Goal: Transaction & Acquisition: Book appointment/travel/reservation

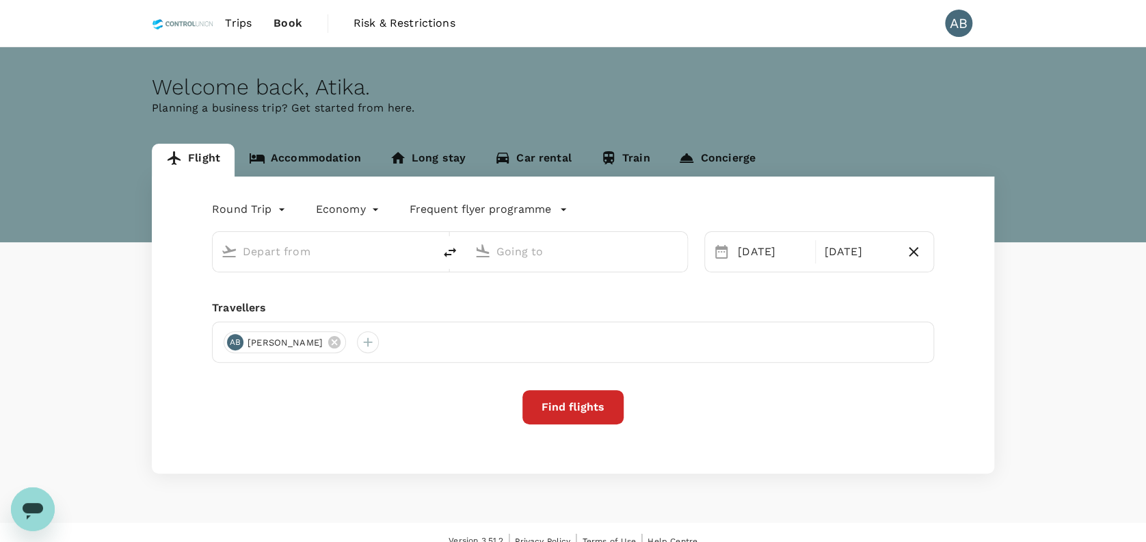
click at [323, 159] on link "Accommodation" at bounding box center [305, 160] width 141 height 33
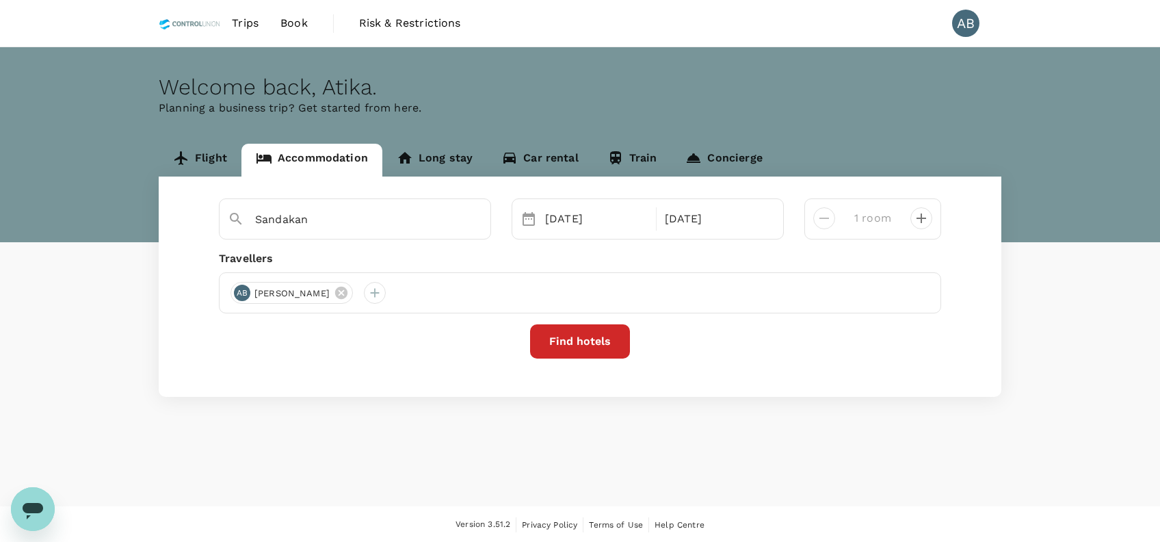
type input "3 rooms"
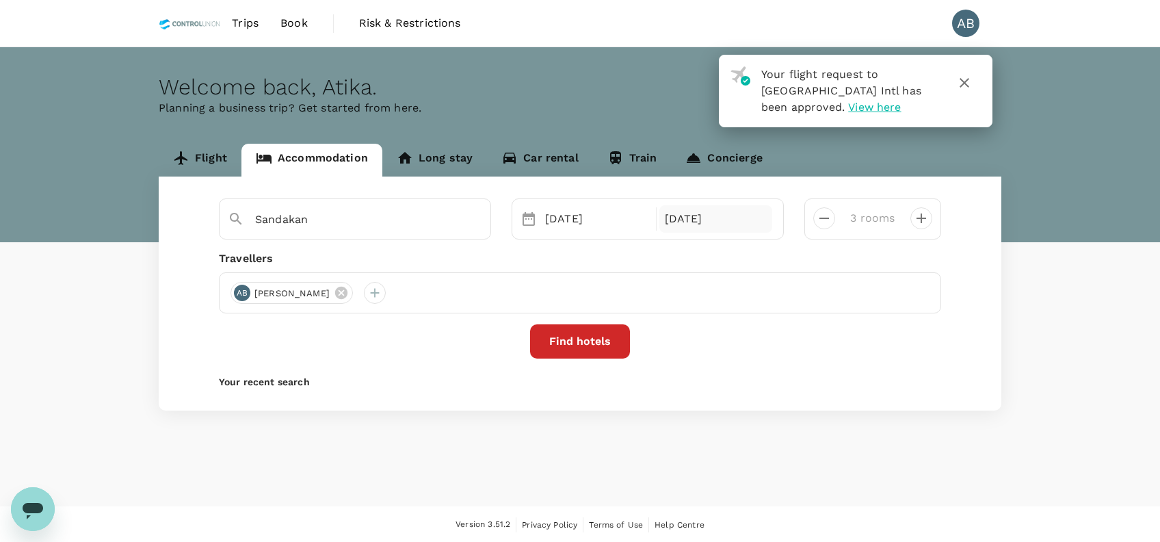
type input "Gua Musang"
click at [577, 224] on div "21 Sep" at bounding box center [597, 218] width 114 height 27
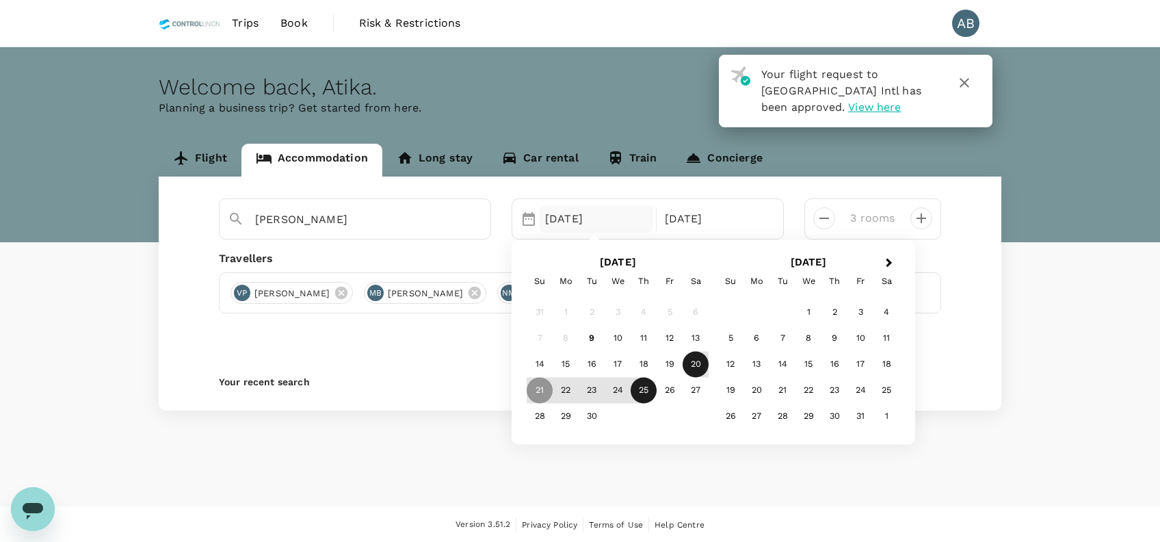
click at [694, 363] on div "20" at bounding box center [696, 364] width 26 height 26
click at [540, 388] on div "21" at bounding box center [540, 390] width 26 height 26
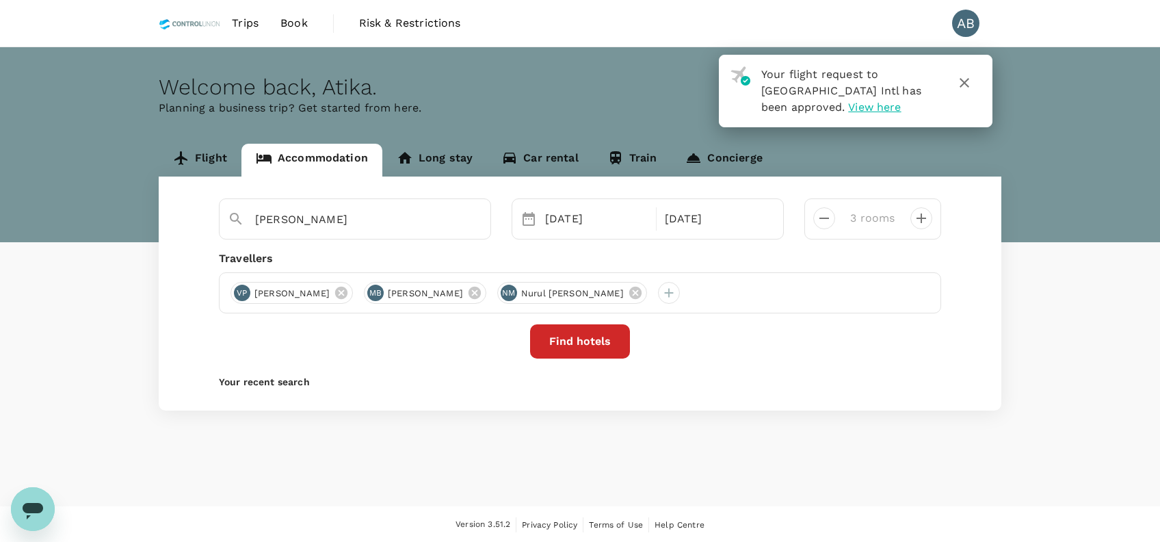
click at [860, 246] on div "Gua Musang Selected date: Saturday, September 20th, 2025 20 Sep Selected date: …" at bounding box center [580, 293] width 843 height 234
click at [821, 217] on icon "decrease" at bounding box center [824, 218] width 16 height 16
type input "1 room"
click at [349, 293] on icon at bounding box center [341, 292] width 15 height 15
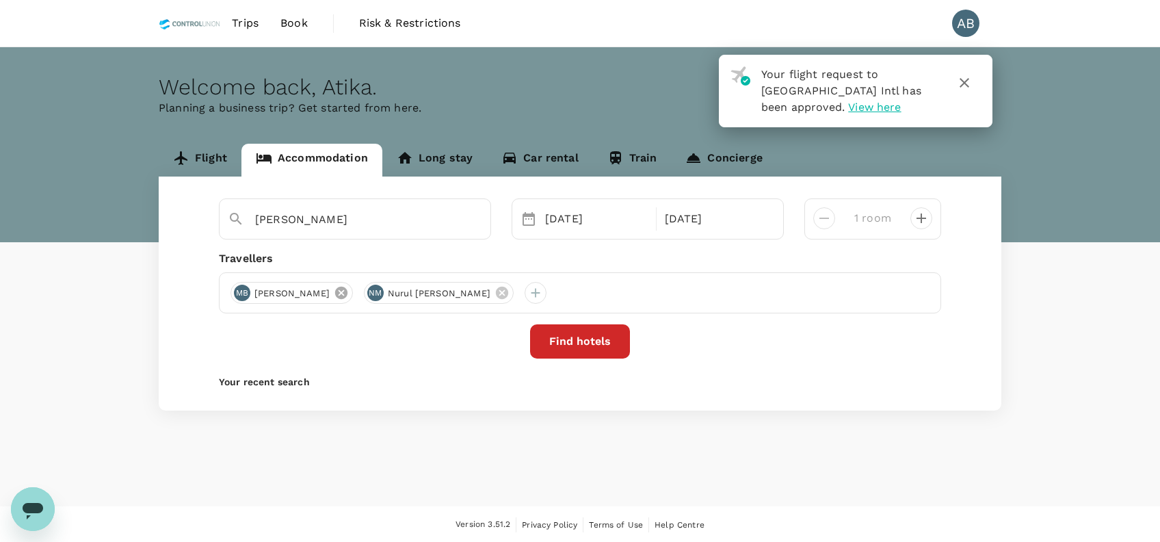
click at [347, 290] on icon at bounding box center [341, 293] width 12 height 12
click at [375, 291] on icon at bounding box center [368, 293] width 12 height 12
drag, startPoint x: 477, startPoint y: 220, endPoint x: 454, endPoint y: 233, distance: 25.7
click at [476, 220] on icon "Clear" at bounding box center [473, 220] width 14 height 14
click at [242, 293] on div at bounding box center [241, 293] width 22 height 22
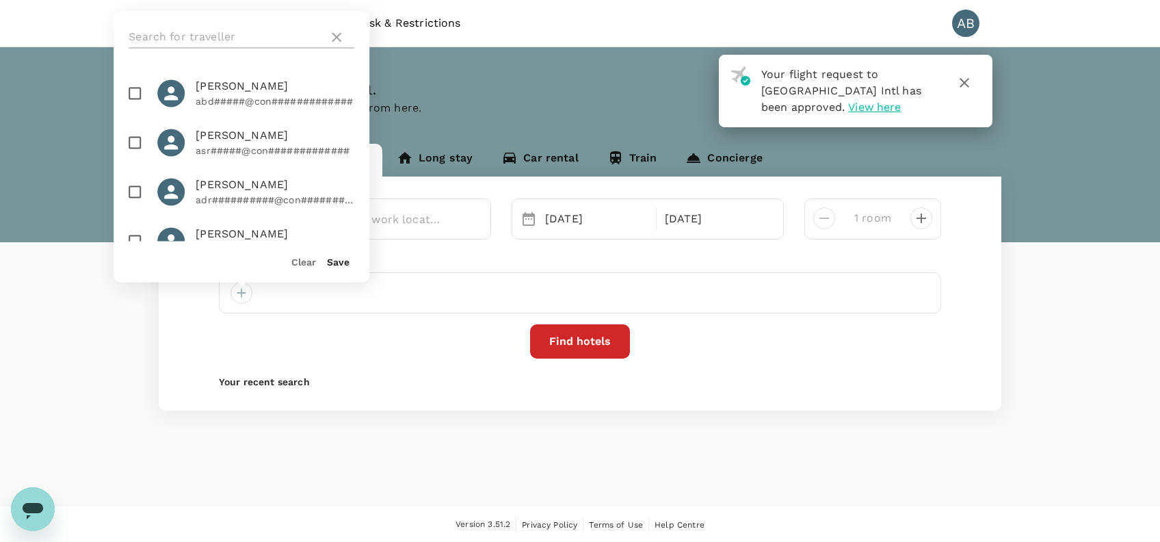
click at [189, 41] on input "text" at bounding box center [226, 37] width 194 height 22
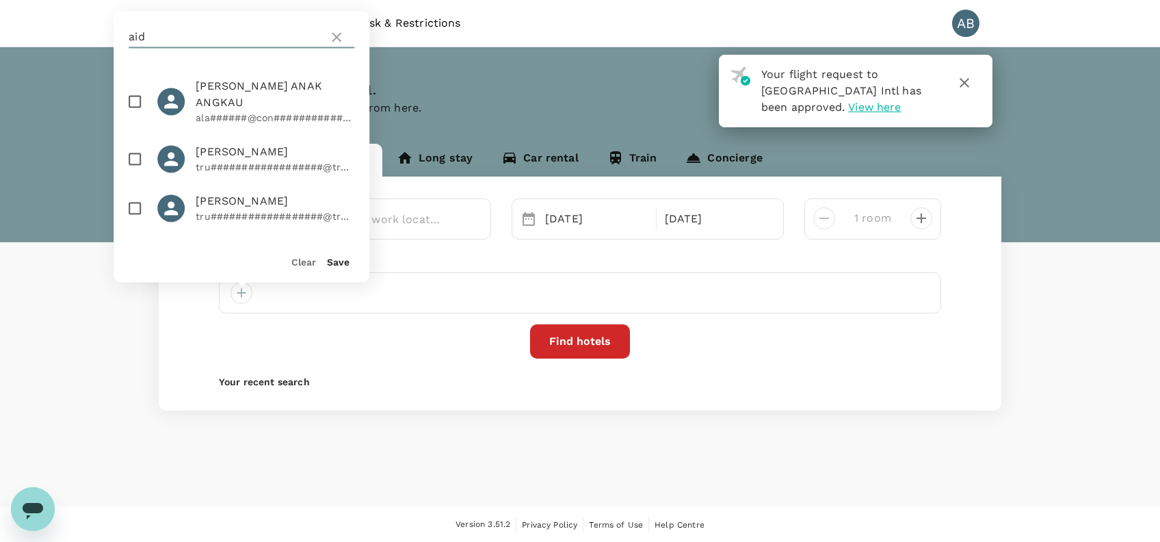
type input "aid"
click at [230, 111] on p "ala######@con#############" at bounding box center [275, 118] width 159 height 14
checkbox input "true"
click at [334, 261] on button "Save" at bounding box center [338, 261] width 23 height 11
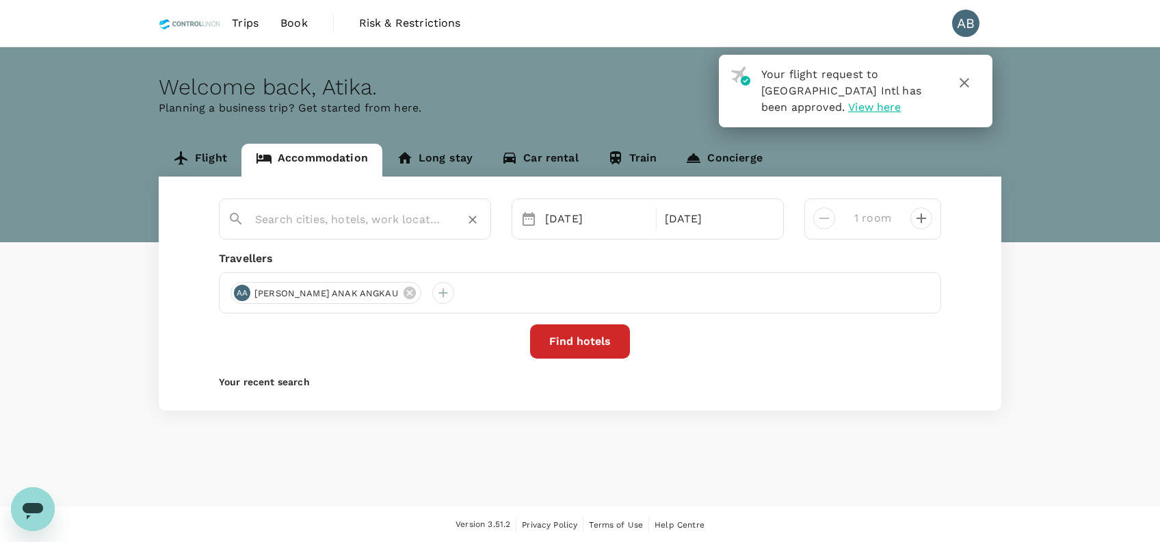
click at [300, 222] on input "text" at bounding box center [349, 219] width 189 height 21
click at [326, 252] on span "KLIA -" at bounding box center [321, 247] width 34 height 13
type input "Tune Hotel KLIA - KLIA2"
click at [583, 341] on button "Find hotels" at bounding box center [580, 341] width 100 height 34
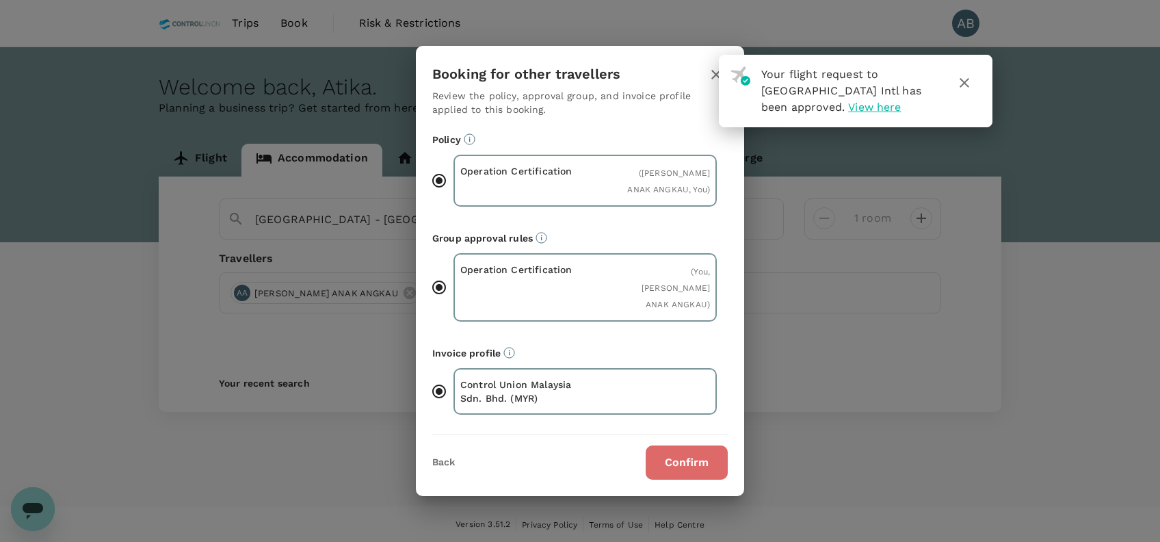
click at [682, 449] on button "Confirm" at bounding box center [687, 462] width 82 height 34
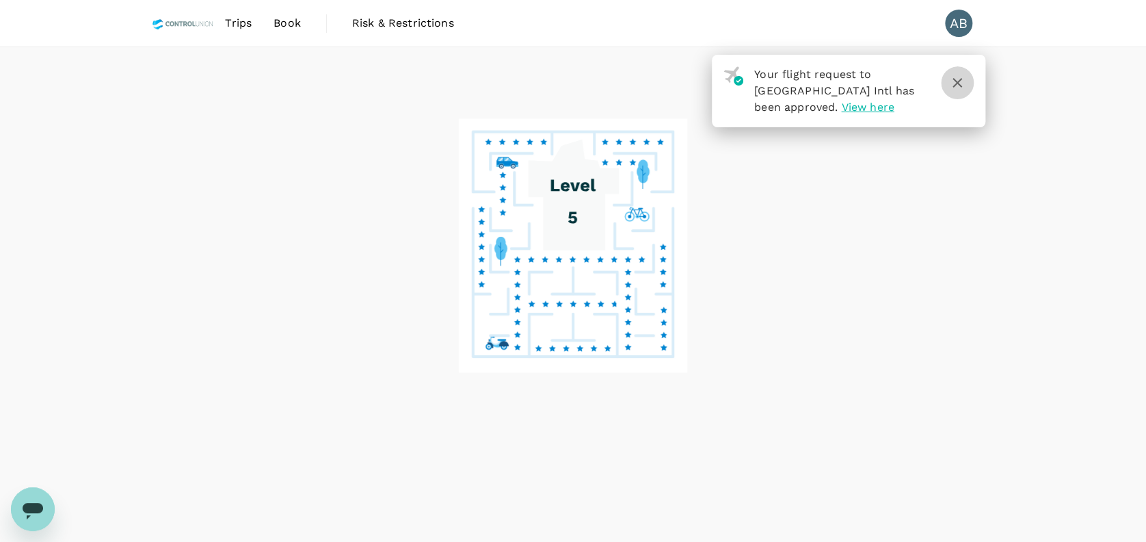
click at [957, 84] on icon "button" at bounding box center [957, 83] width 16 height 16
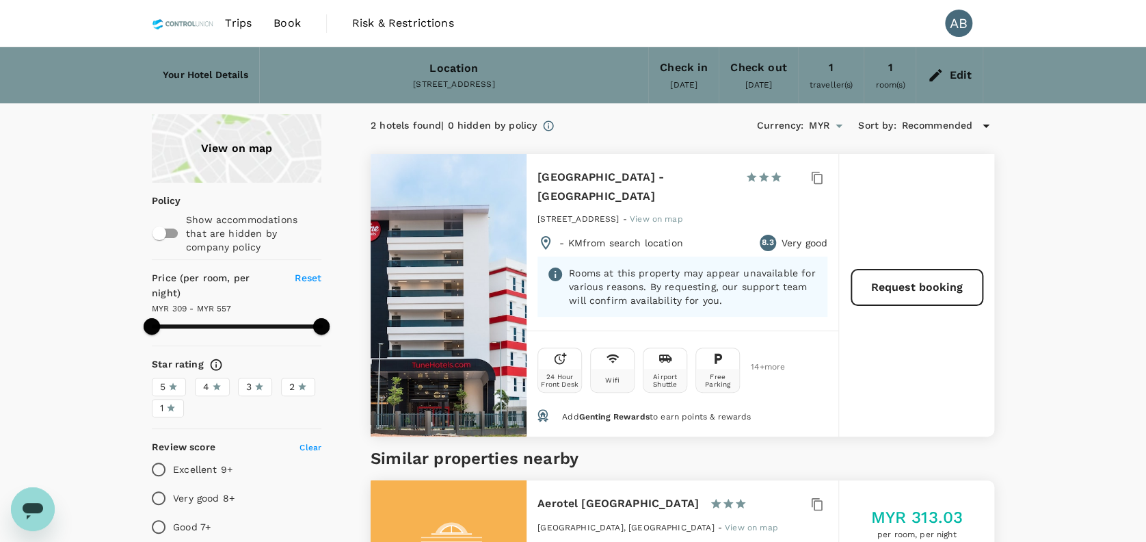
type input "556.69"
click at [103, 228] on div "View on map Policy Show accommodations that are hidden by company policy Price …" at bounding box center [573, 535] width 1146 height 843
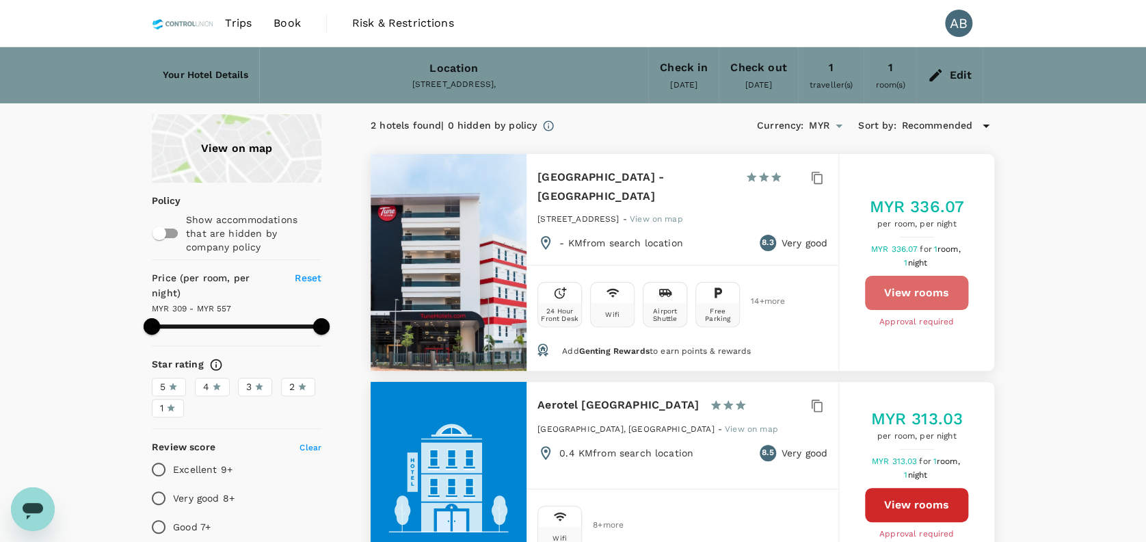
click at [941, 284] on button "View rooms" at bounding box center [916, 293] width 103 height 34
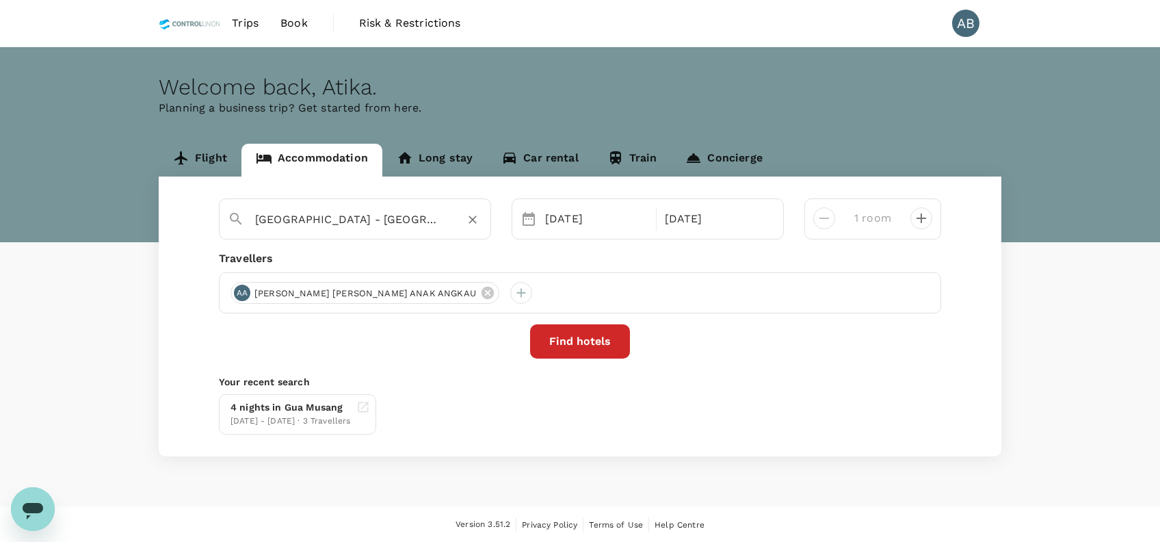
click at [403, 211] on input "Tune Hotel KLIA - KLIA2" at bounding box center [349, 219] width 189 height 21
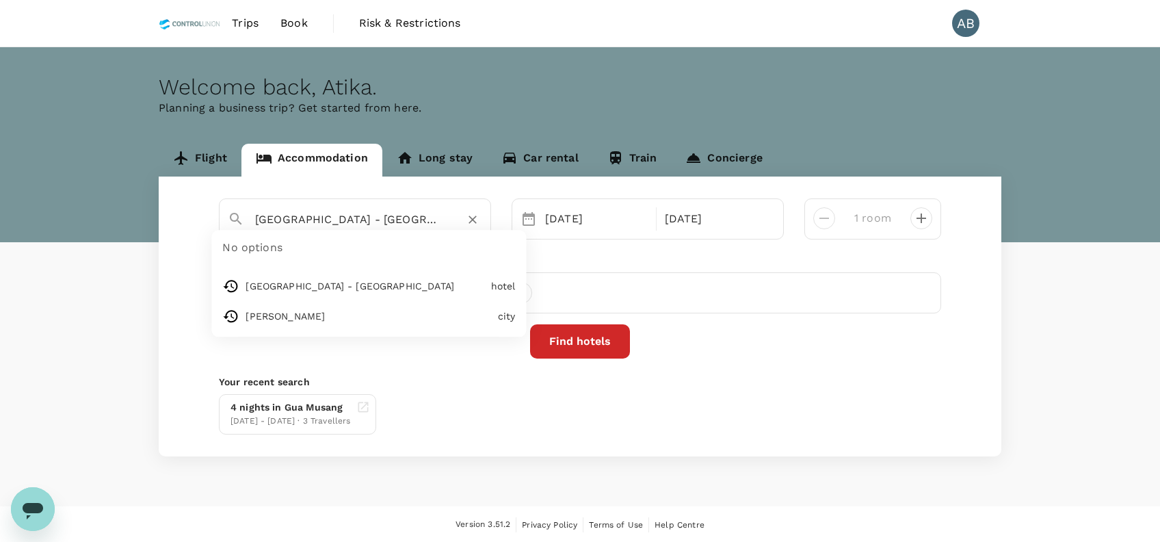
click at [472, 216] on icon "Clear" at bounding box center [473, 220] width 14 height 14
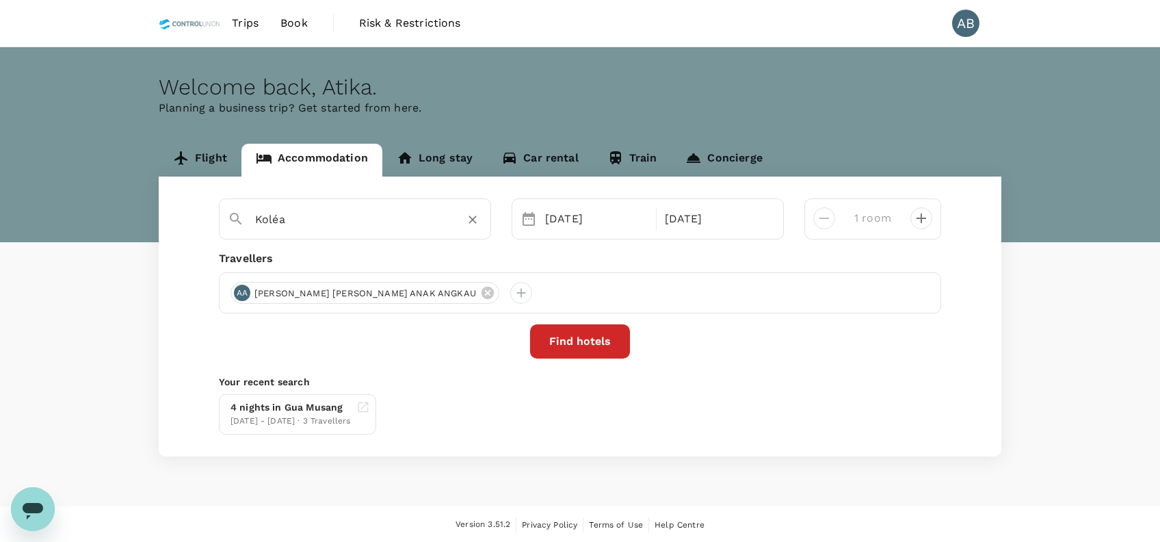
type input "Koléa"
click at [608, 332] on button "Find hotels" at bounding box center [580, 341] width 100 height 34
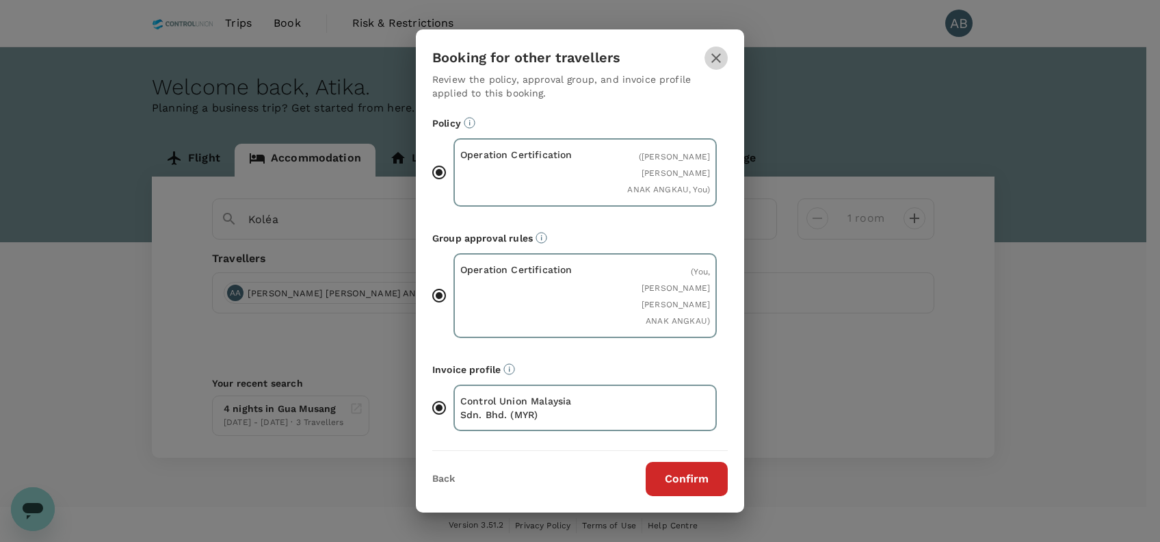
click at [716, 66] on icon "button" at bounding box center [716, 58] width 16 height 16
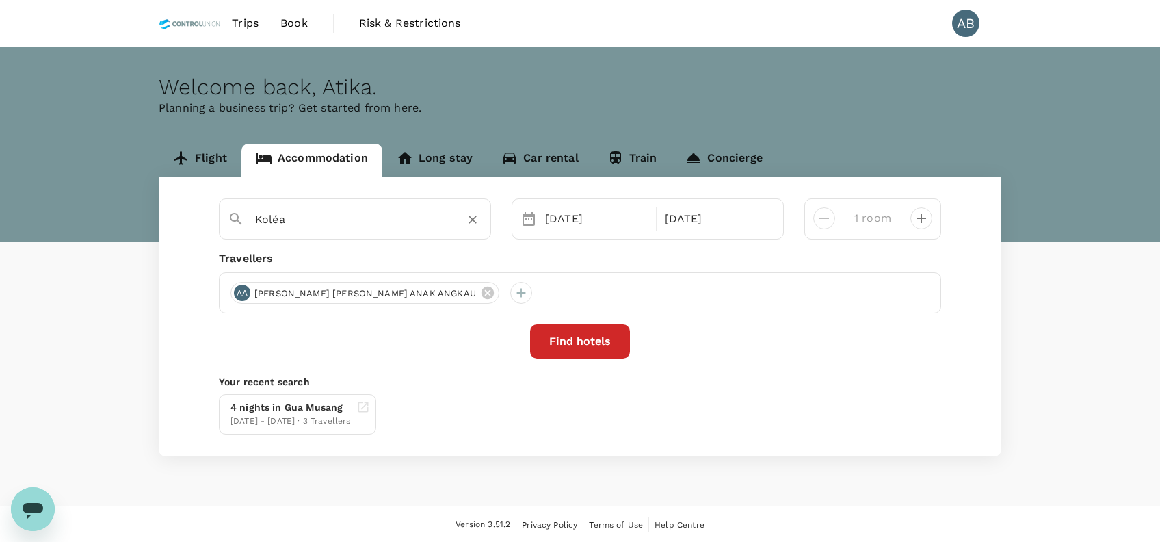
click at [339, 222] on input "Koléa" at bounding box center [349, 219] width 189 height 21
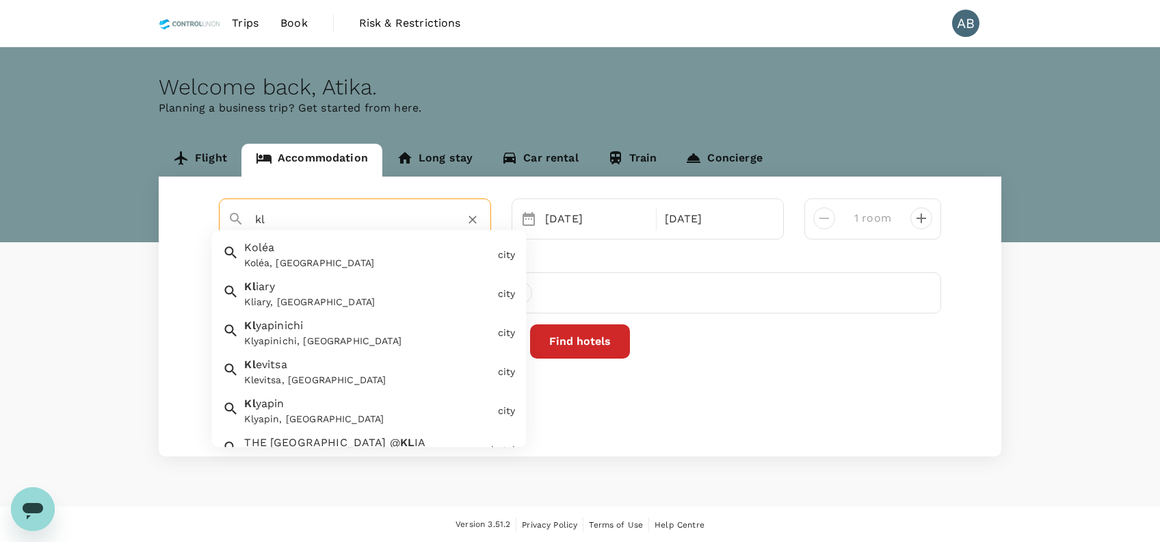
type input "k"
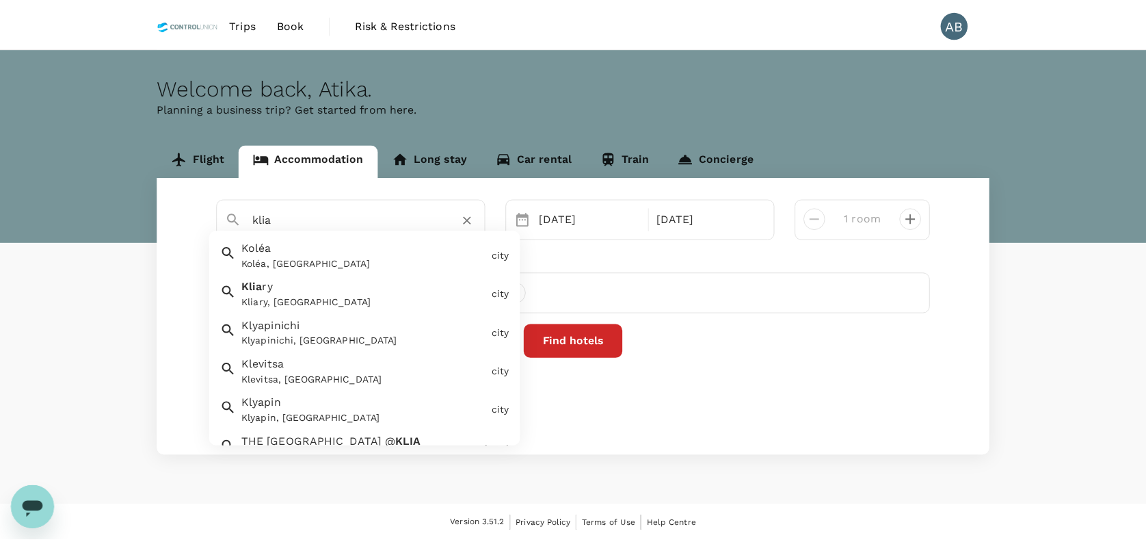
scroll to position [91, 0]
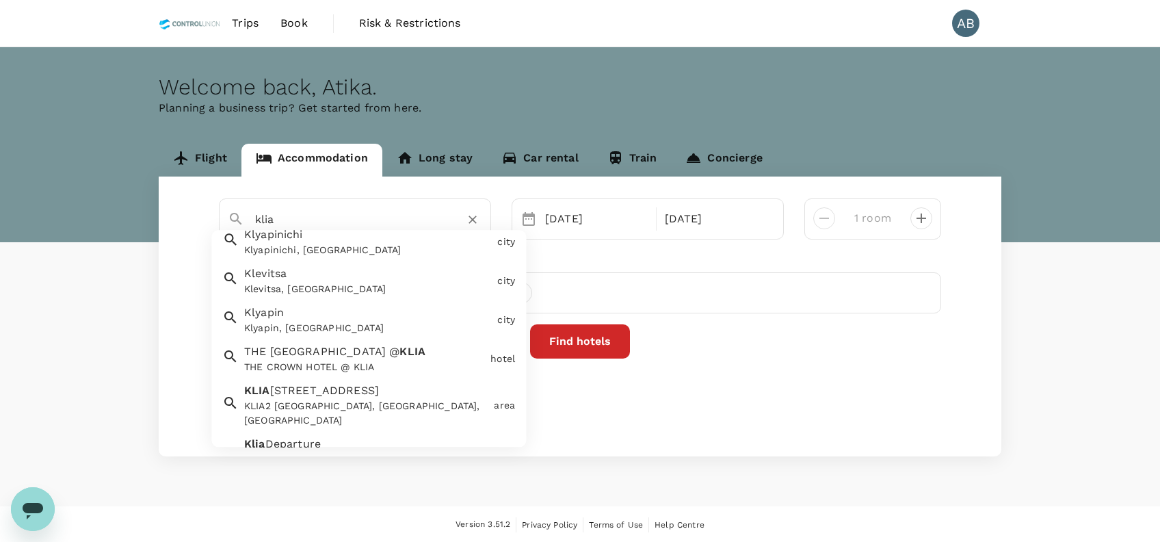
click at [400, 355] on div "THE CROWN HOTEL @ KLIA THE CROWN HOTEL @ KLIA" at bounding box center [362, 357] width 246 height 36
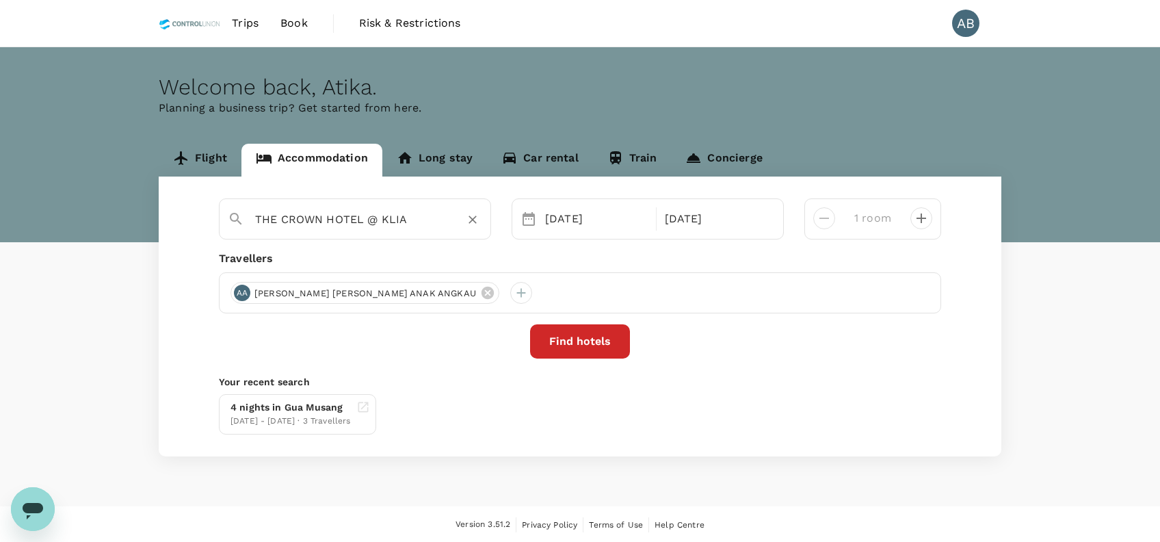
type input "THE CROWN HOTEL @ KLIA"
click at [586, 346] on button "Find hotels" at bounding box center [580, 341] width 100 height 34
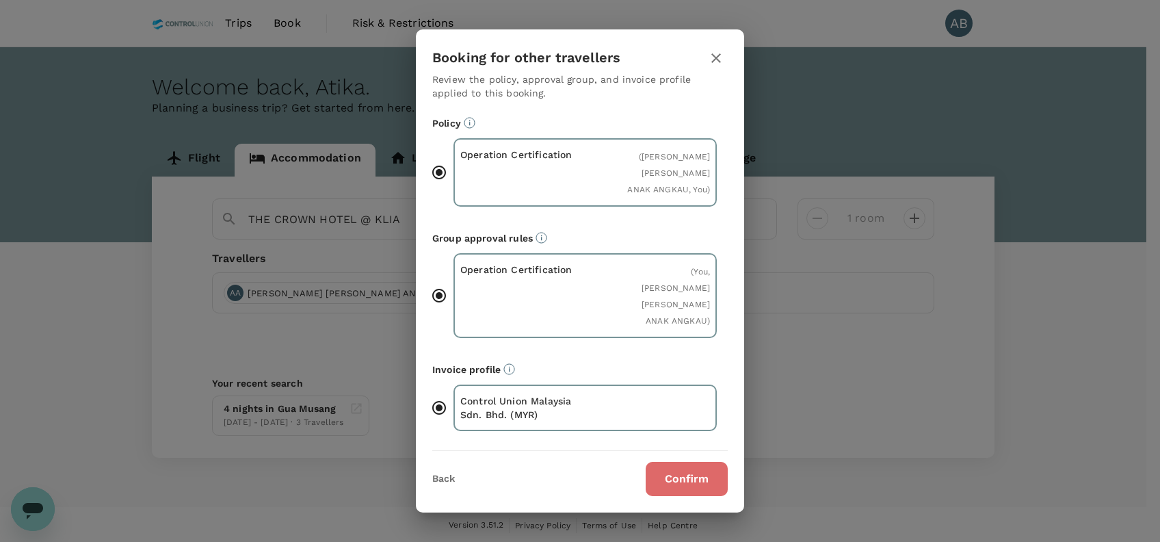
click at [700, 462] on button "Confirm" at bounding box center [687, 479] width 82 height 34
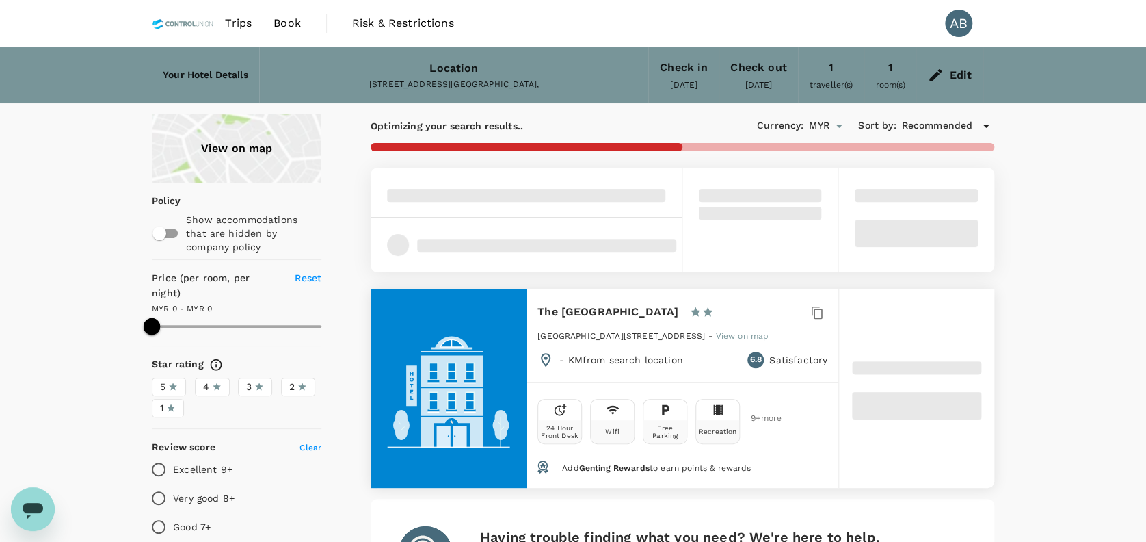
type input "265.23"
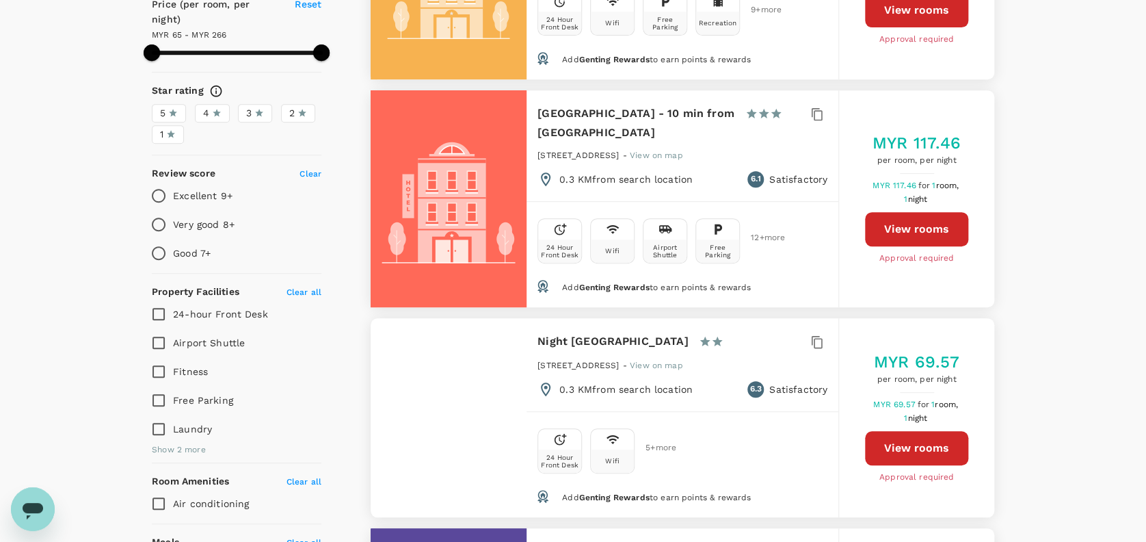
scroll to position [182, 0]
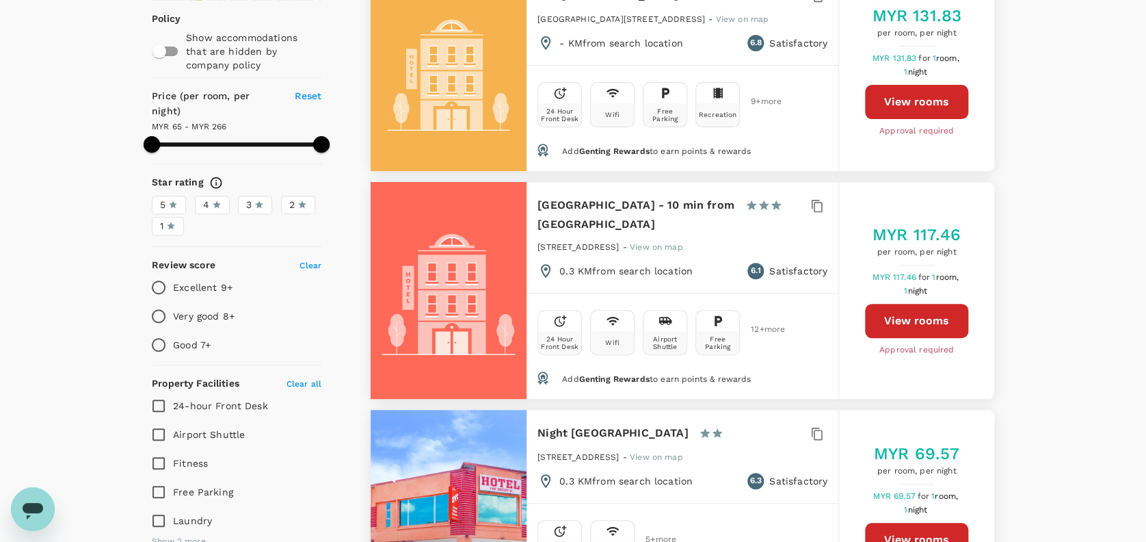
click at [920, 314] on button "View rooms" at bounding box center [916, 321] width 103 height 34
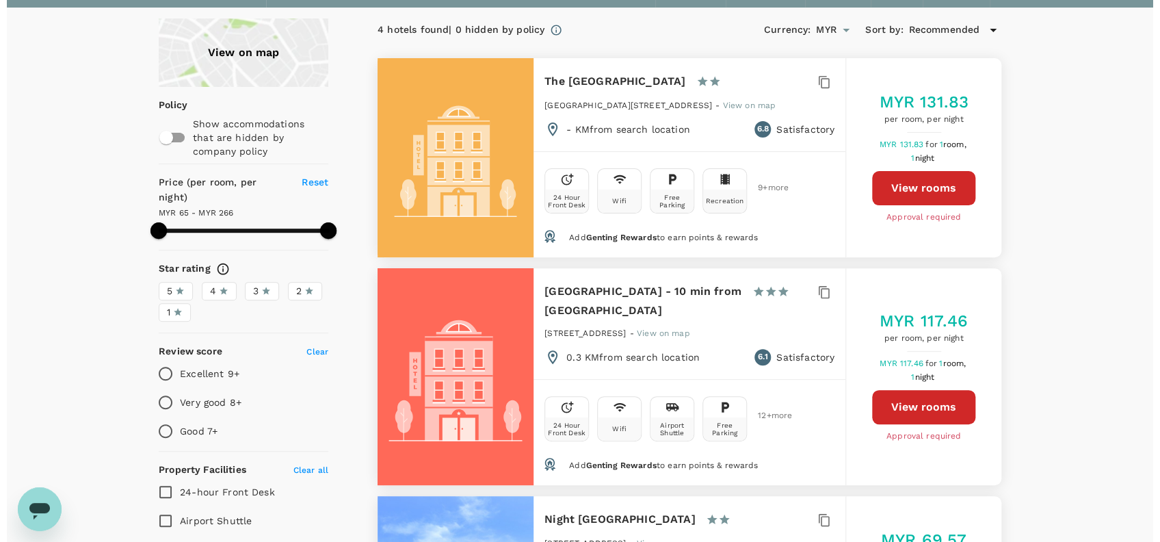
scroll to position [0, 0]
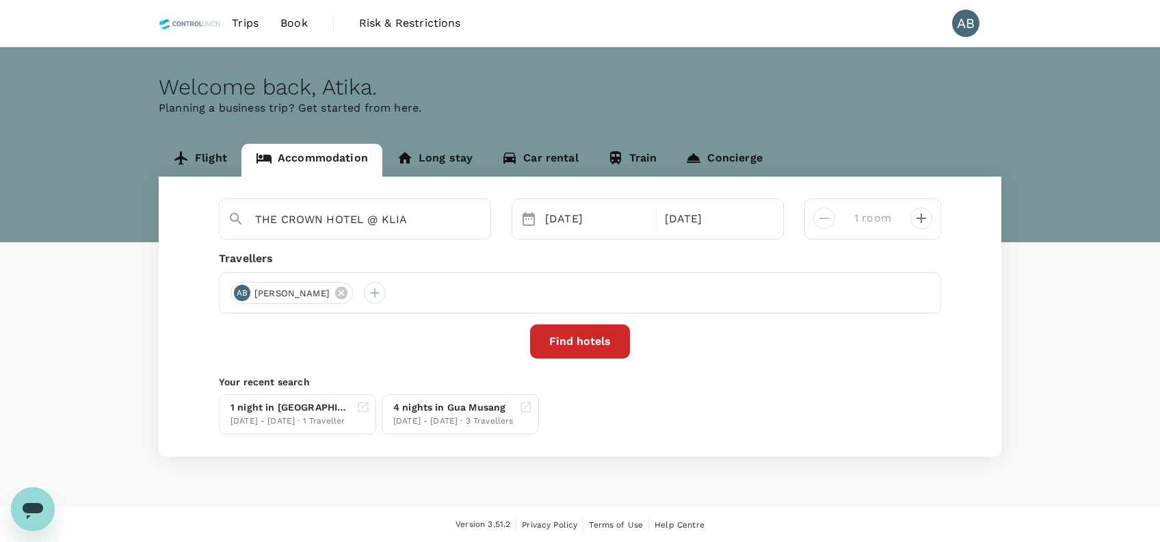
type input "The Crown Hotel Klia"
click at [394, 223] on input "The Crown Hotel Klia" at bounding box center [349, 219] width 189 height 21
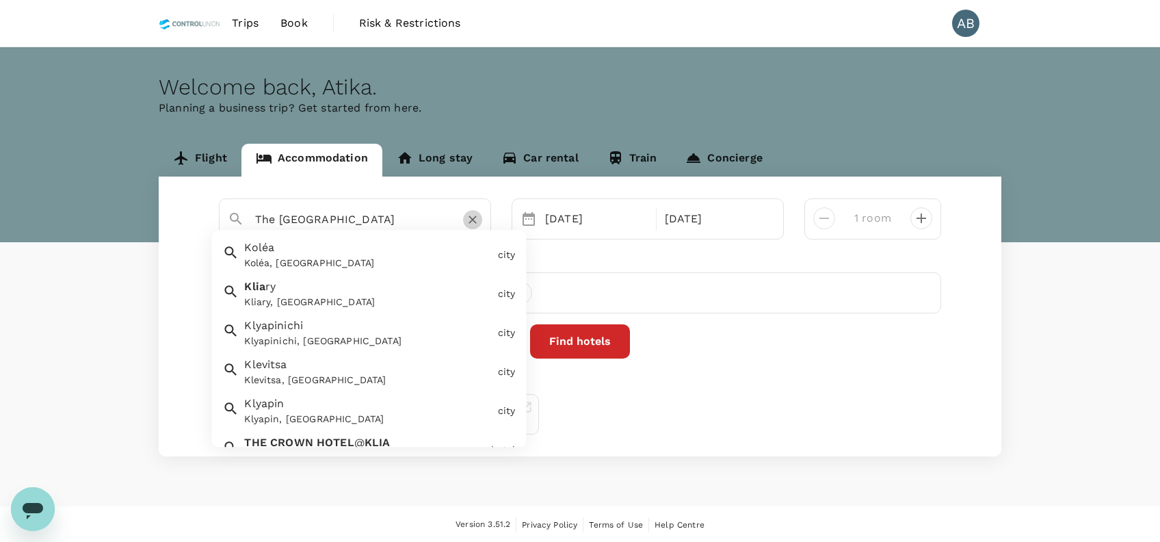
click at [466, 223] on button "Clear" at bounding box center [472, 219] width 19 height 19
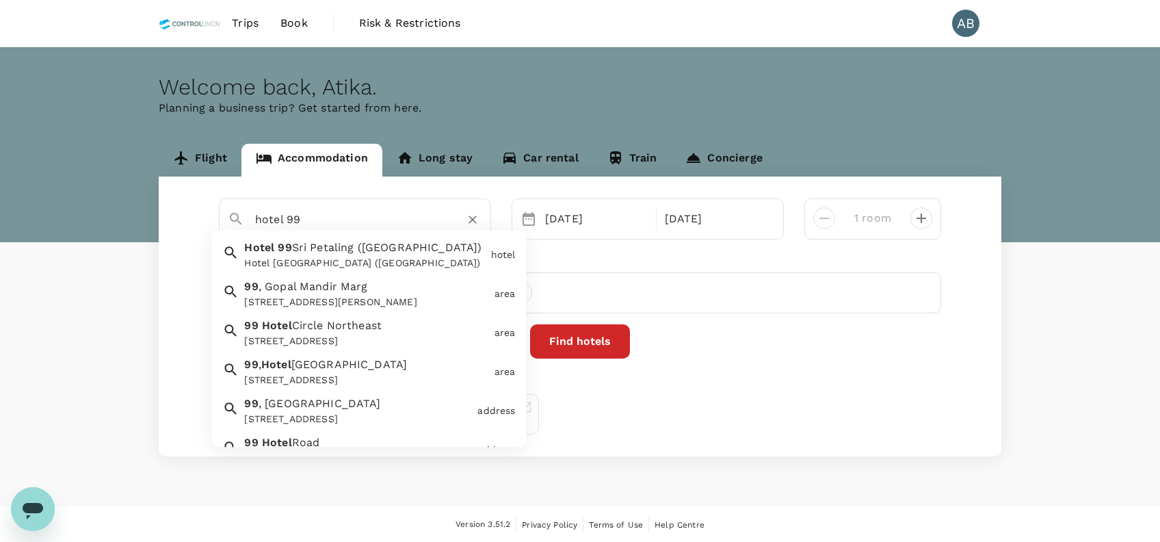
type input "hotel 99"
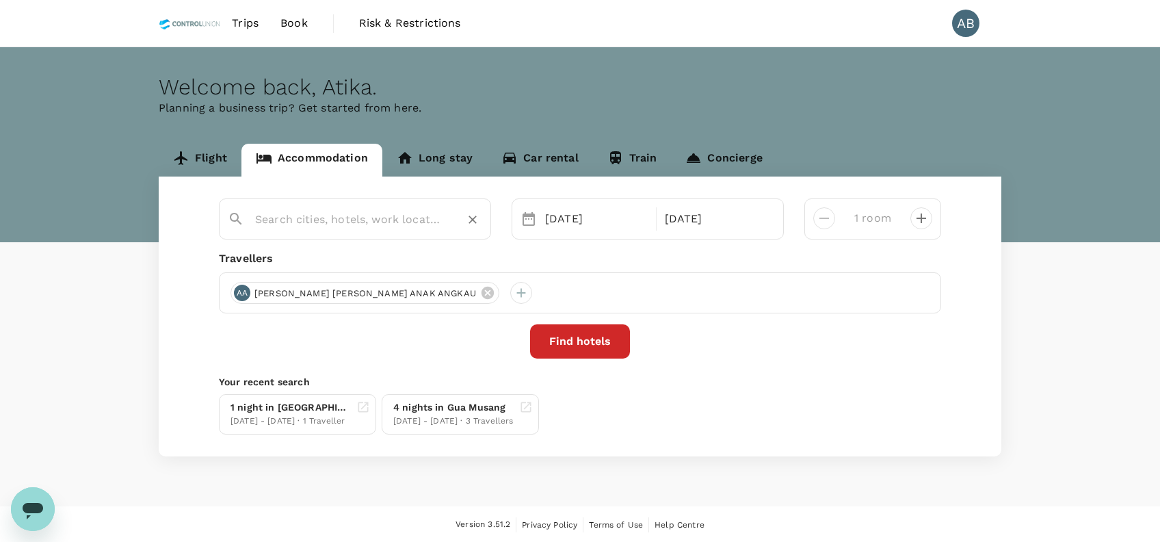
click at [359, 217] on input "text" at bounding box center [349, 219] width 189 height 21
click at [340, 247] on span "KLIA" at bounding box center [348, 247] width 26 height 13
type input "Hotel 99 Sepang KLIA"
click at [592, 334] on button "Find hotels" at bounding box center [580, 341] width 100 height 34
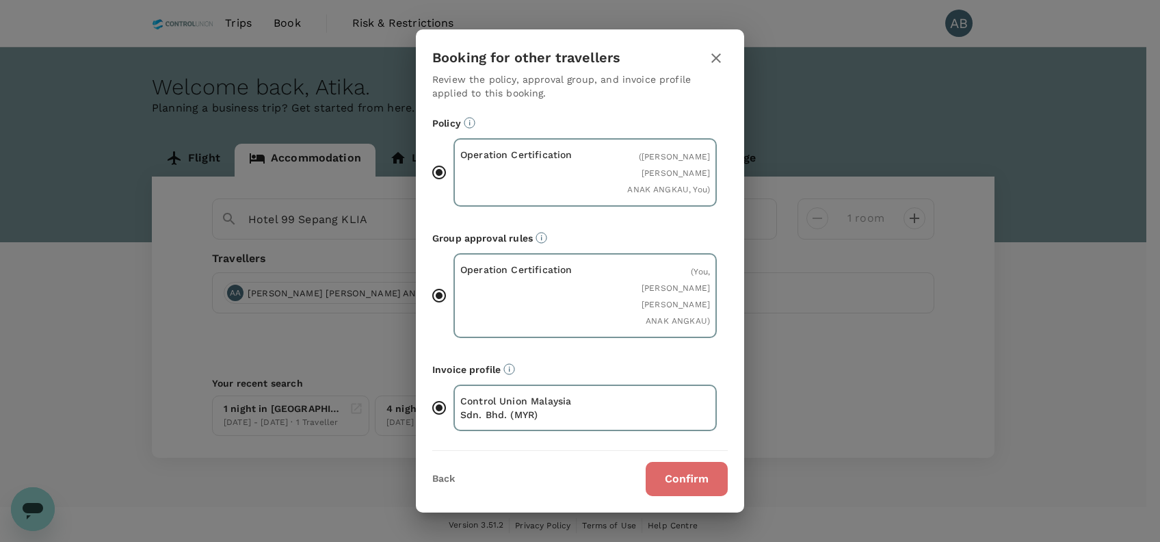
click at [702, 462] on button "Confirm" at bounding box center [687, 479] width 82 height 34
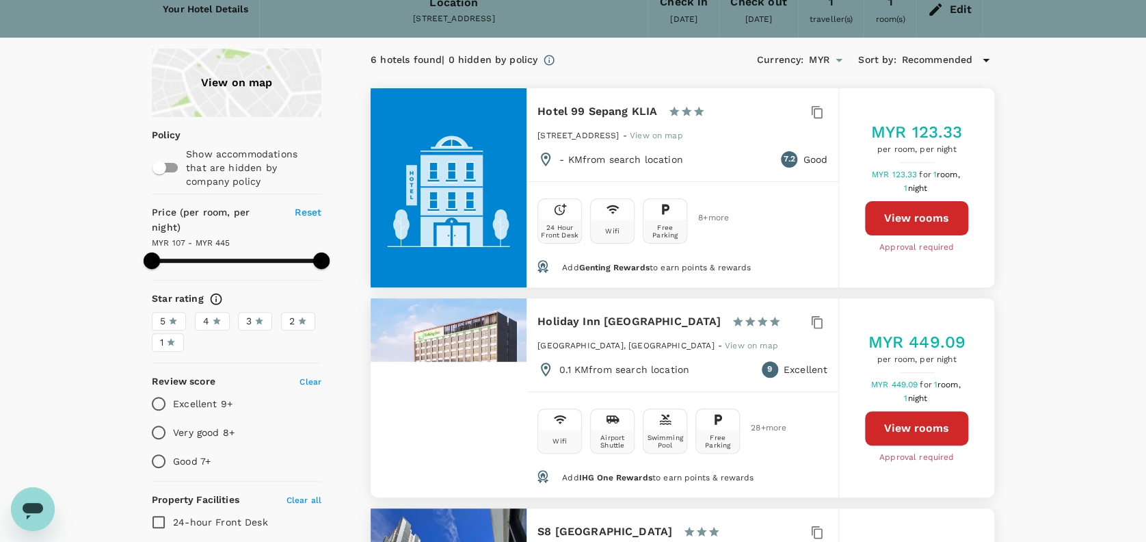
scroll to position [91, 0]
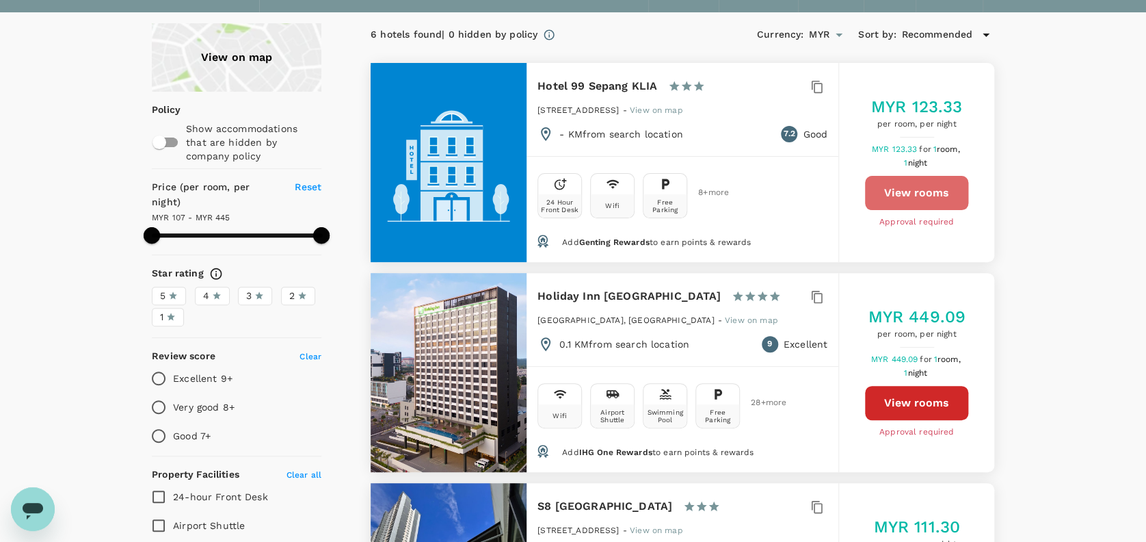
click at [936, 197] on button "View rooms" at bounding box center [916, 193] width 103 height 34
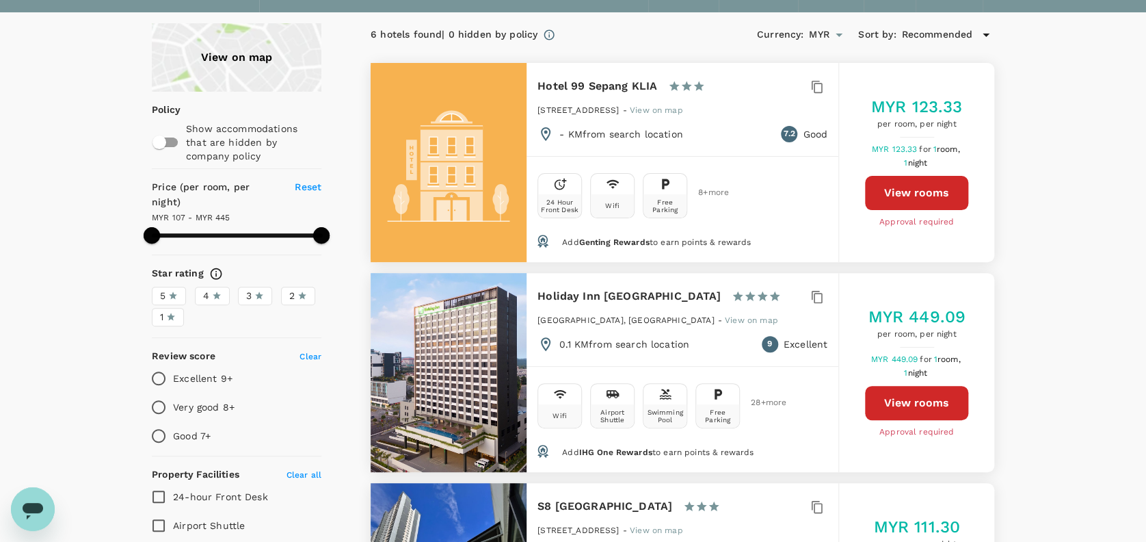
type input "443.96"
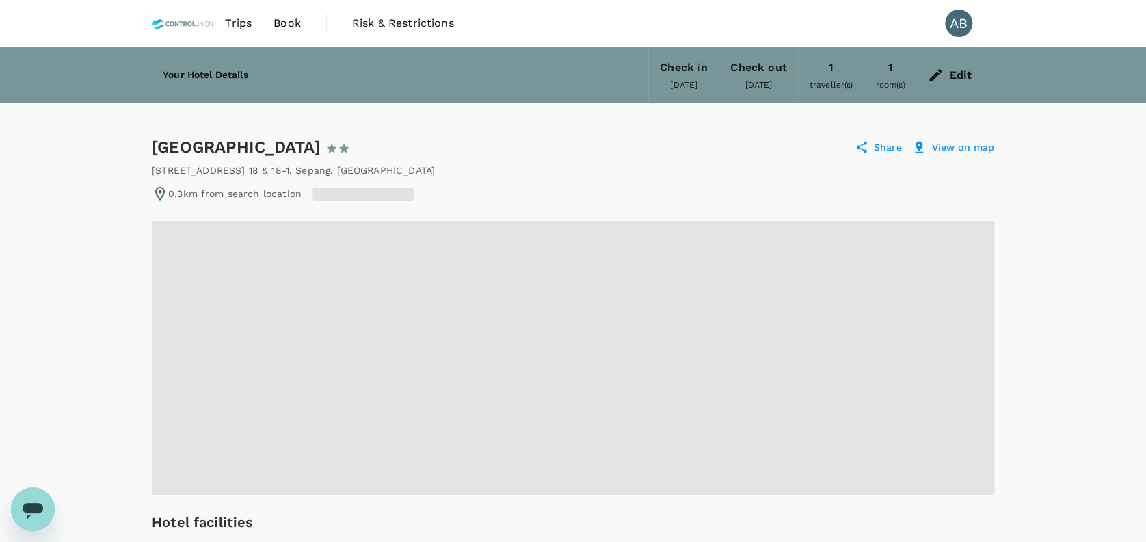
radio input "false"
radio input "true"
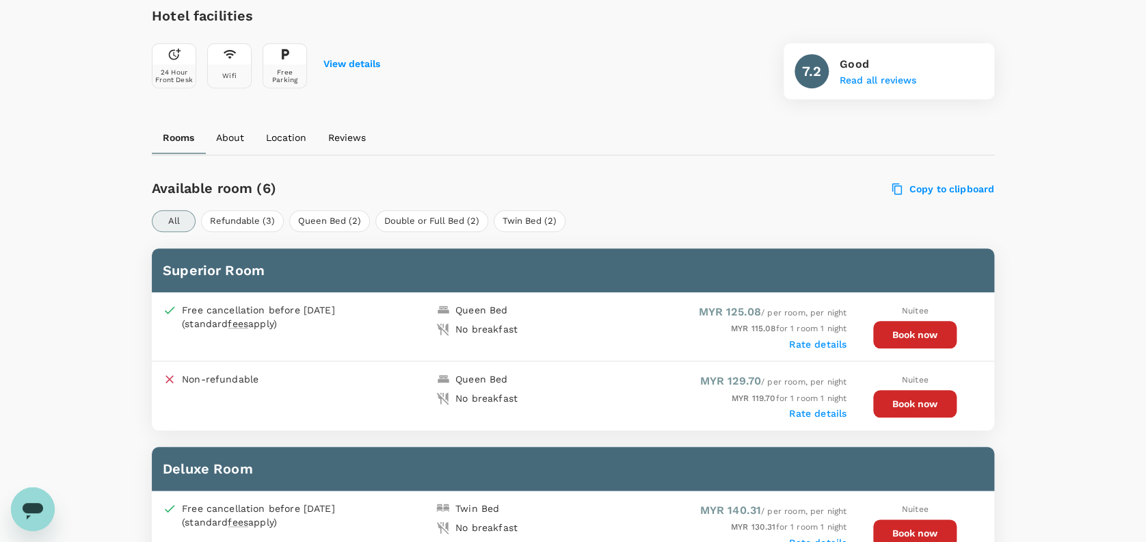
scroll to position [547, 0]
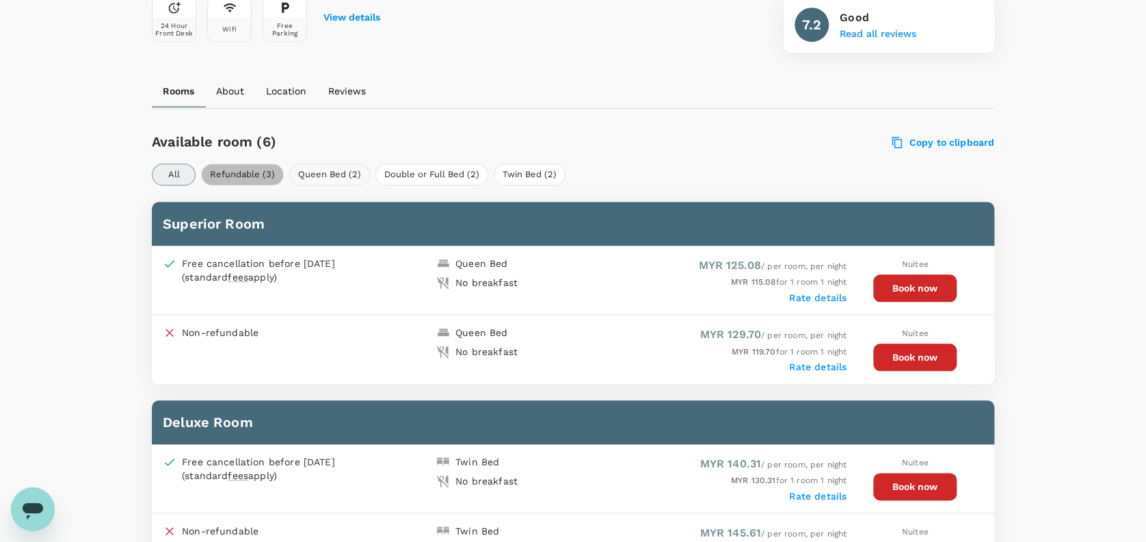
drag, startPoint x: 252, startPoint y: 172, endPoint x: 323, endPoint y: 170, distance: 71.2
click at [252, 170] on button "Refundable (3)" at bounding box center [242, 174] width 83 height 22
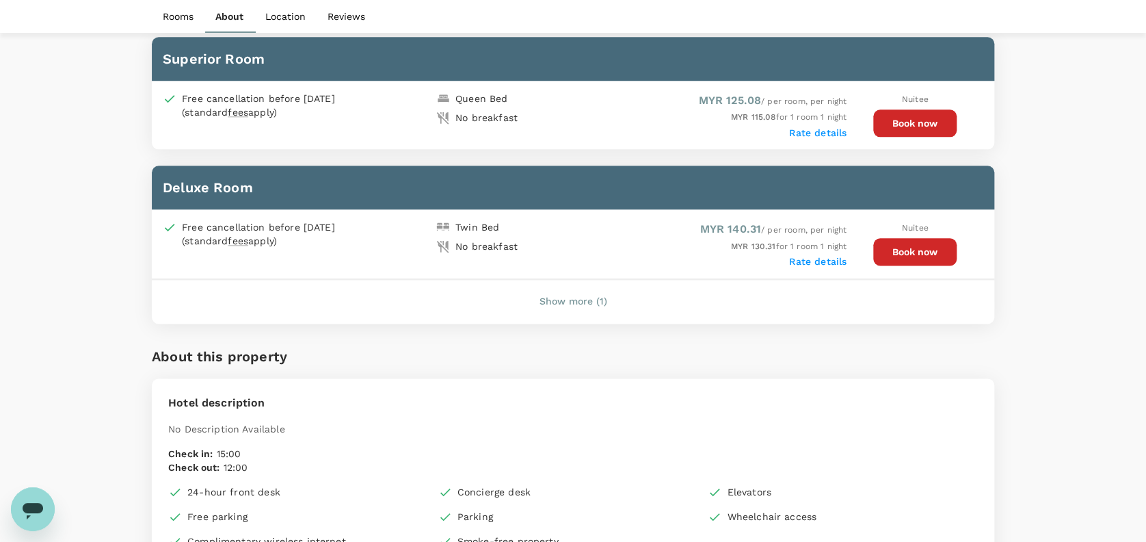
scroll to position [729, 0]
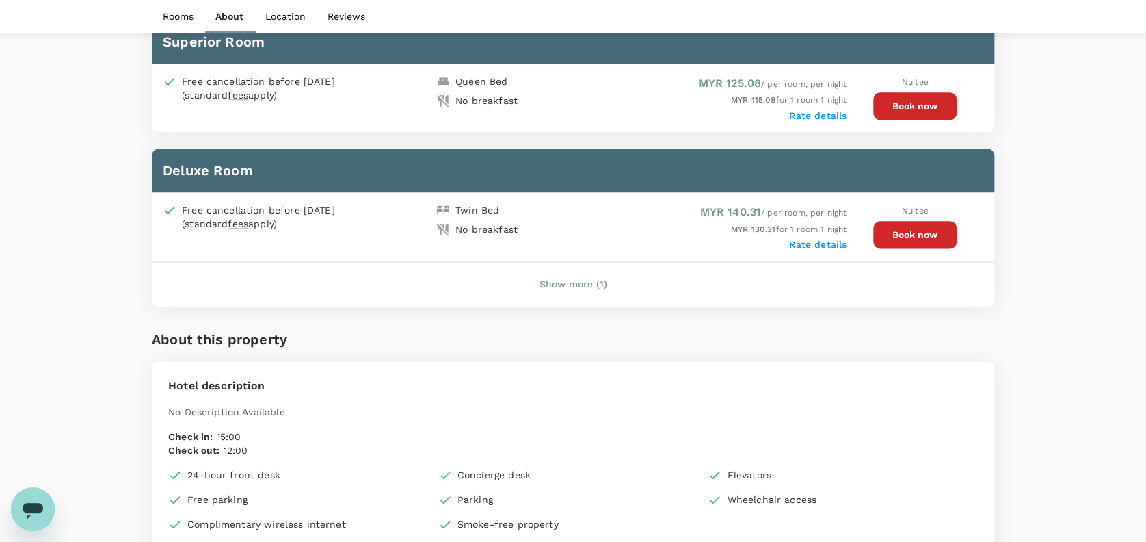
click at [600, 283] on button "Show more (1)" at bounding box center [573, 284] width 106 height 33
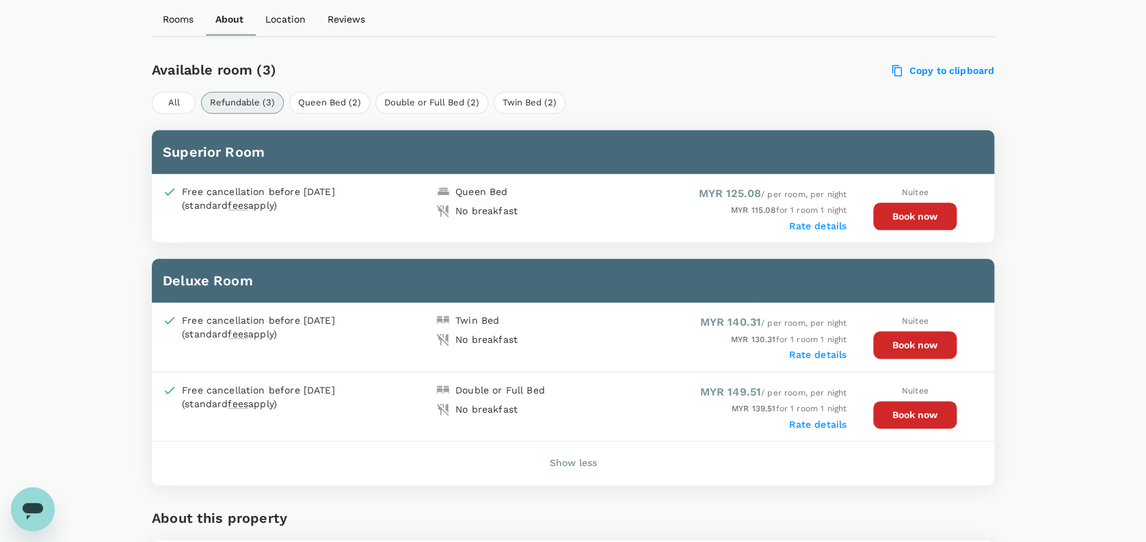
scroll to position [547, 0]
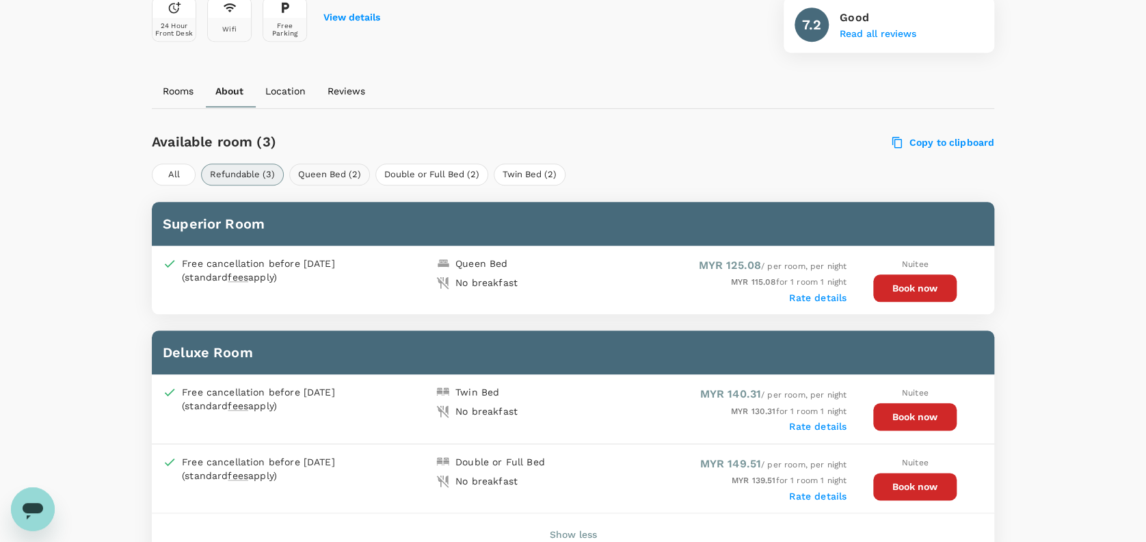
click at [330, 176] on button "Queen Bed (2)" at bounding box center [329, 174] width 81 height 22
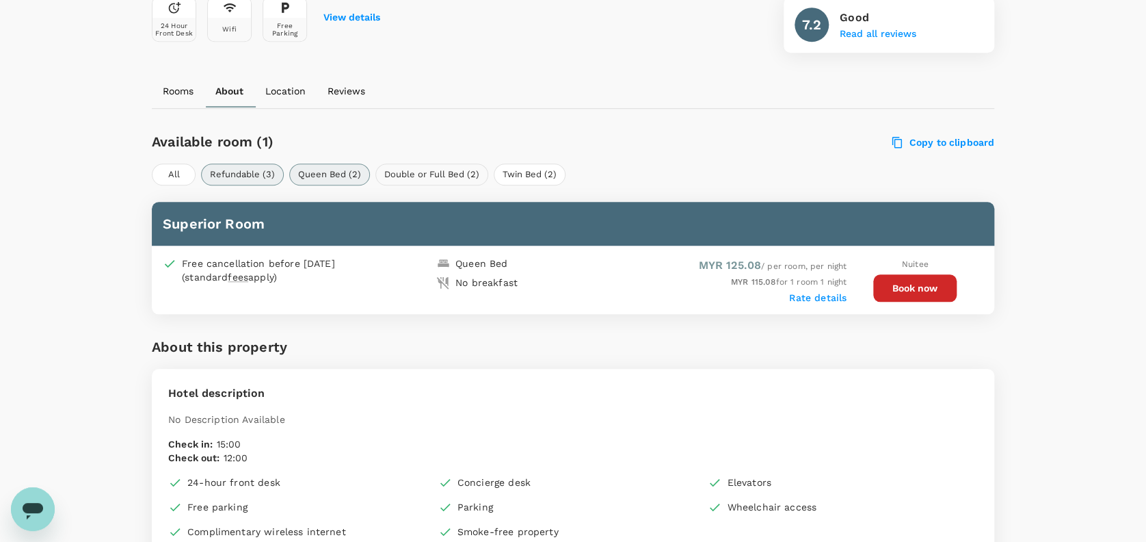
click at [465, 168] on button "Double or Full Bed (2)" at bounding box center [431, 174] width 113 height 22
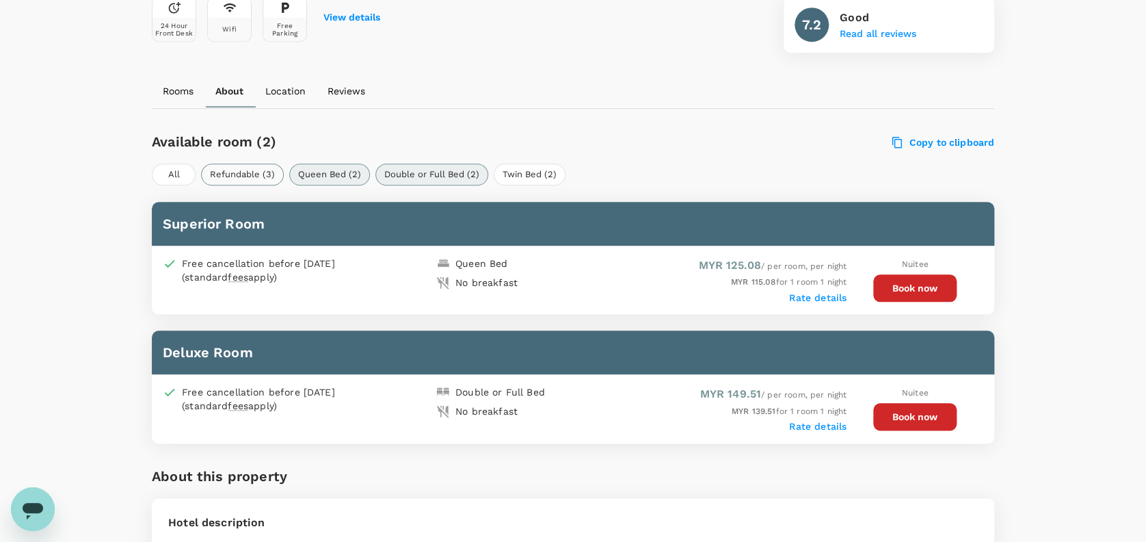
click at [247, 172] on button "Refundable (3)" at bounding box center [242, 174] width 83 height 22
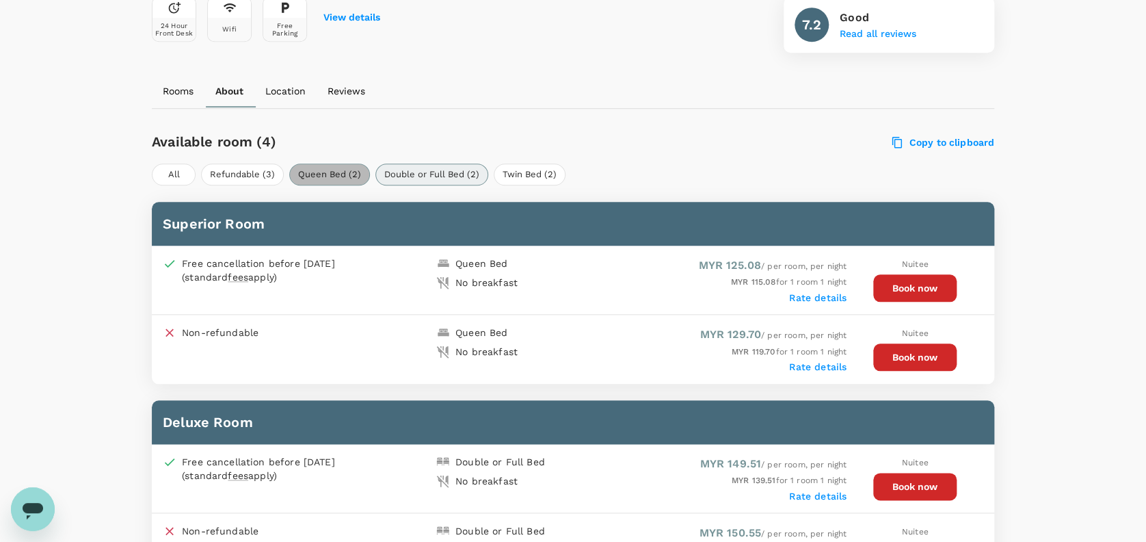
click at [328, 172] on button "Queen Bed (2)" at bounding box center [329, 174] width 81 height 22
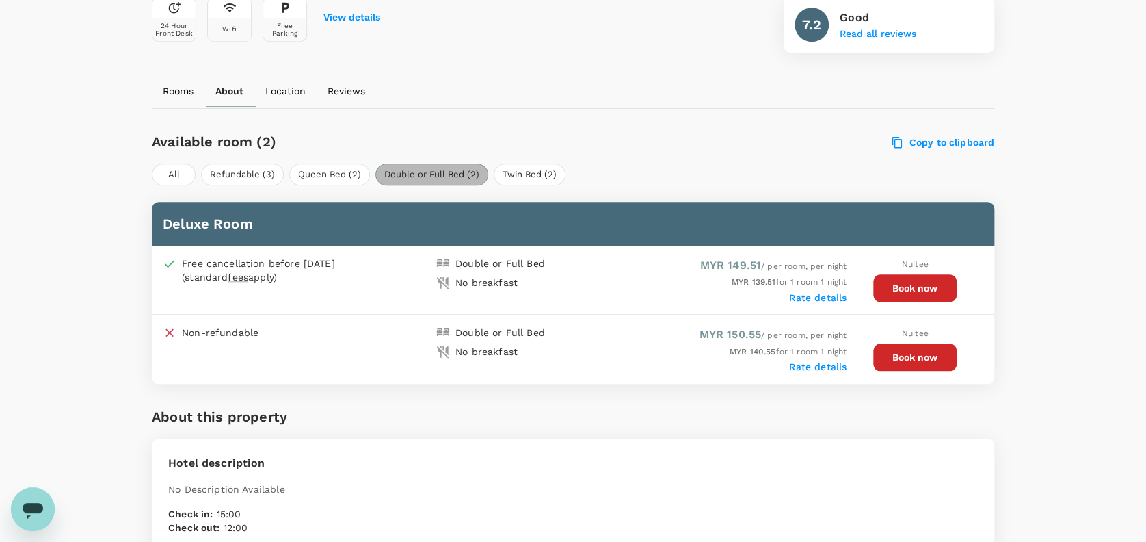
click at [421, 171] on button "Double or Full Bed (2)" at bounding box center [431, 174] width 113 height 22
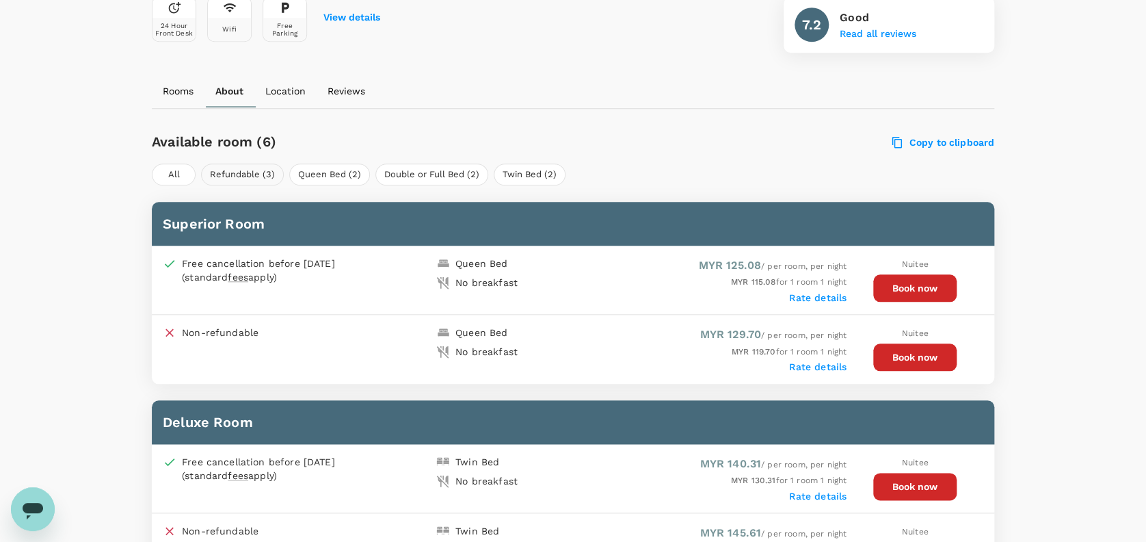
click at [257, 176] on button "Refundable (3)" at bounding box center [242, 174] width 83 height 22
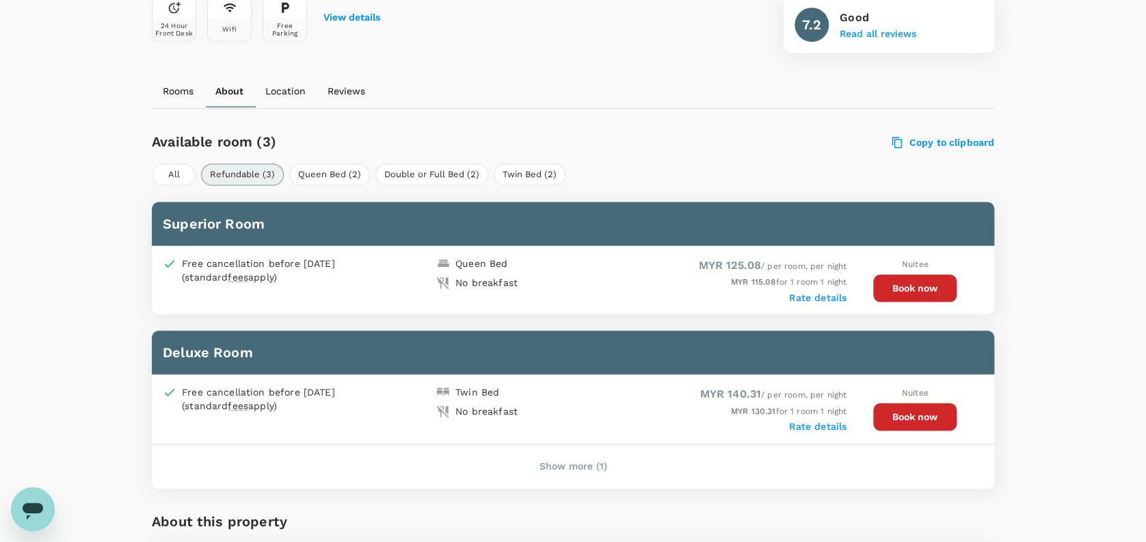
click at [673, 160] on div "Available room (3) Copy to clipboard All Refundable (3) Queen Bed (2) Double or…" at bounding box center [573, 306] width 843 height 363
click at [744, 135] on div "Copy to clipboard" at bounding box center [818, 139] width 354 height 20
click at [925, 284] on button "Book now" at bounding box center [914, 287] width 83 height 27
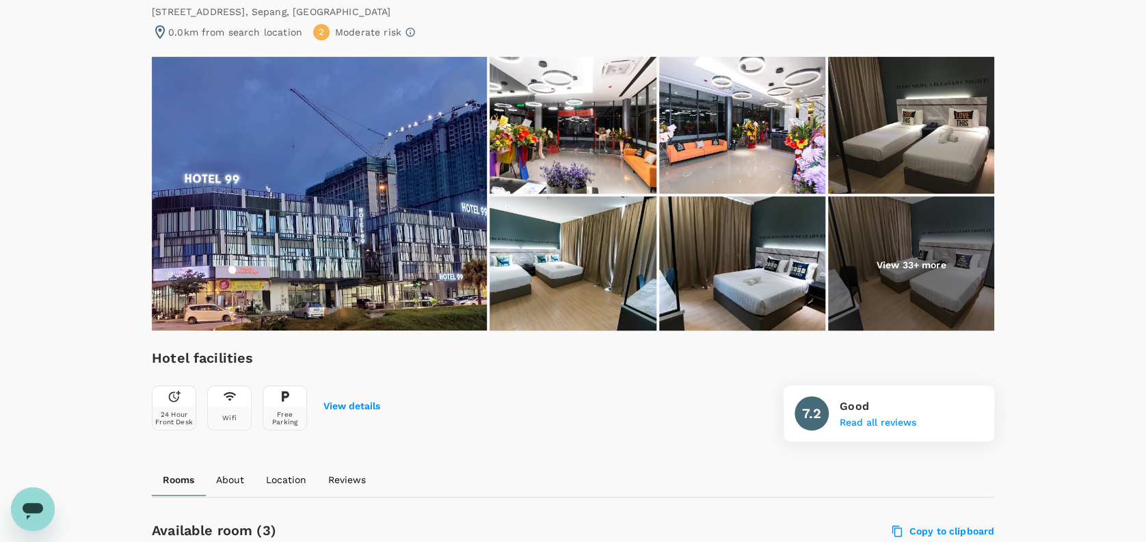
scroll to position [91, 0]
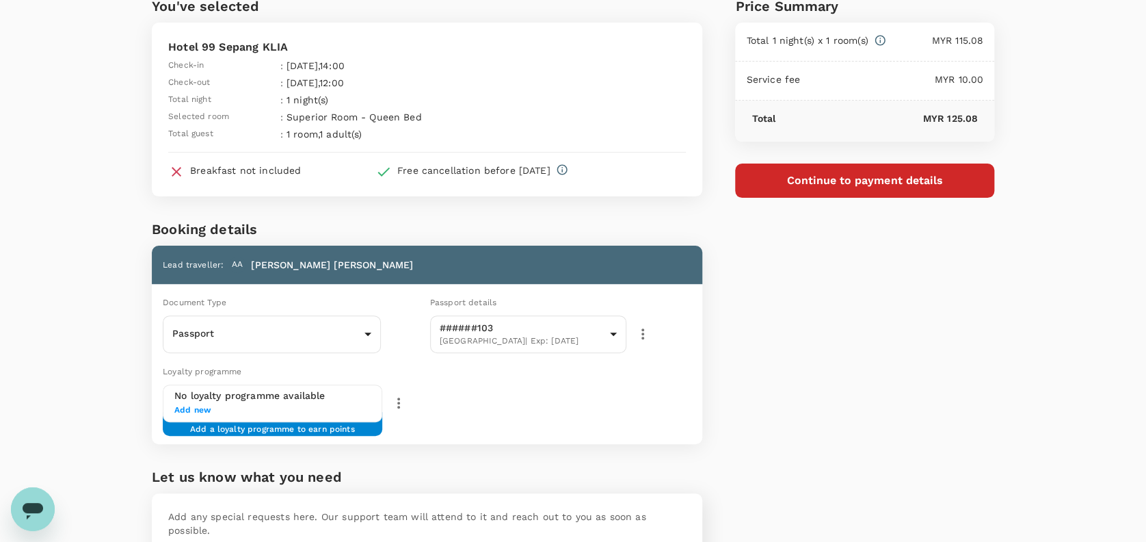
scroll to position [181, 0]
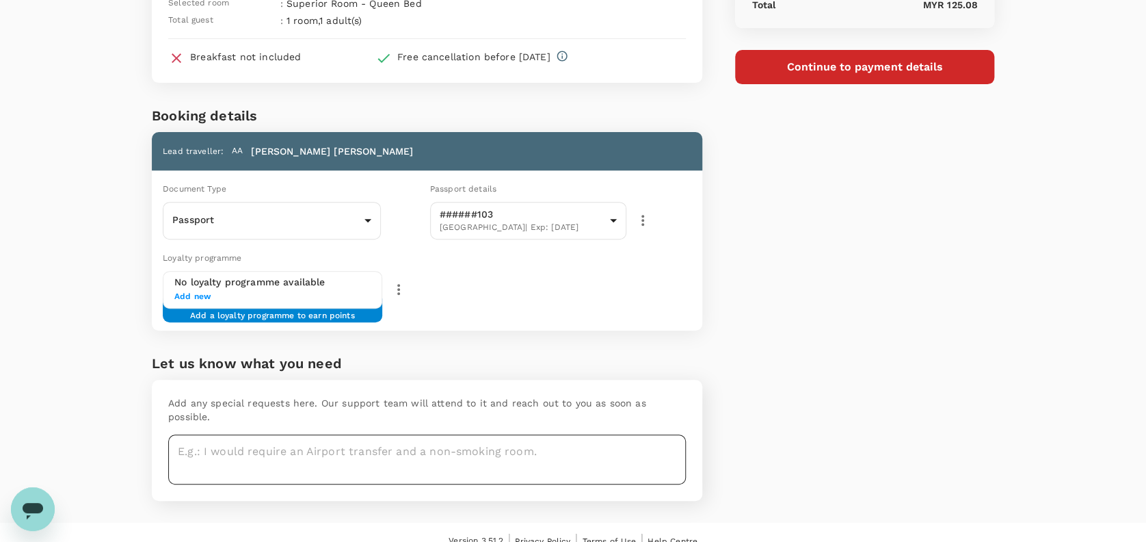
click at [252, 434] on textarea at bounding box center [427, 459] width 518 height 50
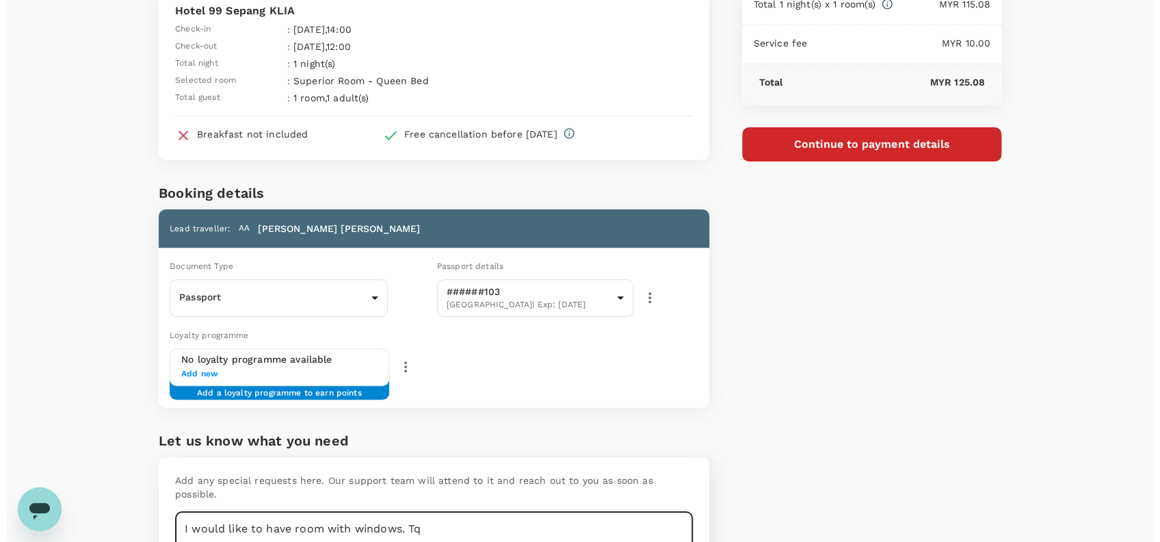
scroll to position [0, 0]
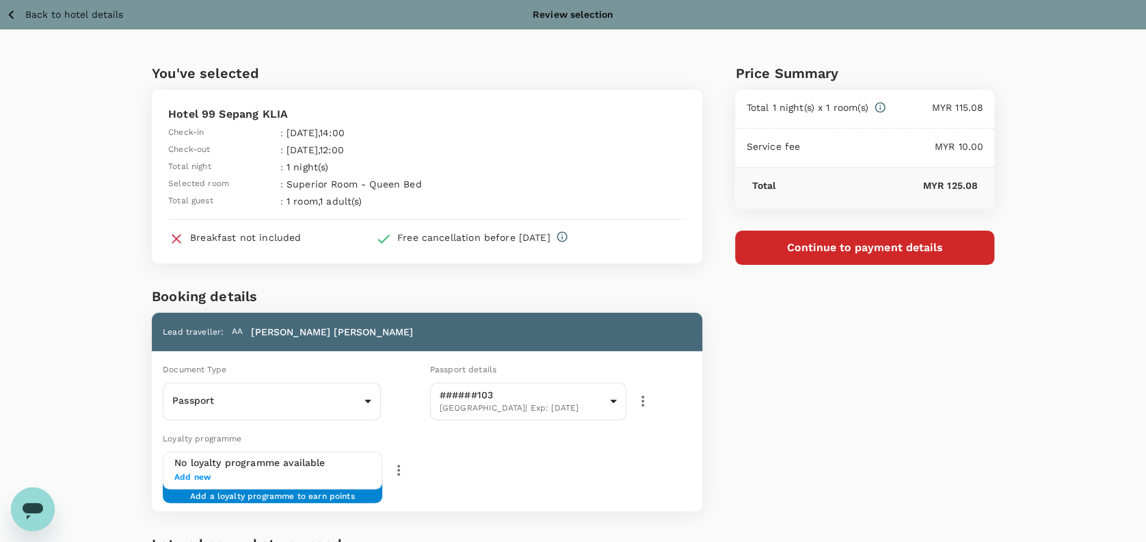
type textarea "I would like to have room with windows. Tq"
click at [913, 400] on div "Price Summary Total 1 night(s) x 1 room(s) MYR 115.08 Service fee MYR 10.00 Tot…" at bounding box center [848, 366] width 292 height 674
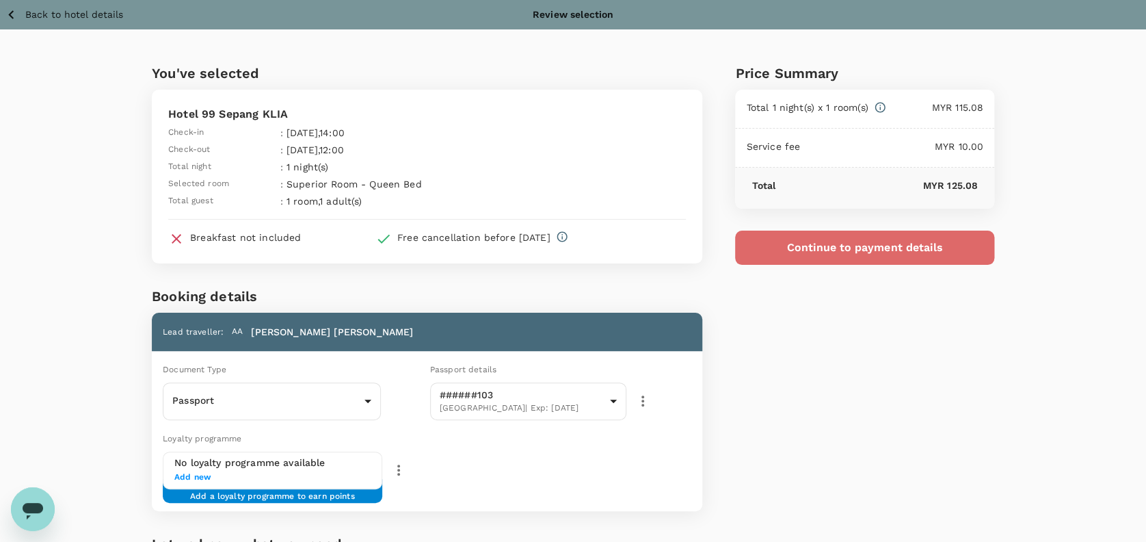
click at [885, 257] on button "Continue to payment details" at bounding box center [864, 247] width 259 height 34
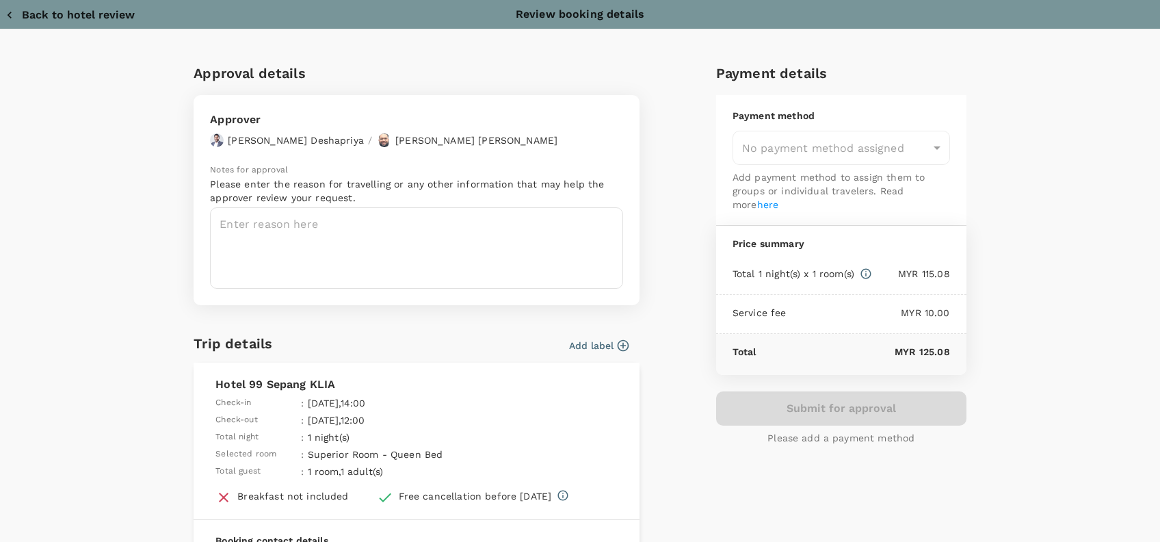
type input "9e254831-a140-43d4-90d9-f4bdc71b84d3"
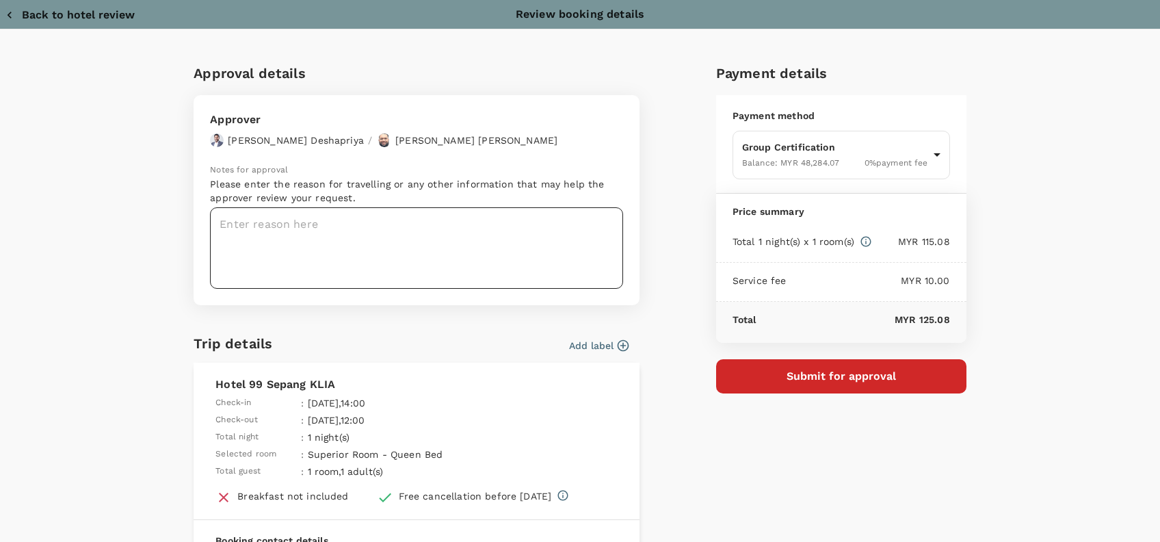
click at [233, 227] on textarea at bounding box center [416, 247] width 413 height 81
click at [250, 211] on textarea at bounding box center [416, 247] width 413 height 81
paste textarea "Hi @Hariz / @Chathuranga, Requesting your approval for the accommodation below,…"
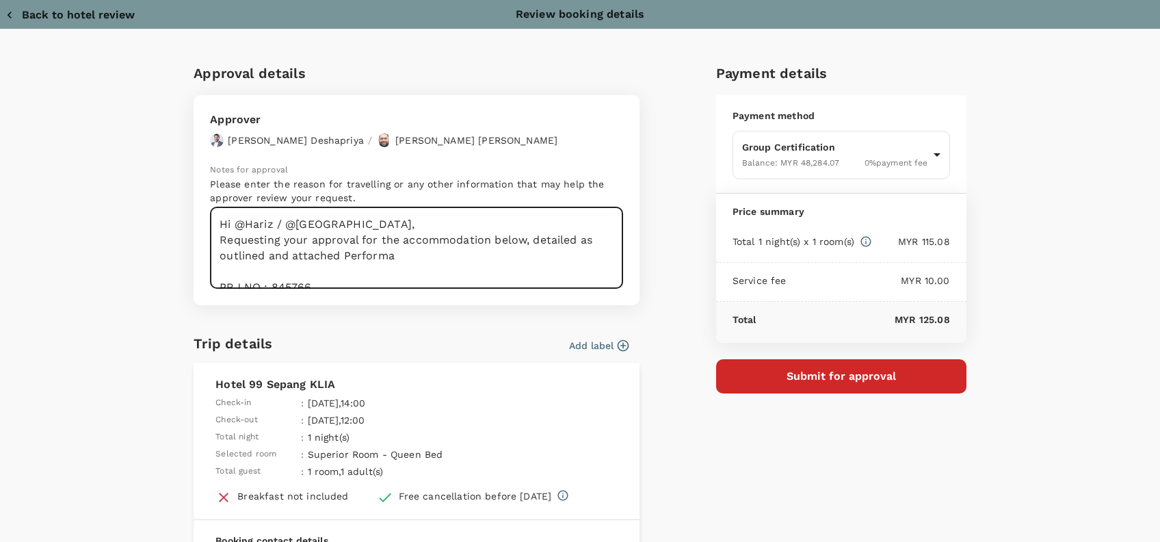
click at [320, 242] on textarea "Hi @Hariz / @Chathuranga, Requesting your approval for the accommodation below,…" at bounding box center [416, 247] width 413 height 81
click at [386, 222] on textarea "Hi @Hariz / @Chathuranga, Requesting your approval for the accommodation below,…" at bounding box center [416, 247] width 413 height 81
click at [448, 248] on textarea "Hi @Hariz / @Chathuranga, Requesting your approval for the accommodation below,…" at bounding box center [416, 247] width 413 height 81
click at [388, 256] on textarea "Hi @Hariz / @Chathuranga, Requesting your approval for the accommodation below,…" at bounding box center [416, 247] width 413 height 81
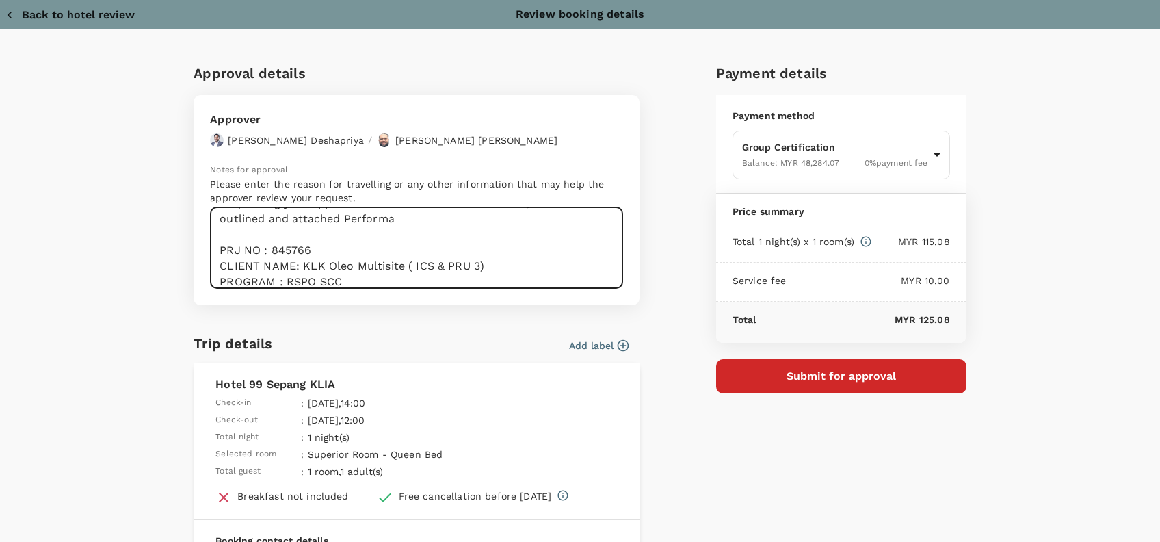
scroll to position [36, 0]
click at [325, 251] on textarea "Hi @Hariz / @Chathuranga, Requesting your approval for the accommodation below,…" at bounding box center [416, 247] width 413 height 81
drag, startPoint x: 483, startPoint y: 268, endPoint x: 295, endPoint y: 263, distance: 187.4
click at [295, 263] on textarea "Hi @Hariz / @Chathuranga, Requesting your approval for the accommodation below,…" at bounding box center [416, 247] width 413 height 81
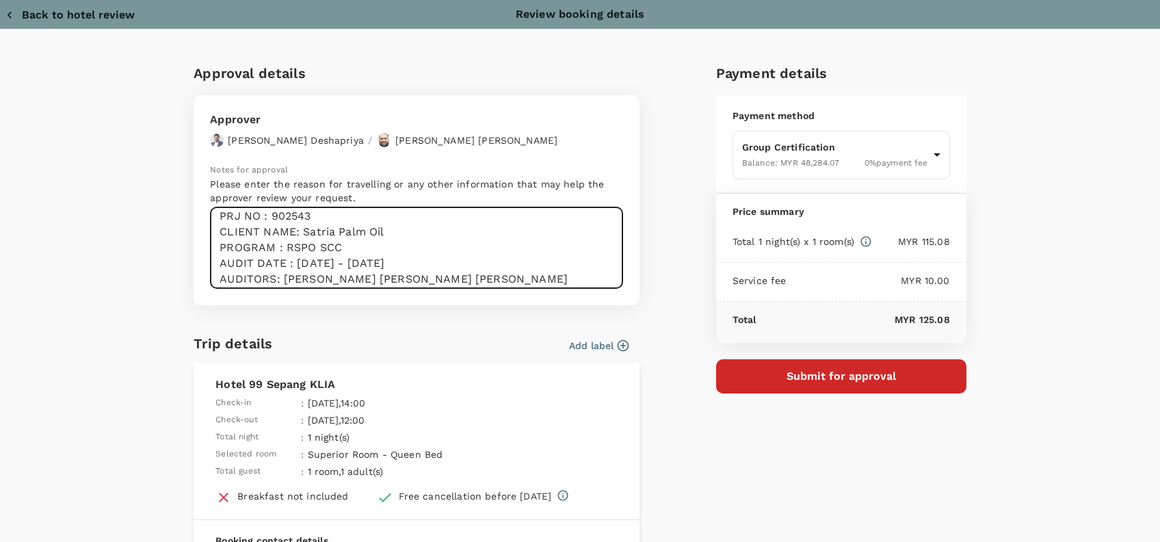
scroll to position [72, 0]
click at [341, 246] on textarea "Hi @Hariz / @Chathuranga, Requesting your approval for the accommodation below,…" at bounding box center [416, 247] width 413 height 81
drag, startPoint x: 423, startPoint y: 263, endPoint x: 288, endPoint y: 257, distance: 134.8
click at [288, 257] on textarea "Hi @Hariz / @Chathuranga, Requesting your approval for the accommodation below,…" at bounding box center [416, 247] width 413 height 81
click at [421, 269] on textarea "Hi @Hariz / @Chathuranga, Requesting your approval for the accommodation below,…" at bounding box center [416, 247] width 413 height 81
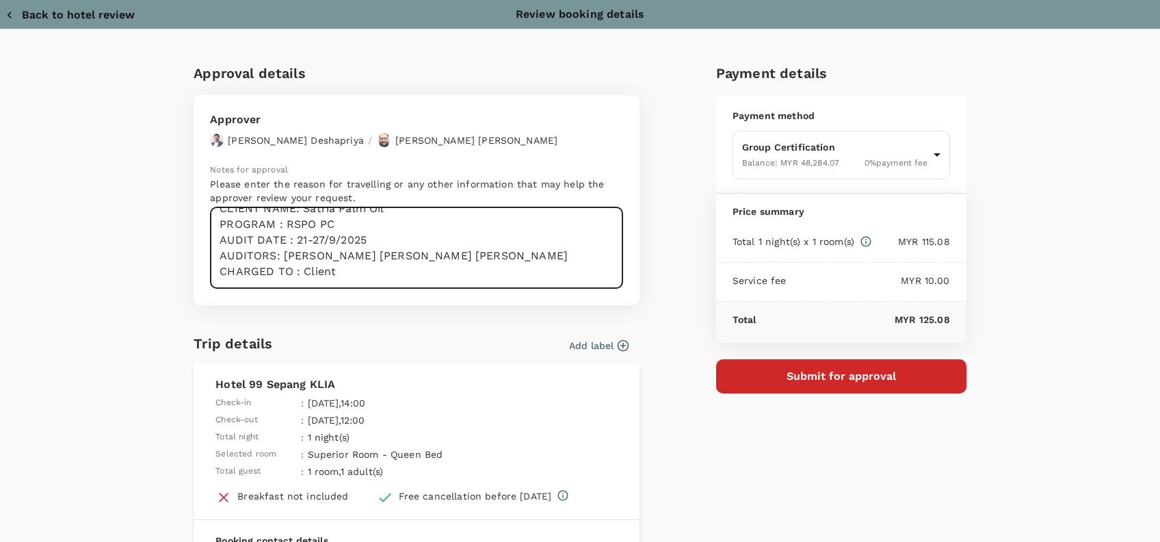
scroll to position [109, 0]
click at [351, 260] on textarea "Hi @Hariz / @Chathuranga, Requesting your approval for the accommodation below,…" at bounding box center [416, 247] width 413 height 81
click at [754, 499] on div "Payment details Payment method Group Certification Balance : MYR 48,284.07 0 % …" at bounding box center [835, 389] width 261 height 677
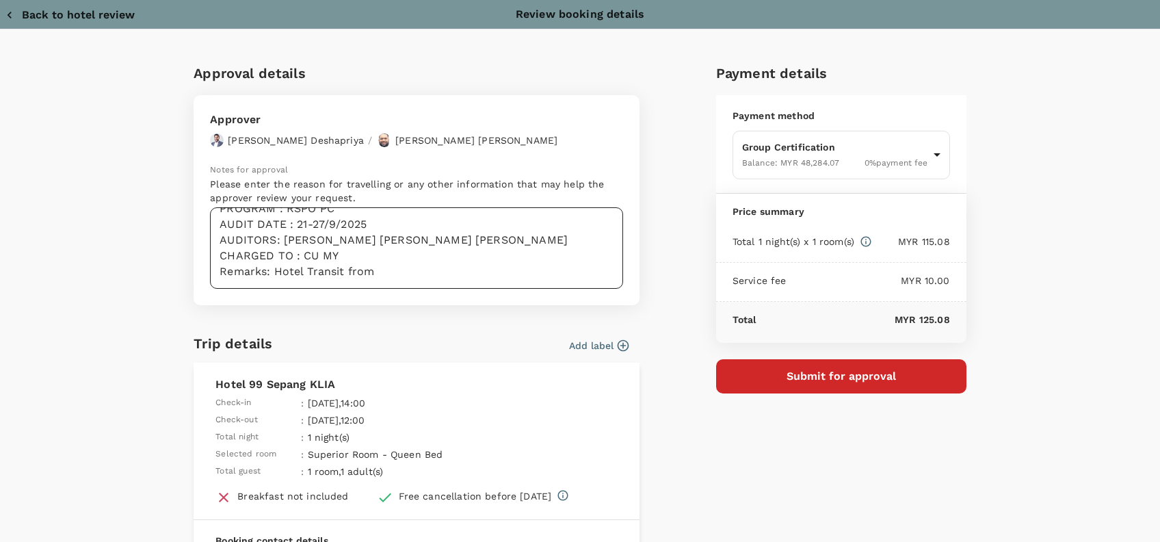
click at [399, 259] on textarea "Hi @Hariz / @Chathuranga, Requesting your approval for the accommodation below,…" at bounding box center [416, 247] width 413 height 81
click at [410, 268] on textarea "Hi @Hariz / @Chathuranga, Requesting your approval for the accommodation below,…" at bounding box center [416, 247] width 413 height 81
click at [412, 268] on textarea "Hi @Hariz / @Chathuranga, Requesting your approval for the accommodation below,…" at bounding box center [416, 247] width 413 height 81
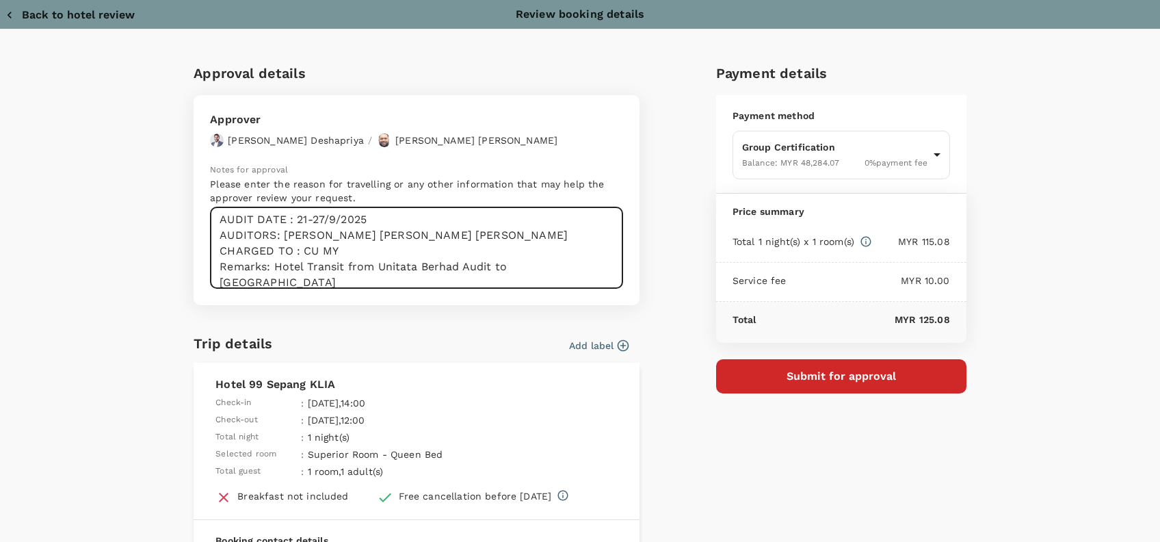
click at [563, 259] on textarea "Hi @Hariz / @Chathuranga, Requesting your approval for the accommodation below,…" at bounding box center [416, 247] width 413 height 81
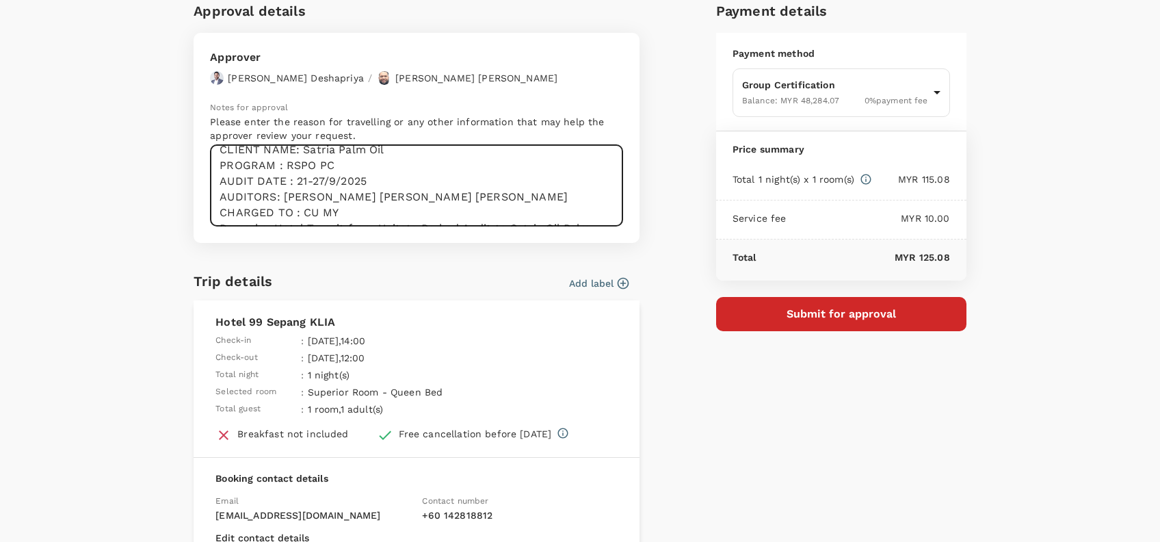
scroll to position [91, 0]
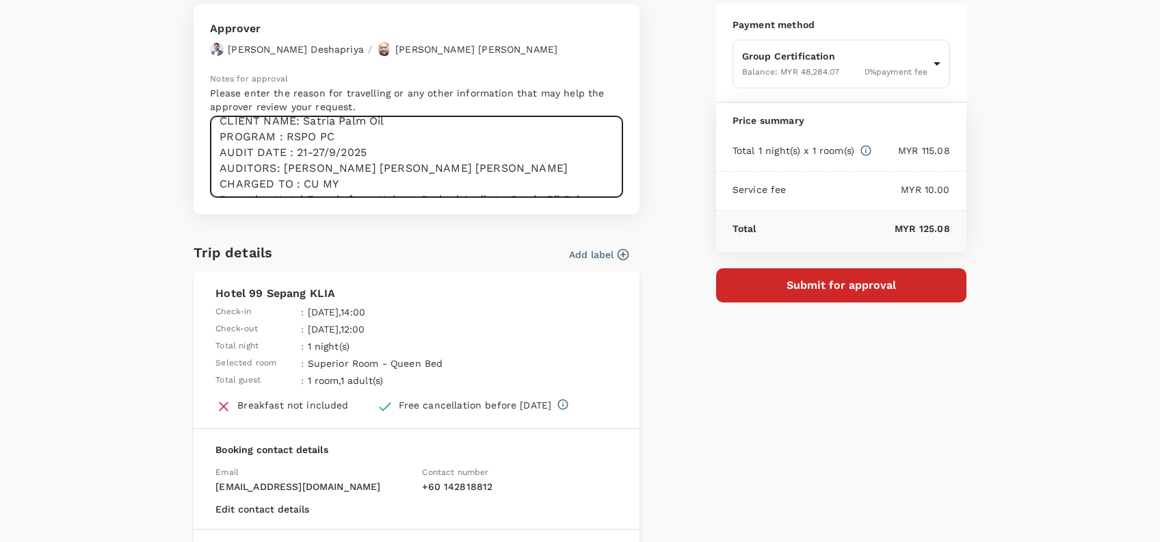
type textarea "Hi @Hariz / @Chathuranga, Requesting your approval for the accommodation below,…"
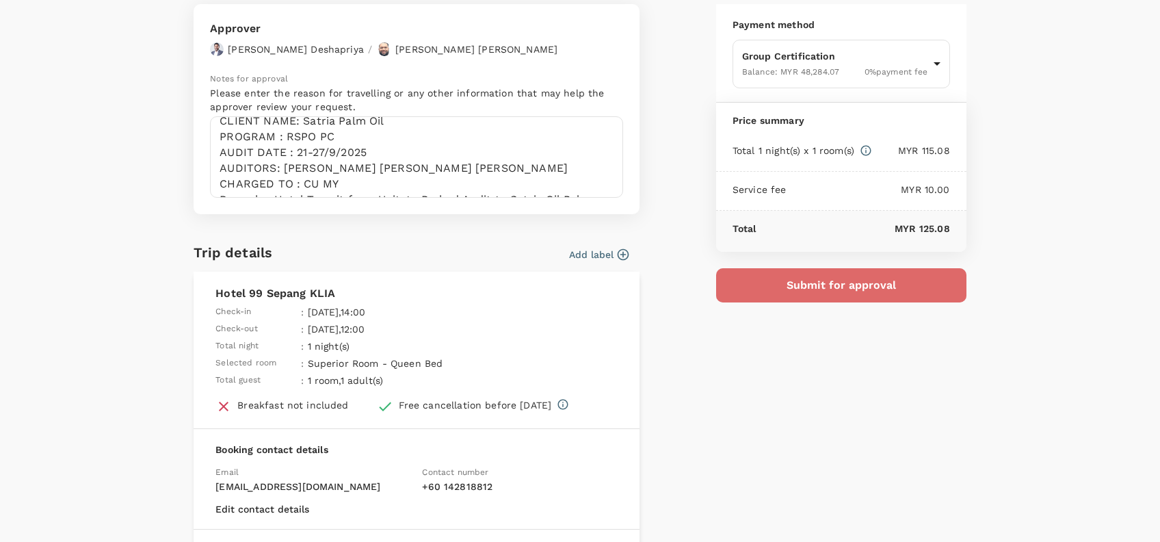
click at [852, 288] on button "Submit for approval" at bounding box center [841, 285] width 250 height 34
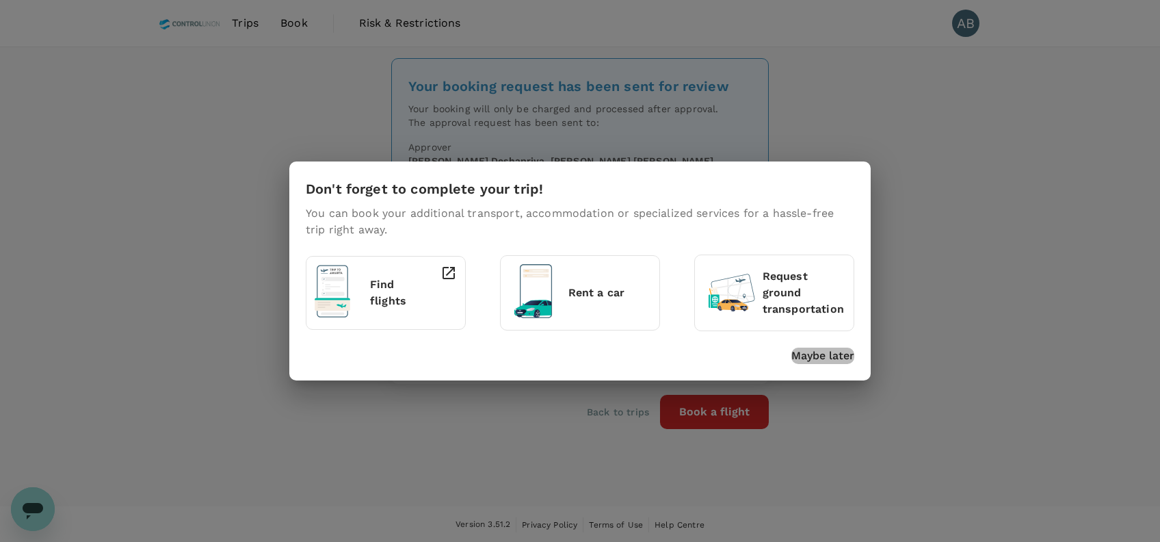
click at [805, 360] on p "Maybe later" at bounding box center [822, 355] width 63 height 16
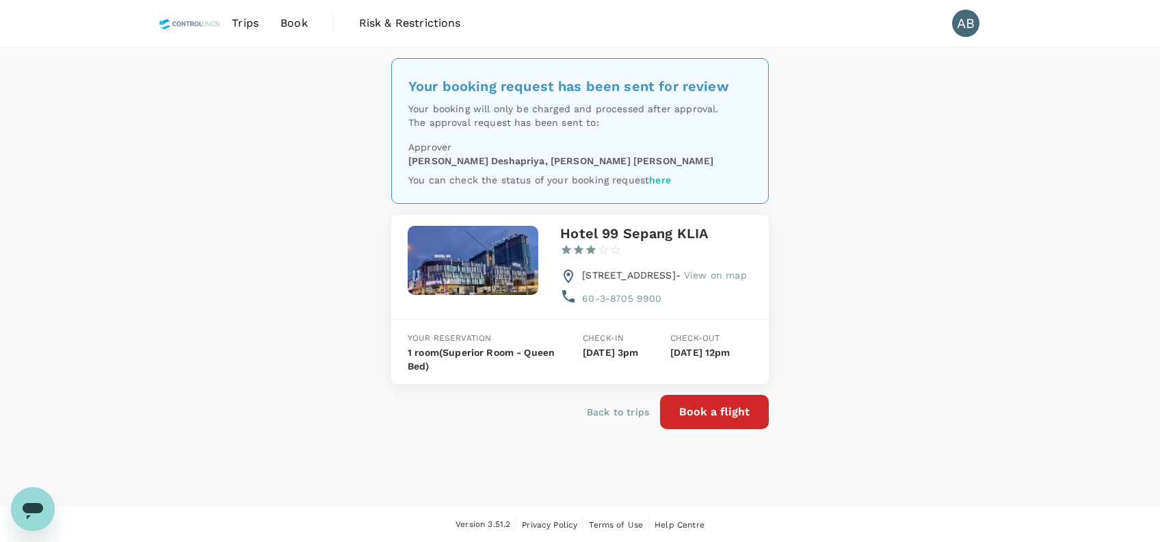
click at [983, 284] on div "Your booking request has been sent for review Your booking will only be charged…" at bounding box center [580, 276] width 1160 height 459
click at [954, 283] on div "Your booking request has been sent for review Your booking will only be charged…" at bounding box center [580, 276] width 1160 height 459
click at [303, 26] on span "Book" at bounding box center [293, 23] width 27 height 16
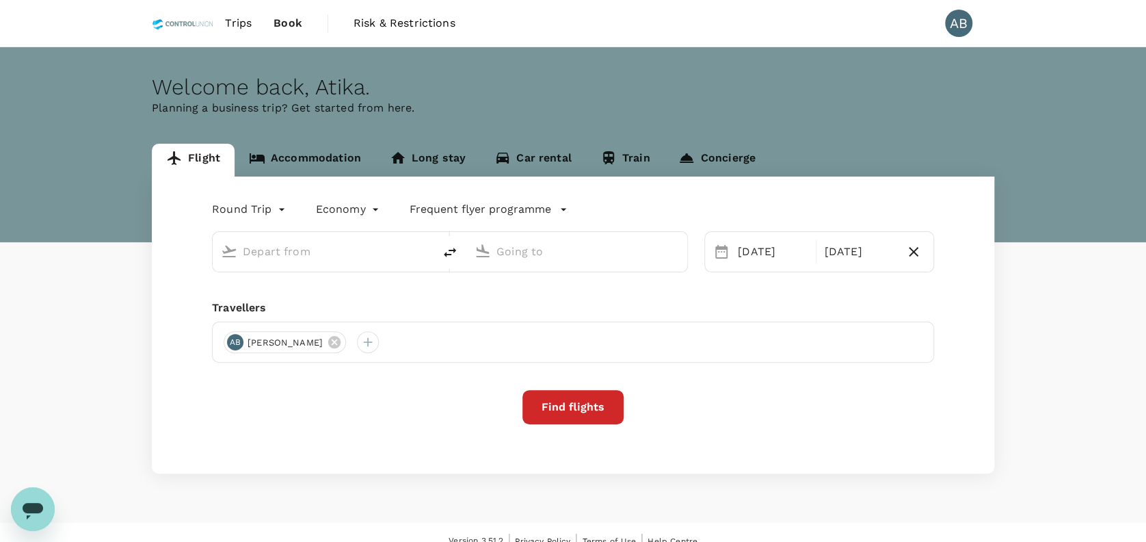
type input "Kota Kinabalu Intl (BKI)"
type input "Bintulu (BTU)"
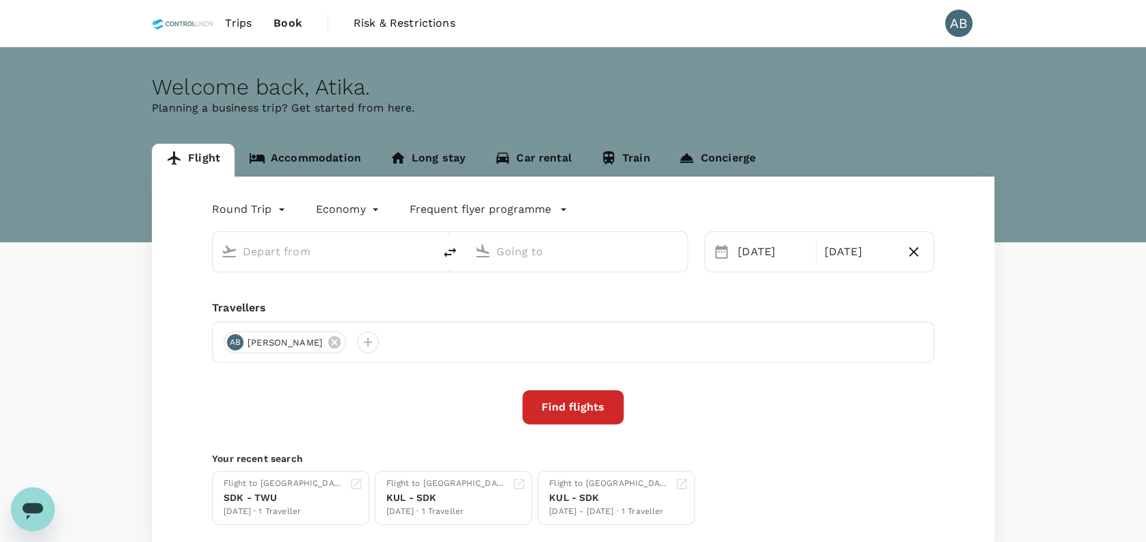
type input "Kota Kinabalu Intl (BKI)"
type input "Bintulu (BTU)"
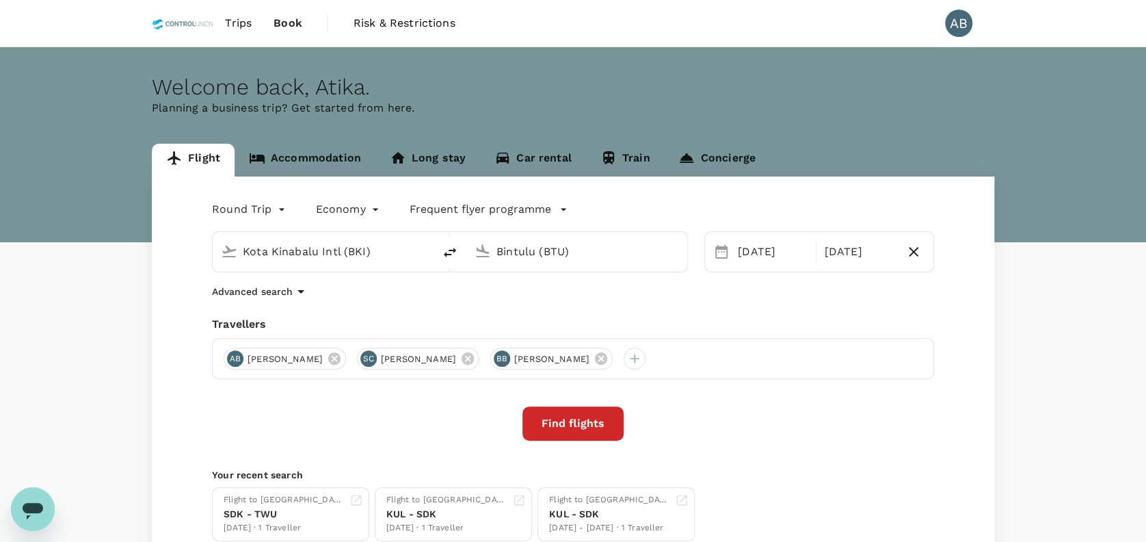
click at [761, 103] on p "Planning a business trip? Get started from here." at bounding box center [573, 108] width 843 height 16
drag, startPoint x: 631, startPoint y: 306, endPoint x: 624, endPoint y: 308, distance: 7.1
click at [624, 308] on div "Round Trip roundtrip Economy economy Frequent flyer programme Kota Kinabalu Int…" at bounding box center [573, 369] width 843 height 386
click at [452, 287] on div "Advanced search" at bounding box center [573, 291] width 722 height 16
click at [360, 307] on div "Round Trip roundtrip Economy economy Frequent flyer programme Kota Kinabalu Int…" at bounding box center [573, 369] width 843 height 386
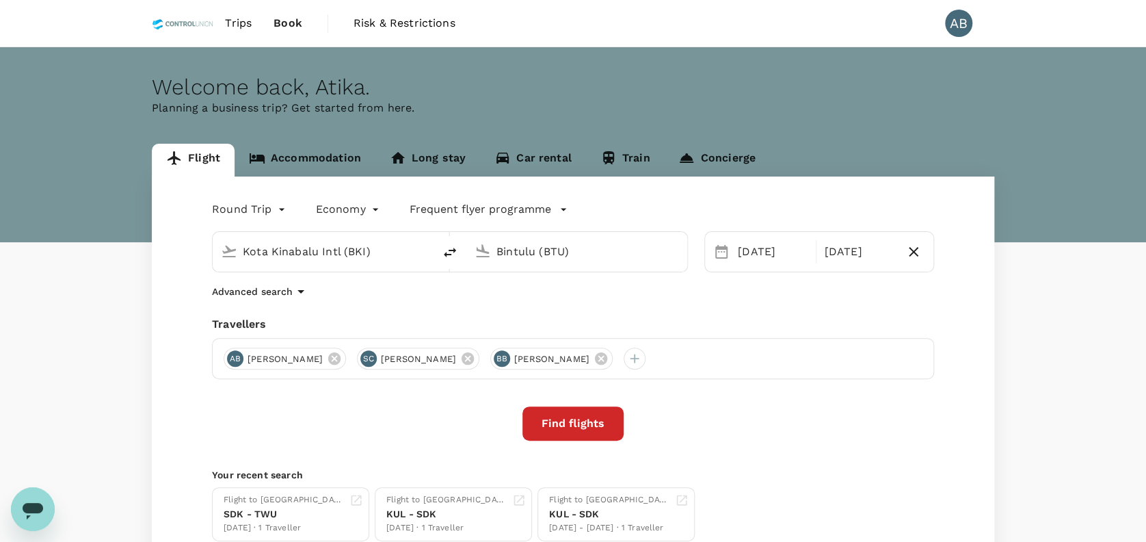
click at [455, 432] on div "Find flights" at bounding box center [573, 423] width 722 height 34
click at [592, 421] on button "Find flights" at bounding box center [572, 423] width 101 height 34
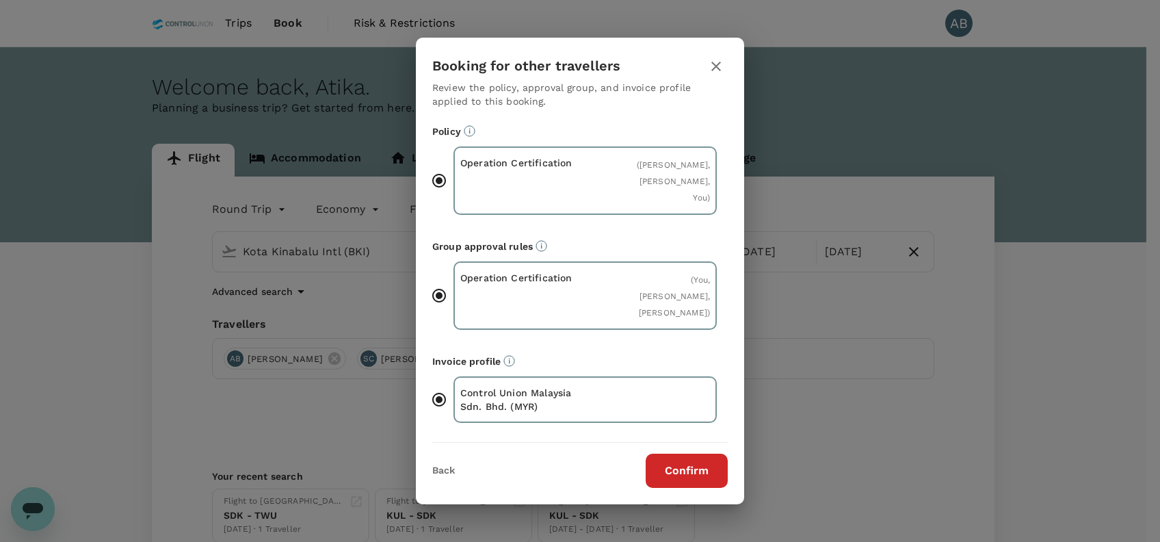
click at [679, 471] on button "Confirm" at bounding box center [687, 470] width 82 height 34
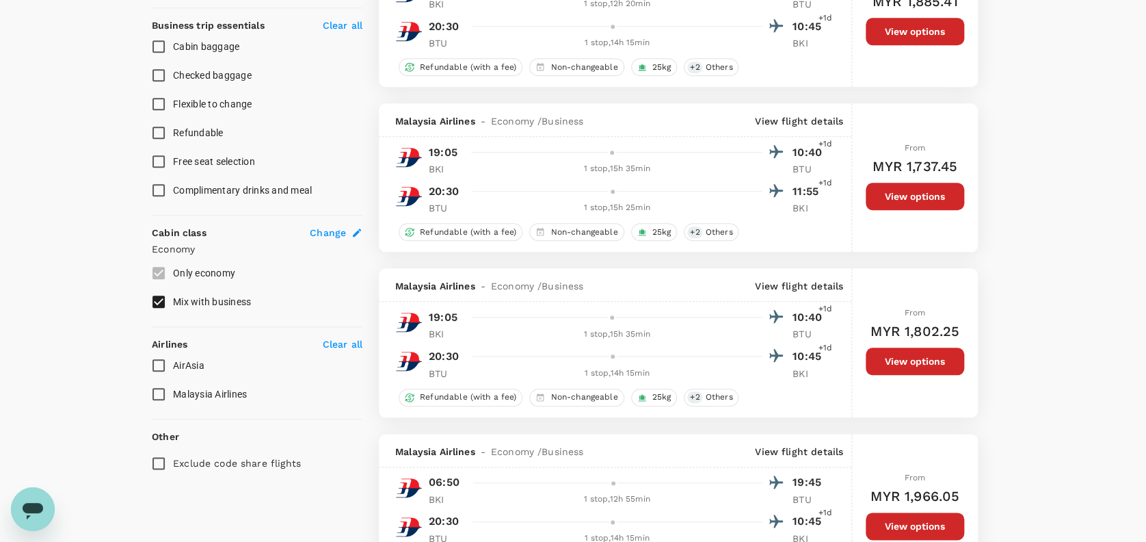
scroll to position [547, 0]
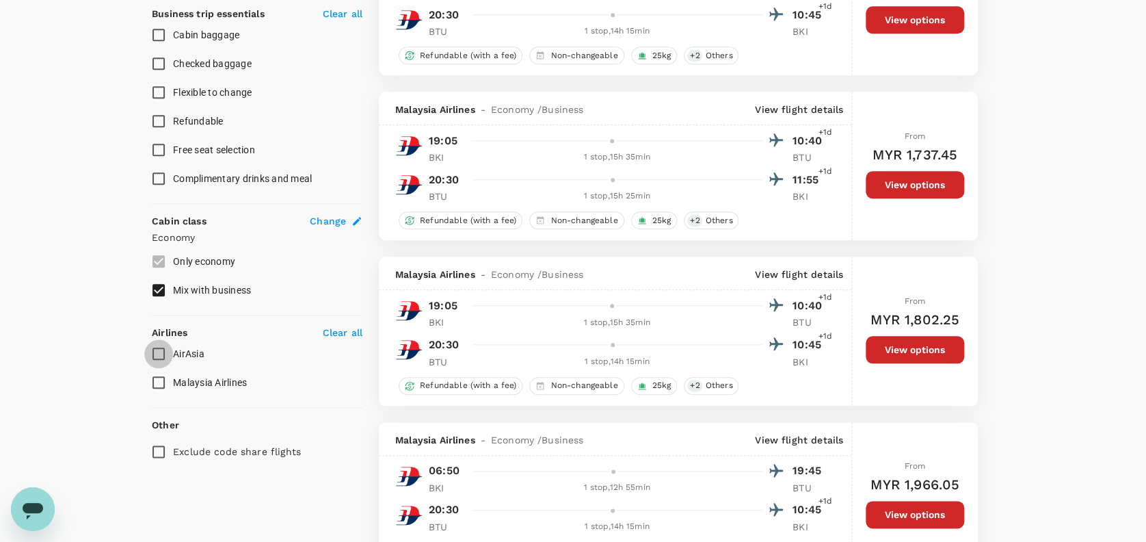
click at [163, 354] on input "AirAsia" at bounding box center [158, 353] width 29 height 29
checkbox input "true"
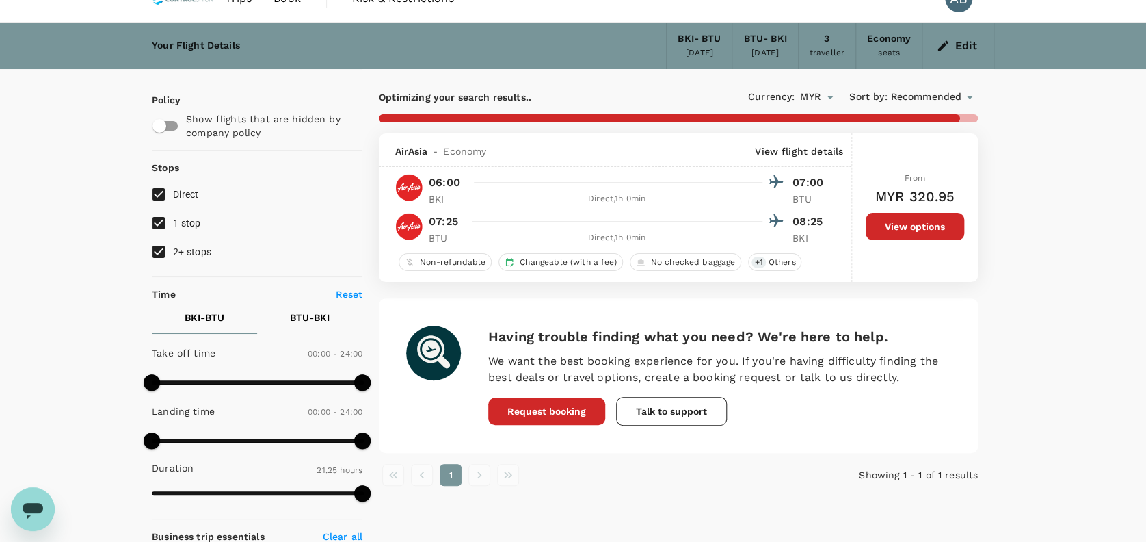
scroll to position [0, 0]
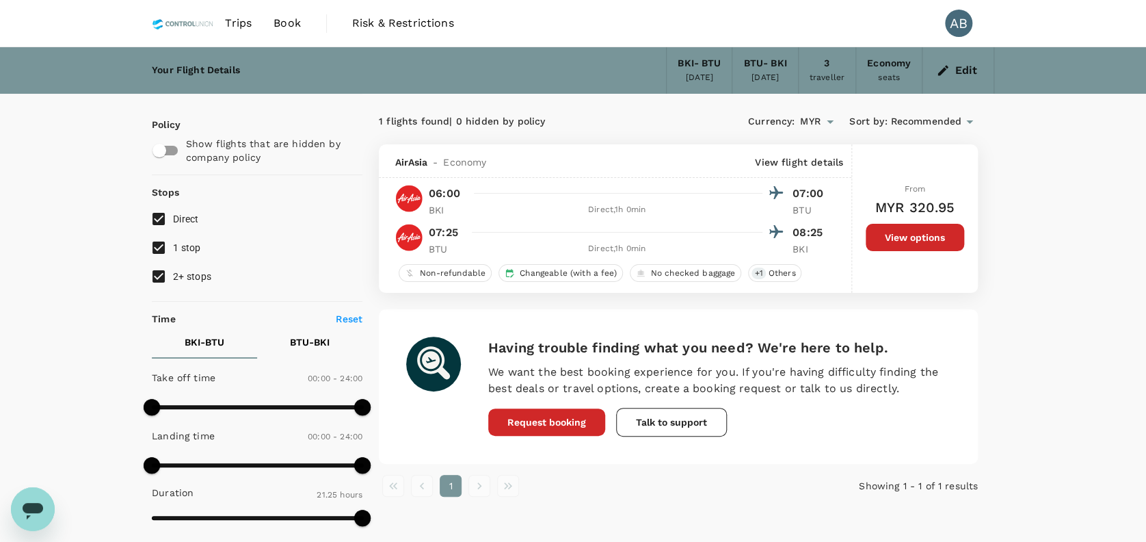
click at [897, 228] on button "View options" at bounding box center [915, 237] width 98 height 27
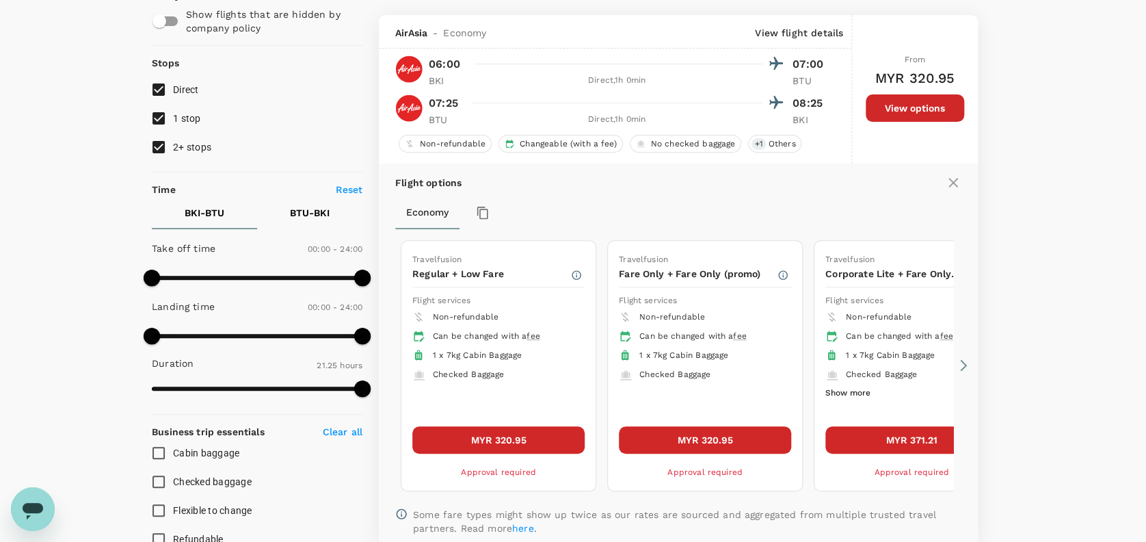
scroll to position [144, 0]
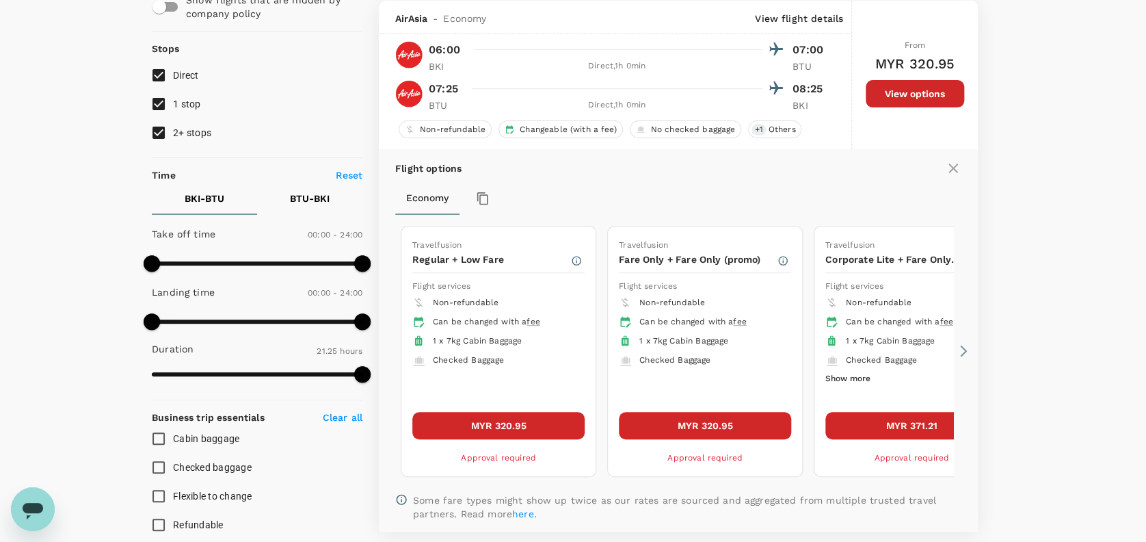
click at [523, 423] on button "MYR 320.95" at bounding box center [498, 425] width 172 height 27
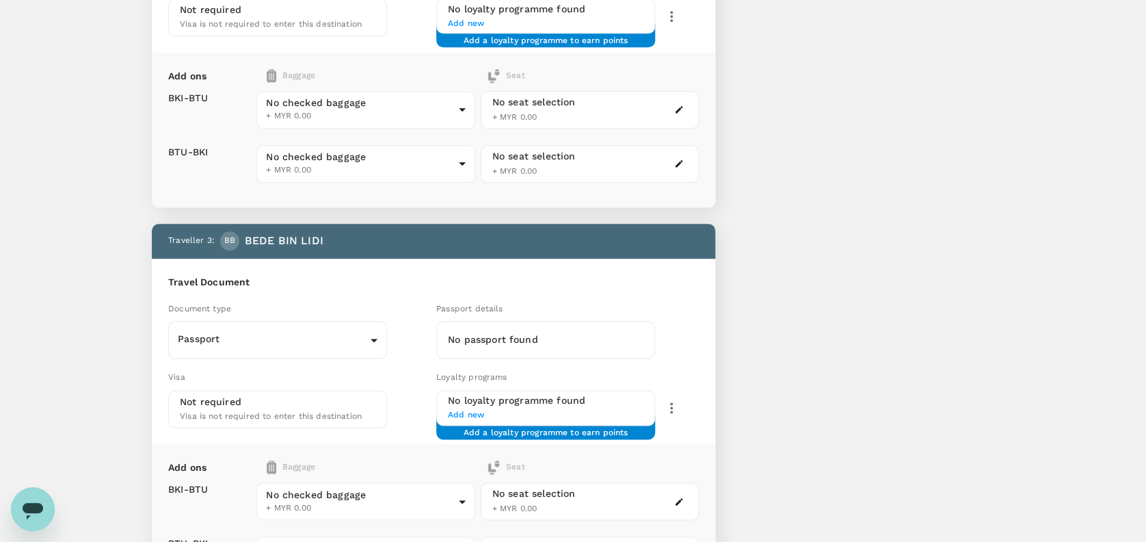
scroll to position [729, 0]
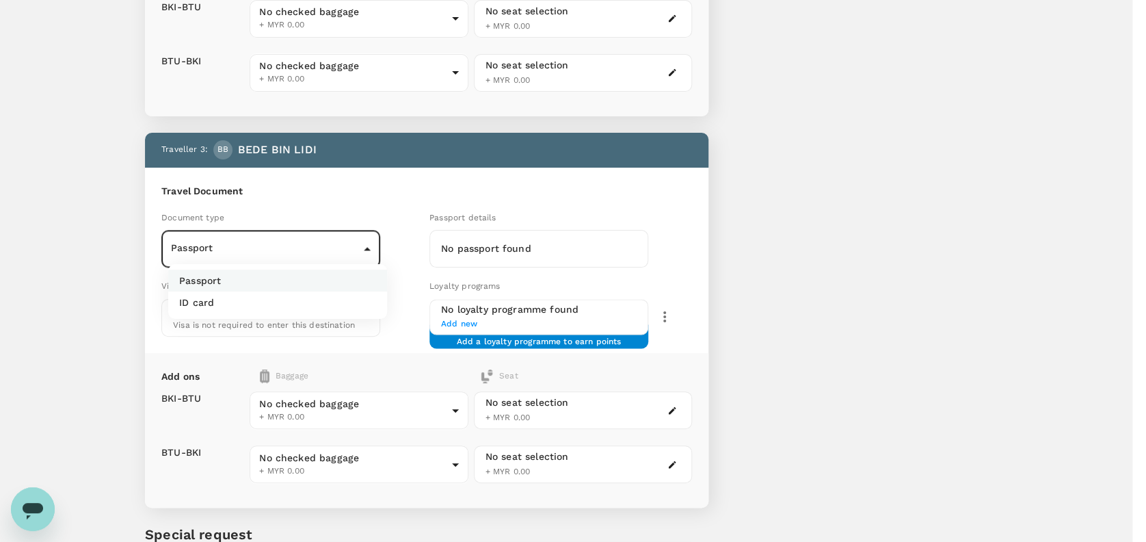
click at [211, 306] on p "ID card" at bounding box center [196, 302] width 35 height 14
type input "Id card"
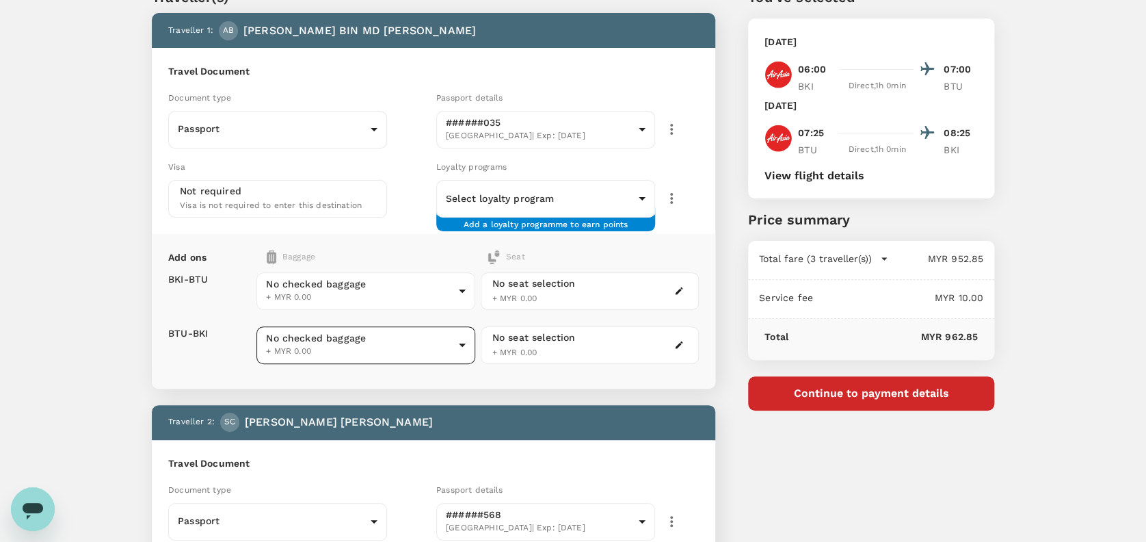
scroll to position [91, 0]
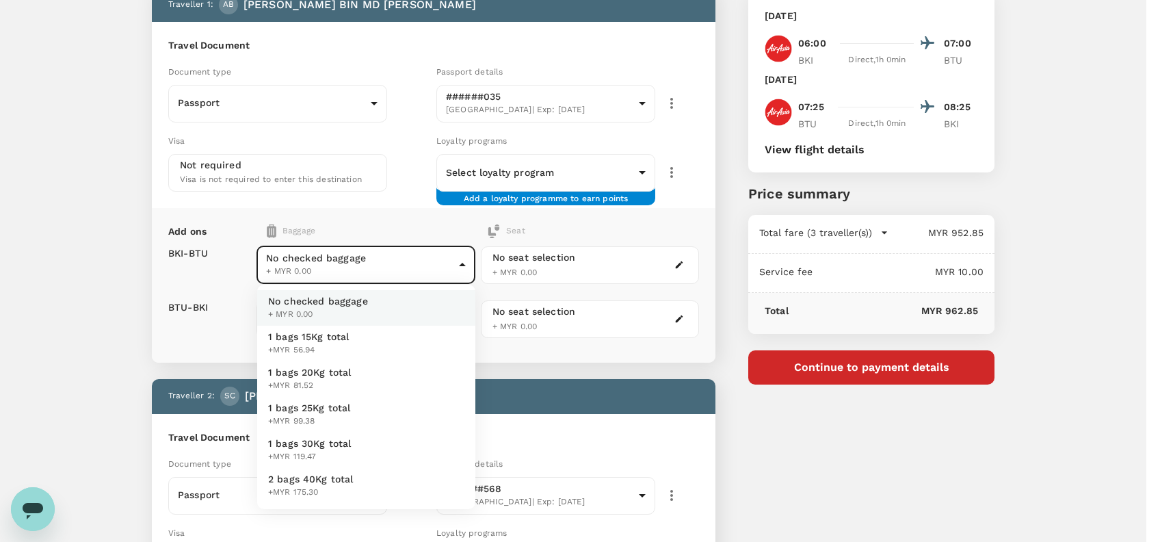
click at [308, 377] on span "1 bags 20Kg total" at bounding box center [309, 372] width 83 height 14
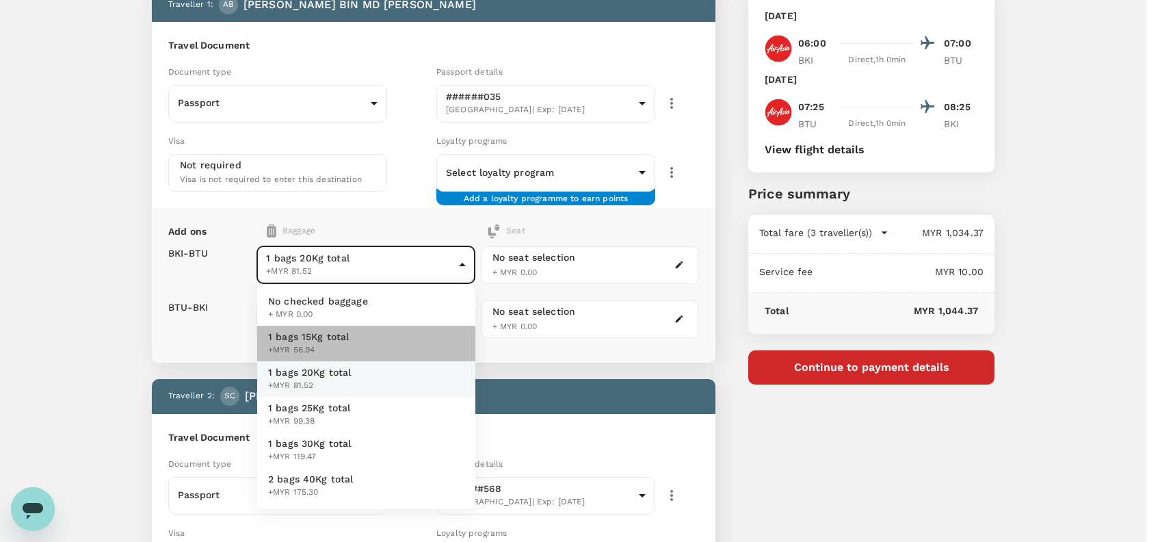
click at [336, 343] on span "+MYR 56.94" at bounding box center [308, 350] width 81 height 14
type input "1 - 56.94"
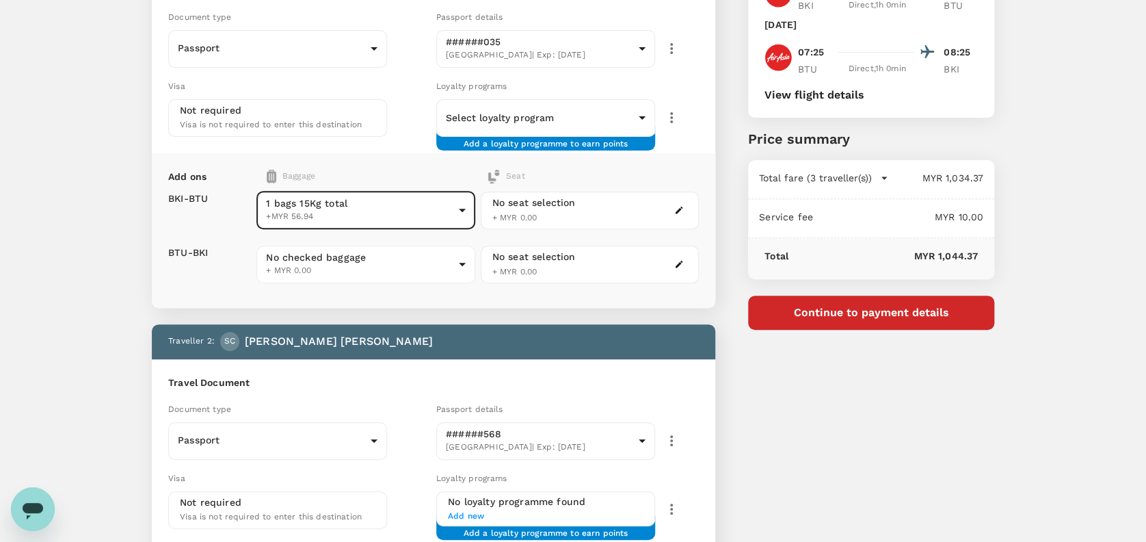
scroll to position [182, 0]
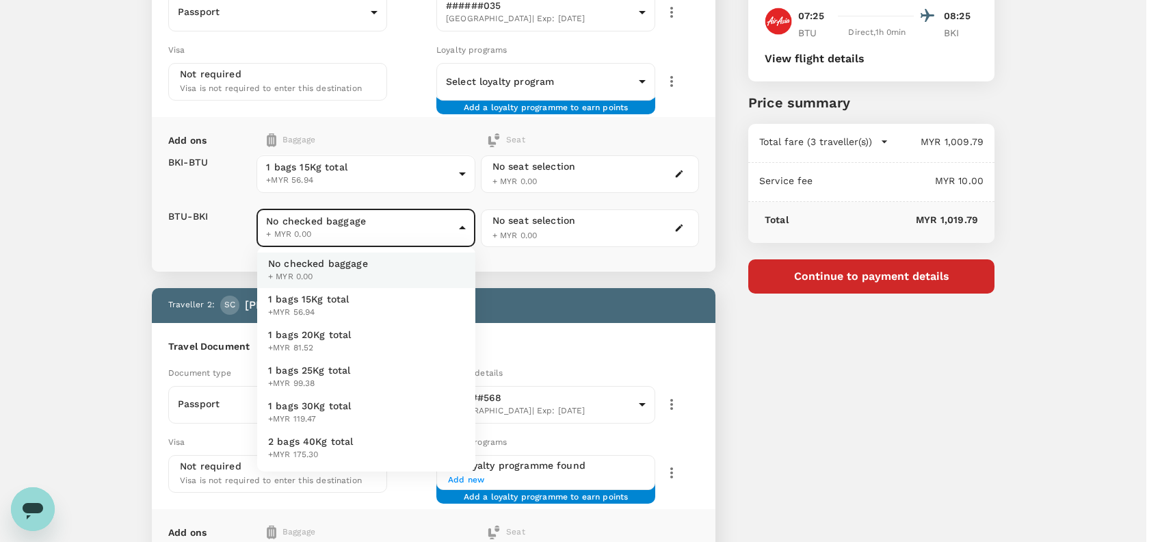
click at [401, 226] on body "Back to flight results Flight review Traveller(s) Traveller 1 : AB ABD HAMID BI…" at bounding box center [580, 524] width 1160 height 1412
click at [321, 310] on span "+MYR 56.94" at bounding box center [308, 313] width 81 height 14
type input "1 - 56.94"
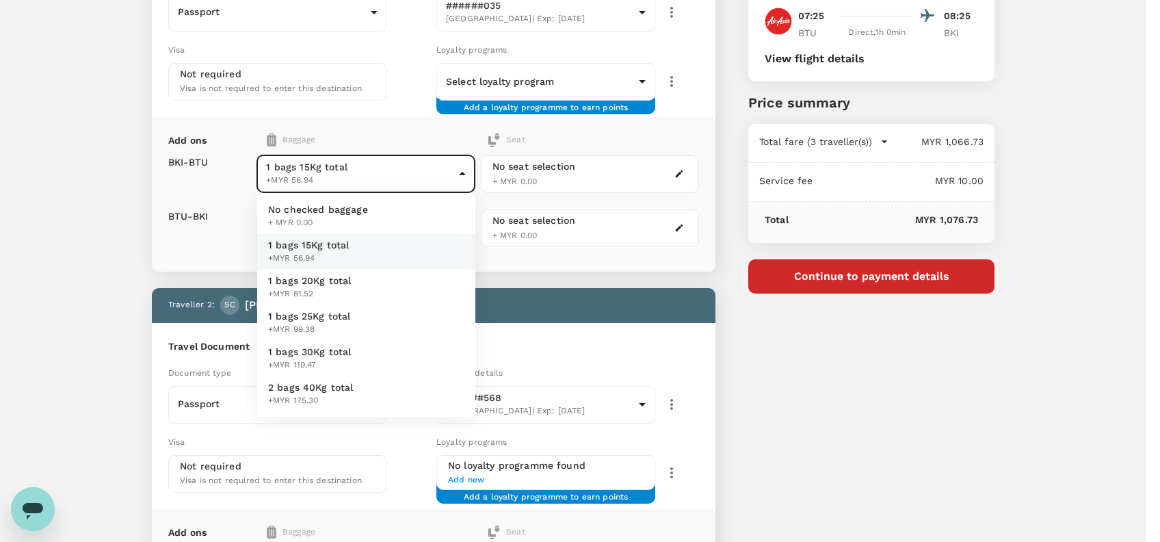
click at [362, 159] on body "Back to flight results Flight review Traveller(s) Traveller 1 : AB ABD HAMID BI…" at bounding box center [580, 524] width 1160 height 1412
click at [355, 124] on div at bounding box center [580, 271] width 1160 height 542
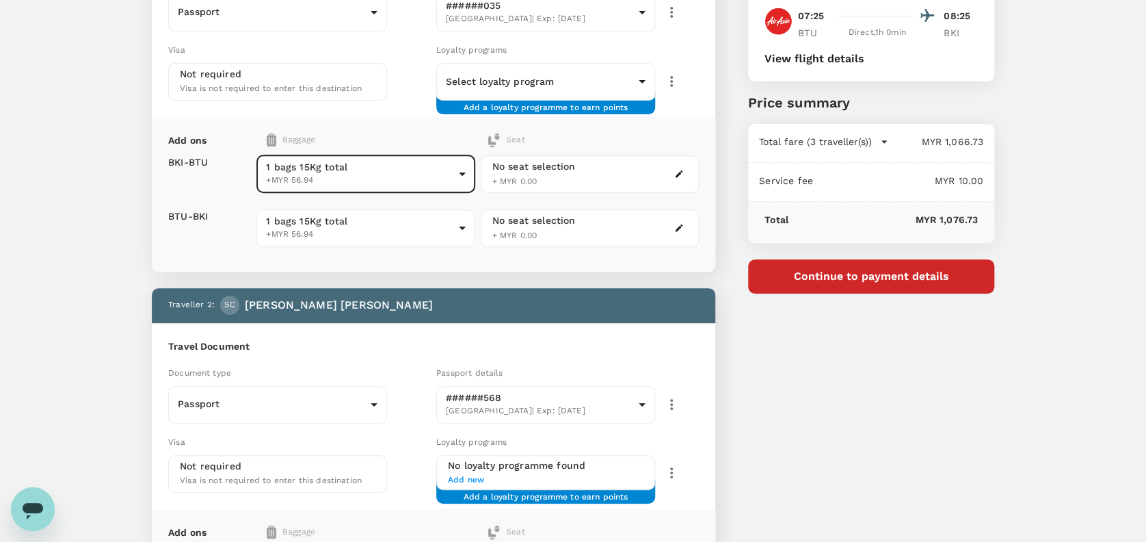
click at [114, 184] on div "Traveller(s) Traveller 1 : AB ABD HAMID BIN MD BINSIN Travel Document Document …" at bounding box center [573, 520] width 1146 height 1345
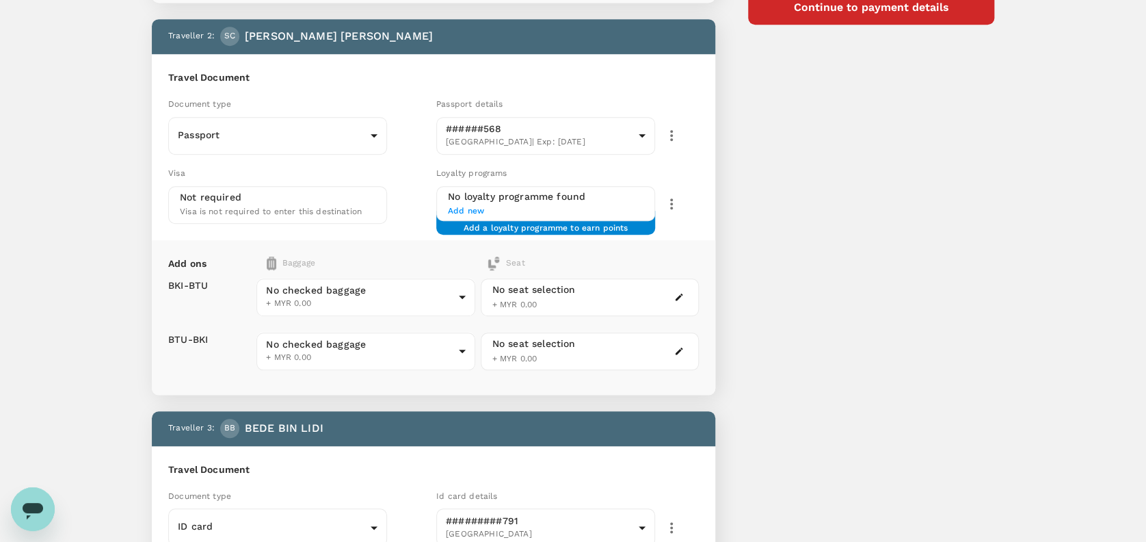
scroll to position [455, 0]
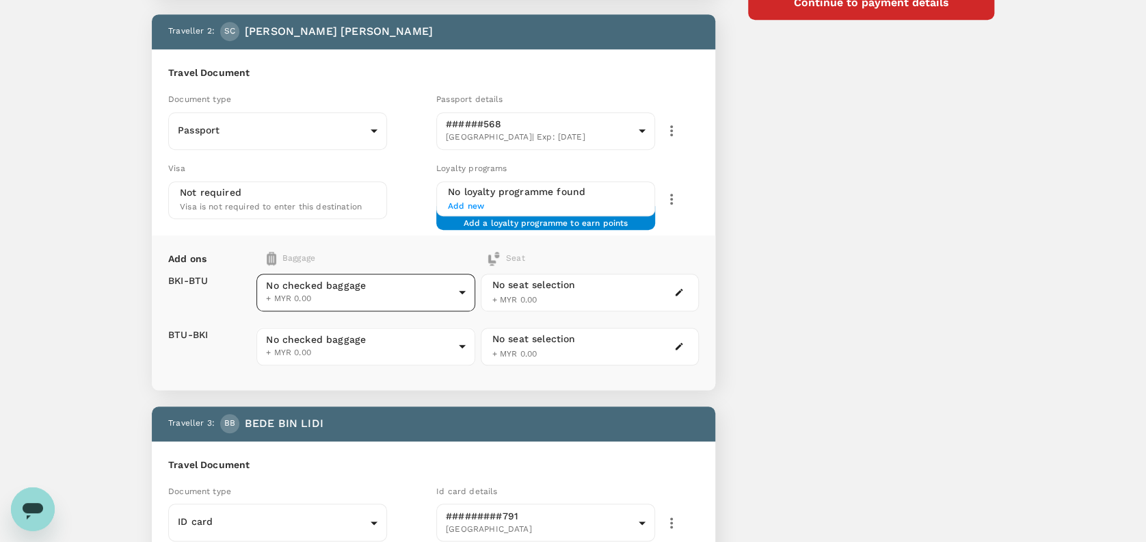
click at [413, 290] on body "Back to flight results Flight review Traveller(s) Traveller 1 : AB ABD HAMID BI…" at bounding box center [573, 251] width 1146 height 1412
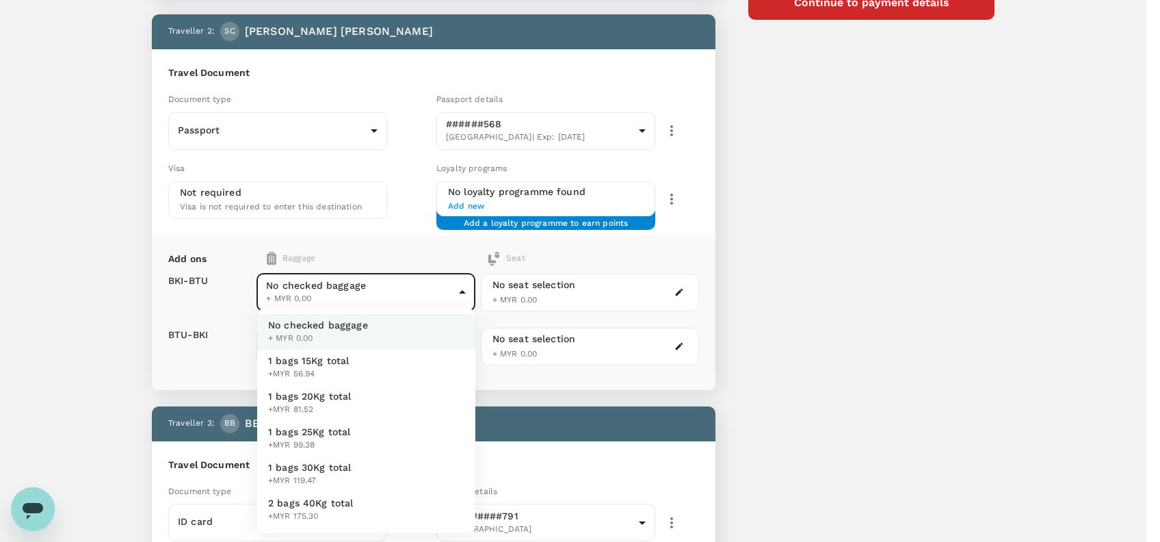
click at [343, 361] on span "1 bags 15Kg total" at bounding box center [308, 361] width 81 height 14
type input "1 - 56.94"
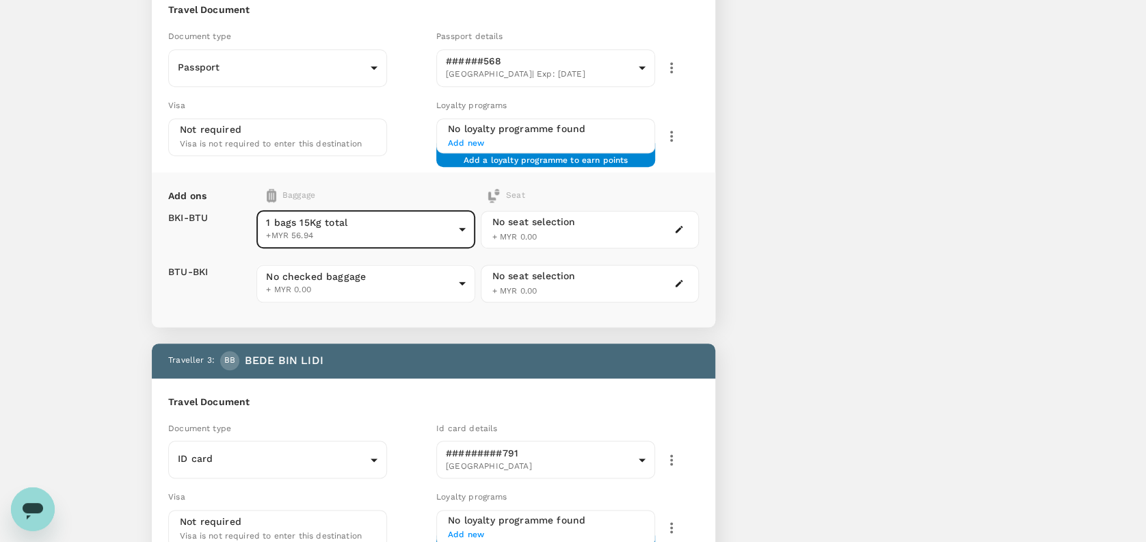
scroll to position [547, 0]
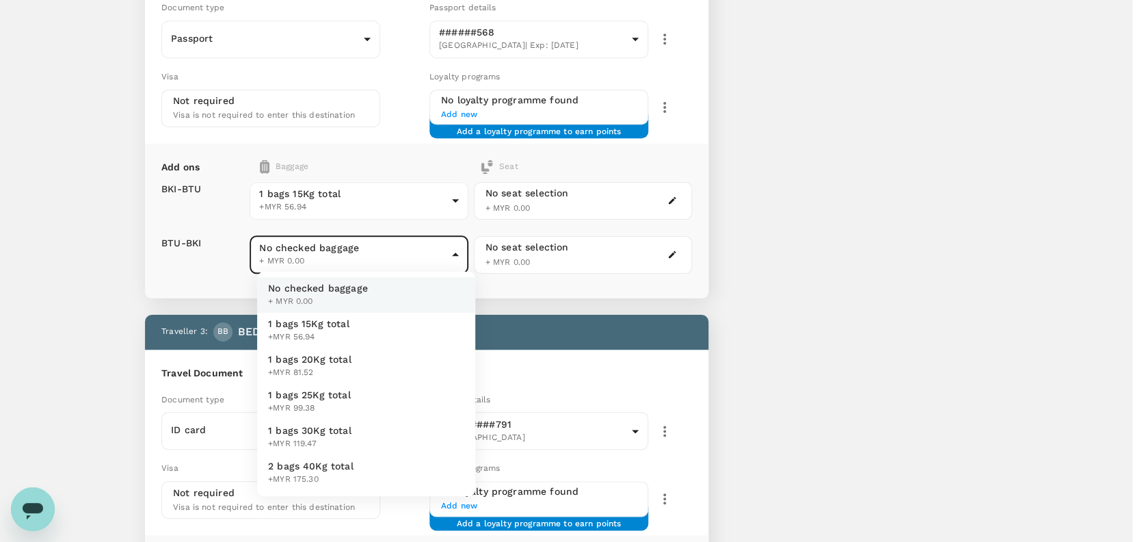
click at [419, 265] on body "Back to flight results Flight review Traveller(s) Traveller 1 : AB ABD HAMID BI…" at bounding box center [573, 159] width 1146 height 1412
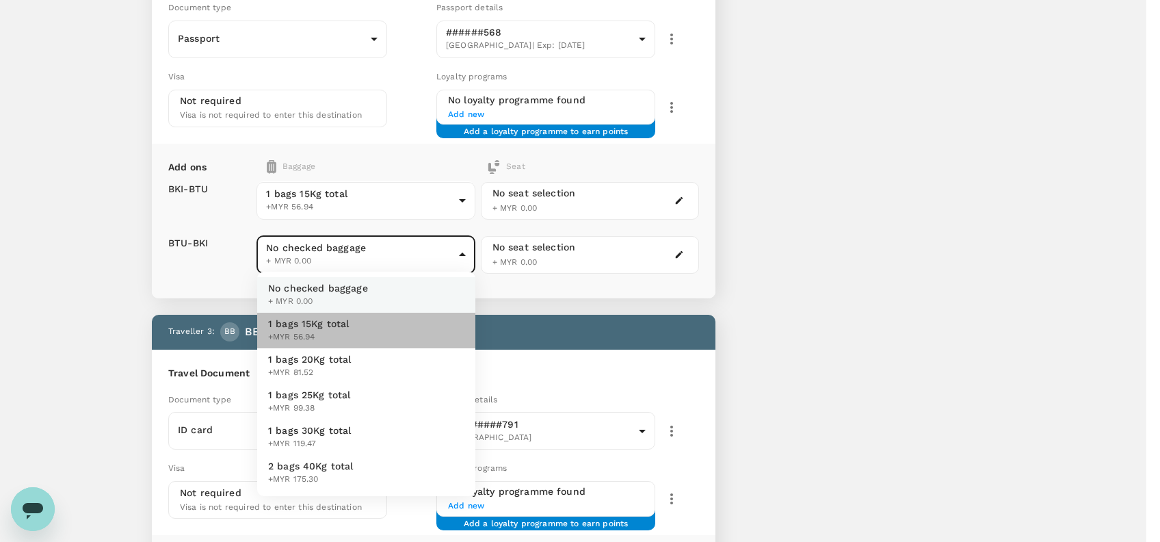
click at [317, 323] on span "1 bags 15Kg total" at bounding box center [308, 324] width 81 height 14
type input "1 - 56.94"
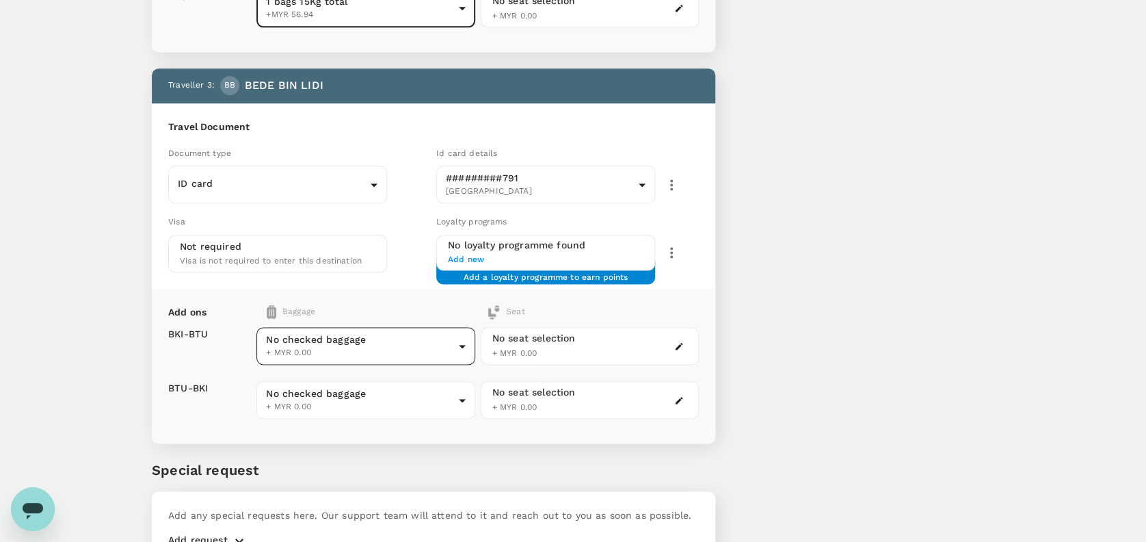
scroll to position [821, 0]
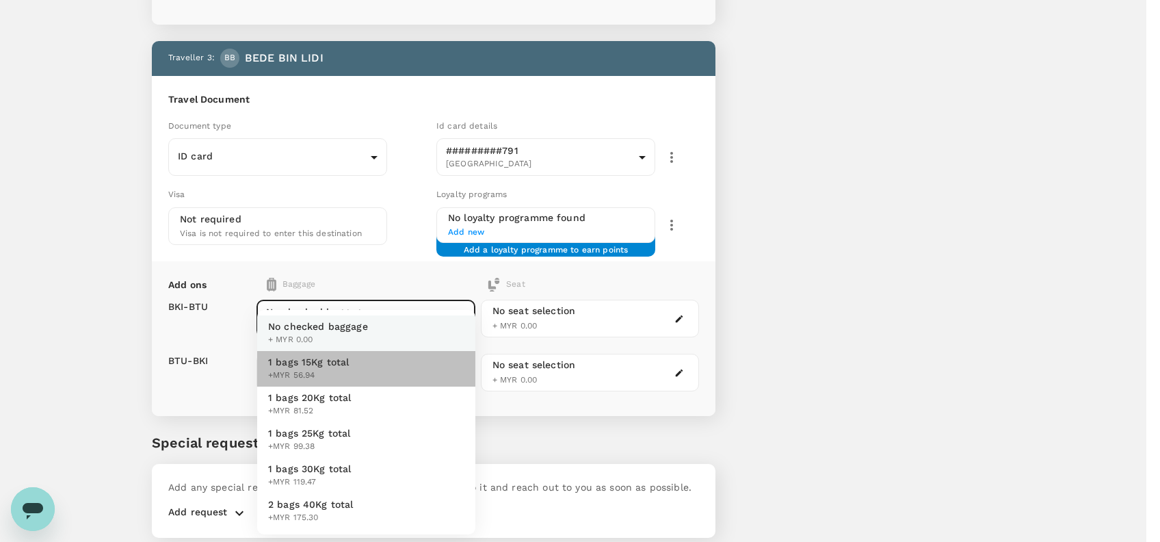
click at [329, 358] on span "1 bags 15Kg total" at bounding box center [308, 362] width 81 height 14
type input "1 - 56.94"
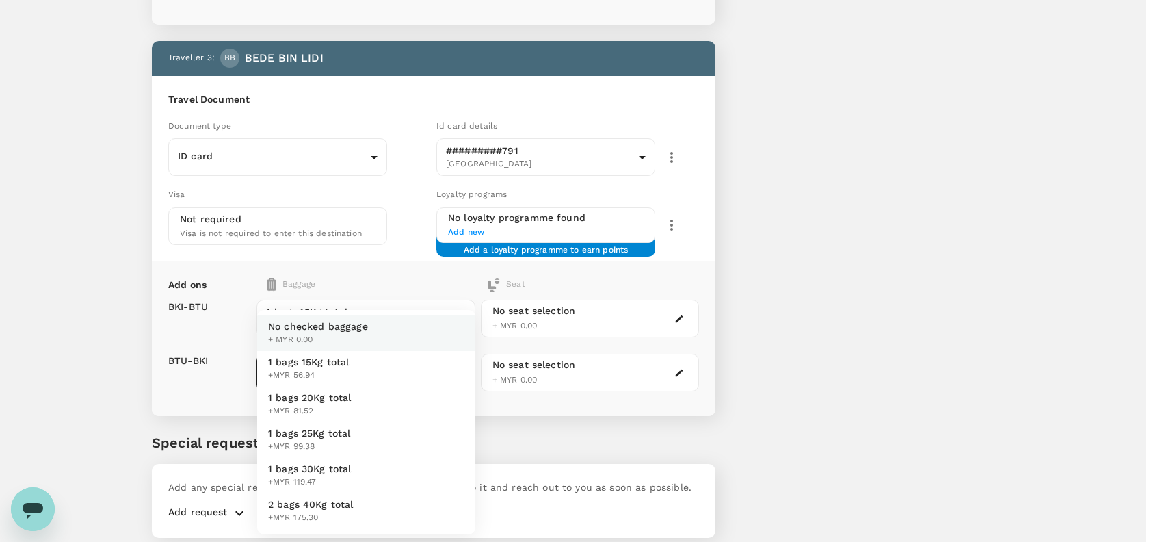
drag, startPoint x: 328, startPoint y: 373, endPoint x: 373, endPoint y: 361, distance: 46.6
click at [328, 372] on span "+MYR 56.94" at bounding box center [308, 376] width 81 height 14
type input "1 - 56.94"
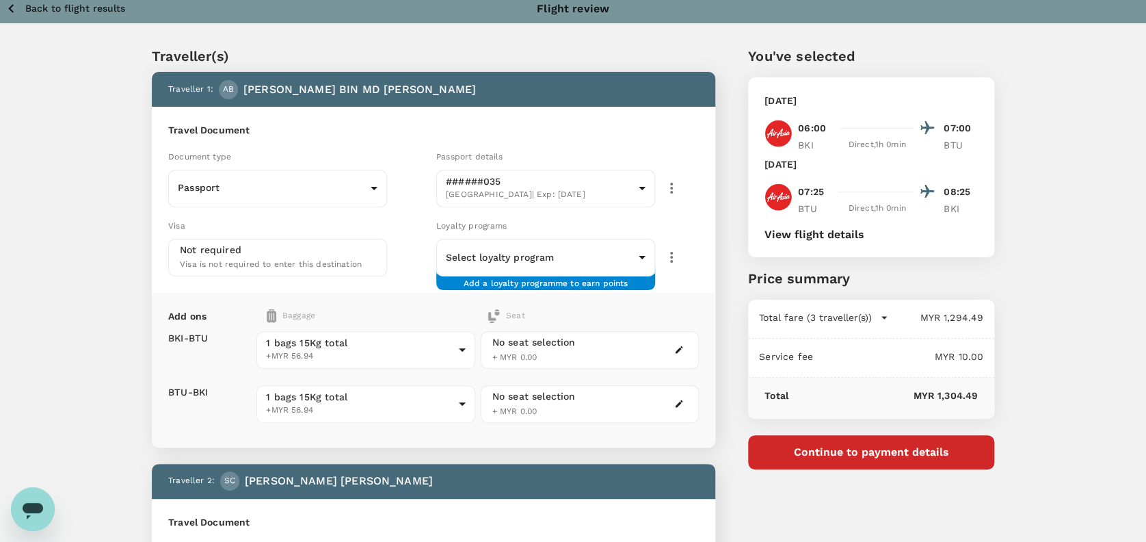
scroll to position [0, 0]
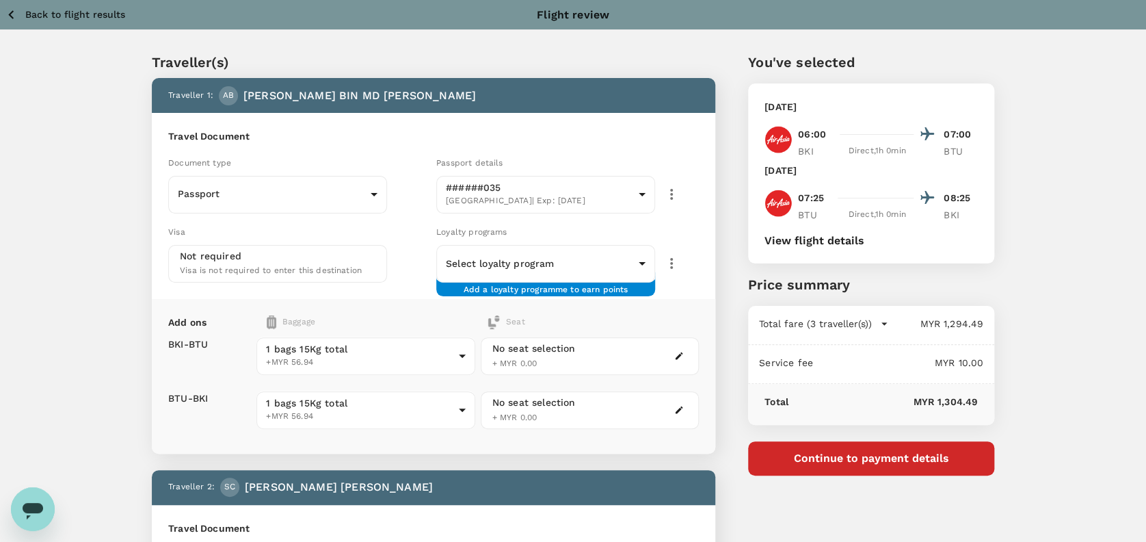
click at [944, 280] on p "Price summary" at bounding box center [871, 284] width 246 height 21
click at [17, 14] on icon "button" at bounding box center [11, 14] width 17 height 17
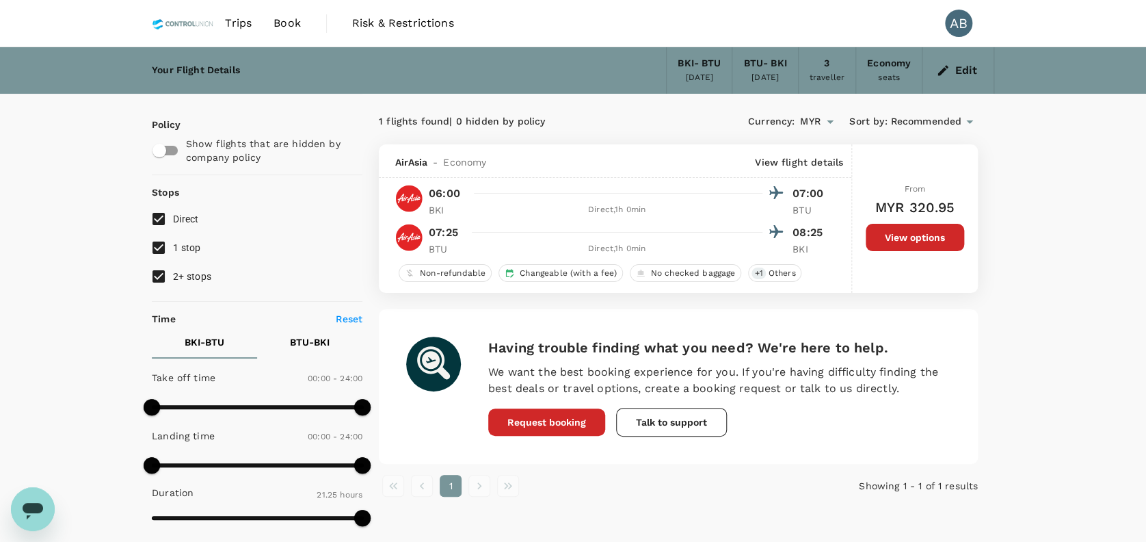
click at [613, 116] on div "1 flights found | 0 hidden by policy" at bounding box center [529, 121] width 300 height 15
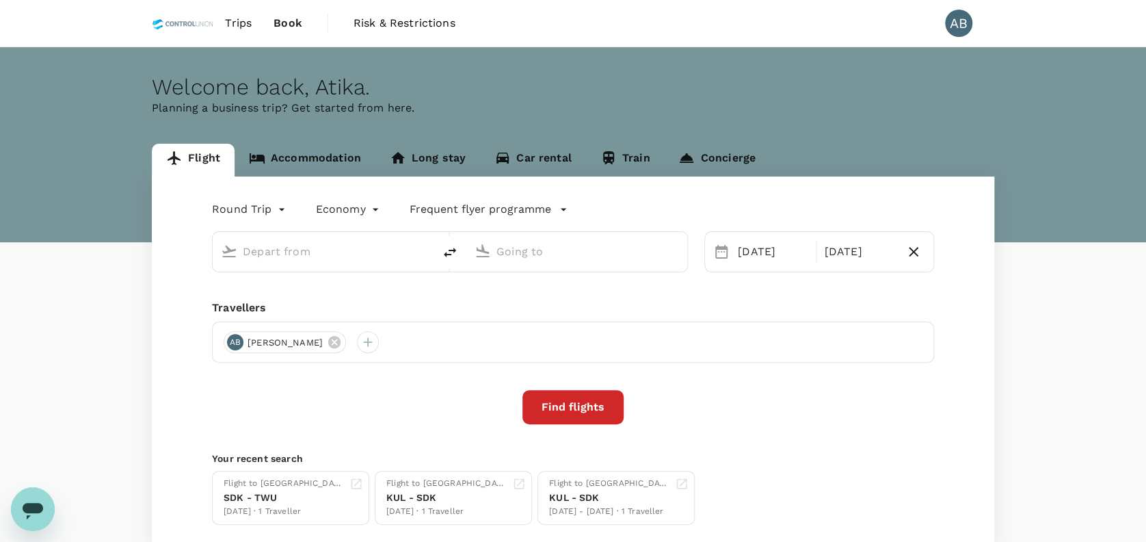
type input "Kota Kinabalu Intl (BKI)"
type input "Bintulu (BTU)"
type input "Kota Kinabalu Intl (BKI)"
type input "Bintulu (BTU)"
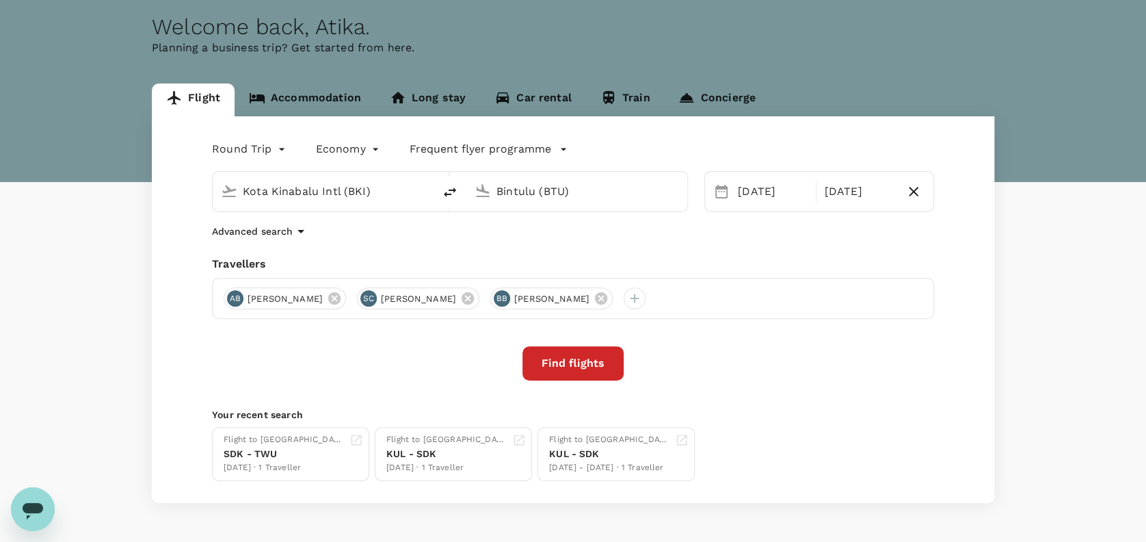
scroll to position [89, 0]
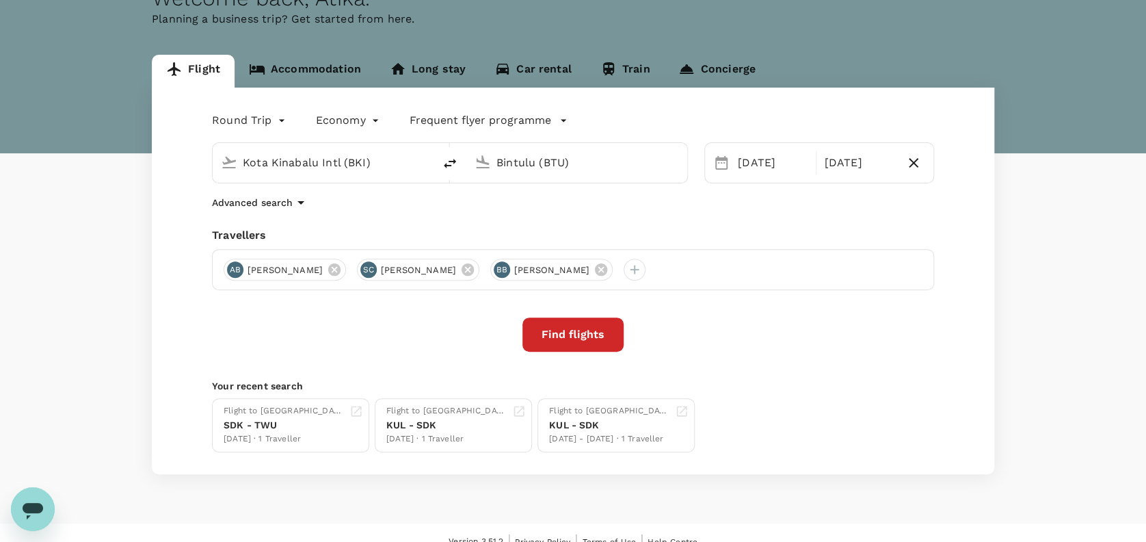
click at [426, 199] on div "Advanced search" at bounding box center [573, 202] width 722 height 16
click at [341, 265] on icon at bounding box center [334, 269] width 12 height 12
click at [378, 208] on div "Advanced search" at bounding box center [573, 202] width 722 height 16
click at [588, 204] on div "Advanced search" at bounding box center [573, 202] width 722 height 16
click at [402, 211] on div "Round Trip roundtrip Economy economy Frequent flyer programme Kota Kinabalu Int…" at bounding box center [573, 281] width 843 height 386
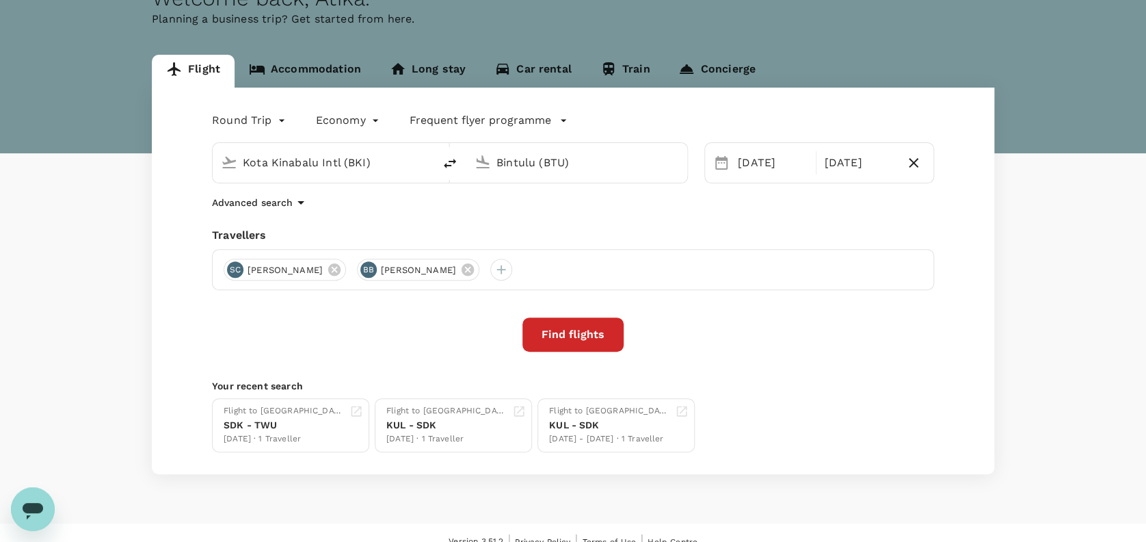
click at [601, 272] on div "SC Shi Lie Chan BB BEDE BIN LIDI" at bounding box center [573, 269] width 722 height 41
click at [681, 221] on div "Round Trip roundtrip Economy economy Frequent flyer programme Kota Kinabalu Int…" at bounding box center [573, 281] width 843 height 386
drag, startPoint x: 348, startPoint y: 330, endPoint x: 354, endPoint y: 323, distance: 8.7
click at [349, 329] on div "Find flights" at bounding box center [573, 334] width 722 height 34
click at [523, 193] on div "Round Trip roundtrip Economy economy Frequent flyer programme Kota Kinabalu Int…" at bounding box center [573, 281] width 843 height 386
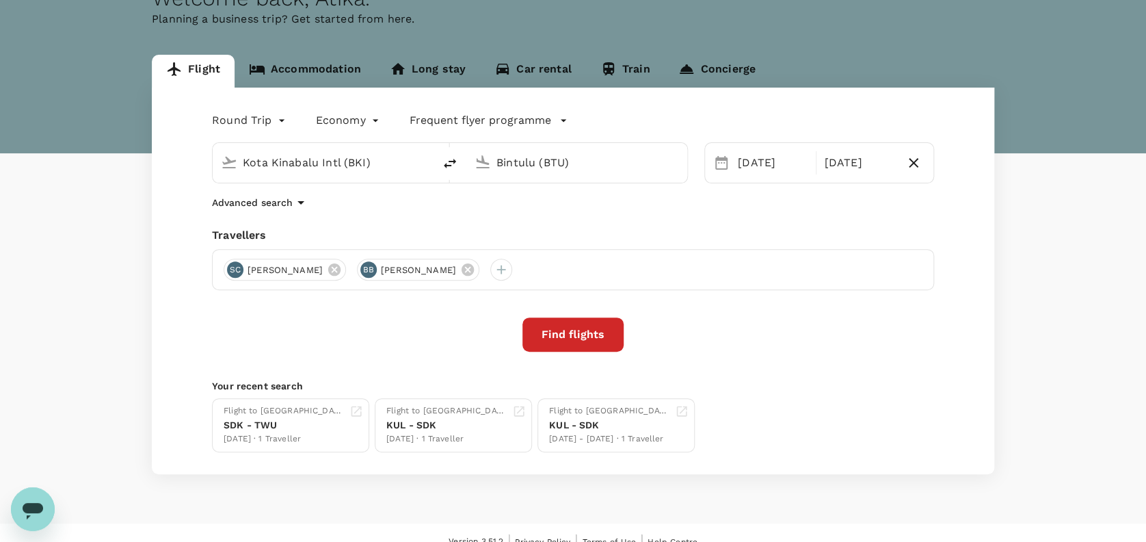
click at [512, 224] on div "Round Trip roundtrip Economy economy Frequent flyer programme Kota Kinabalu Int…" at bounding box center [573, 281] width 843 height 386
click at [585, 339] on button "Find flights" at bounding box center [572, 334] width 101 height 34
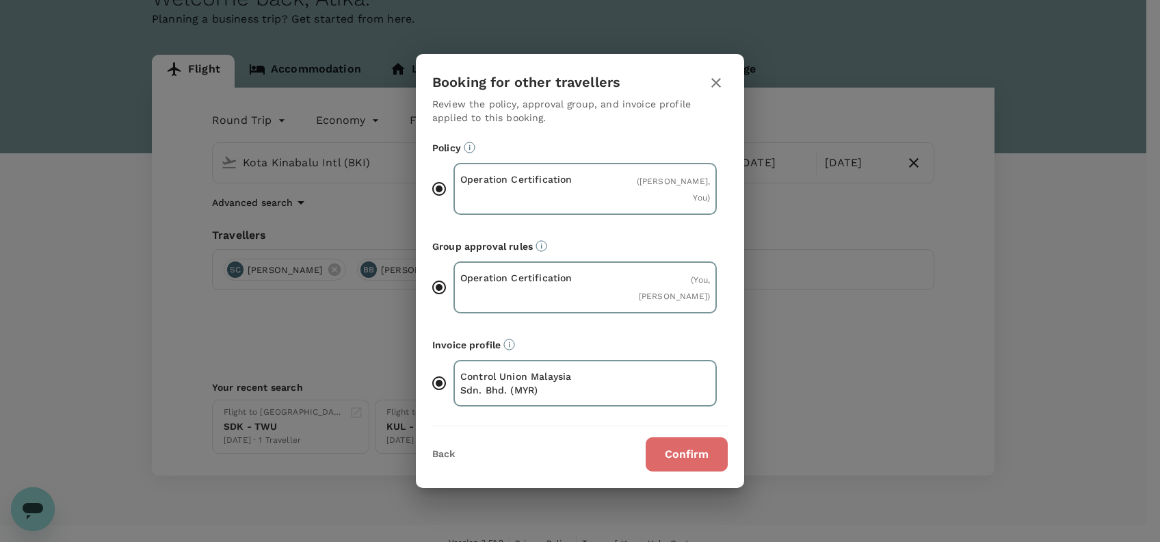
click at [678, 451] on button "Confirm" at bounding box center [687, 454] width 82 height 34
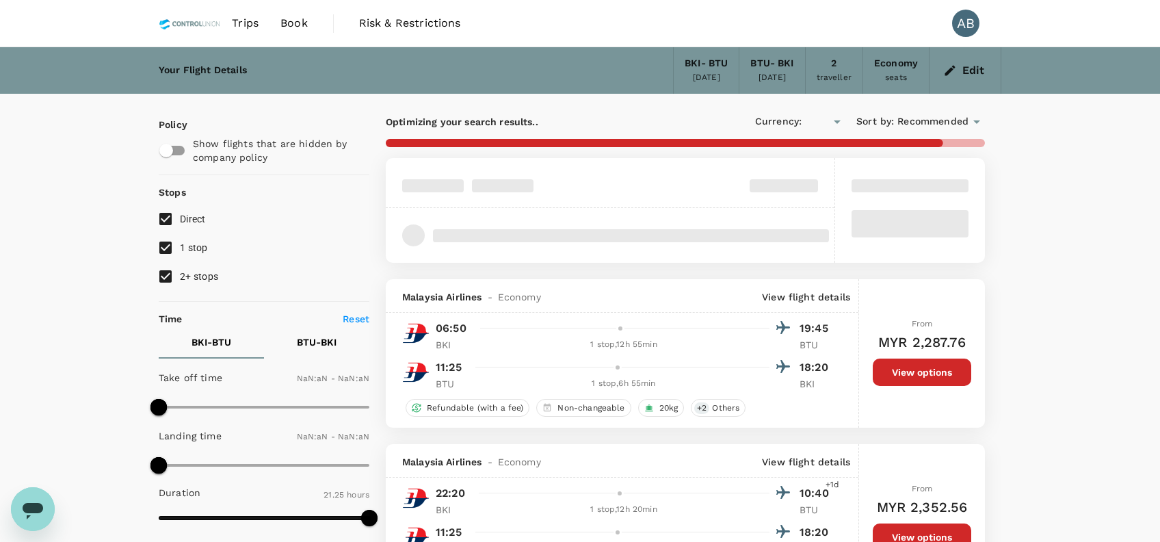
type input "MYR"
type input "1440"
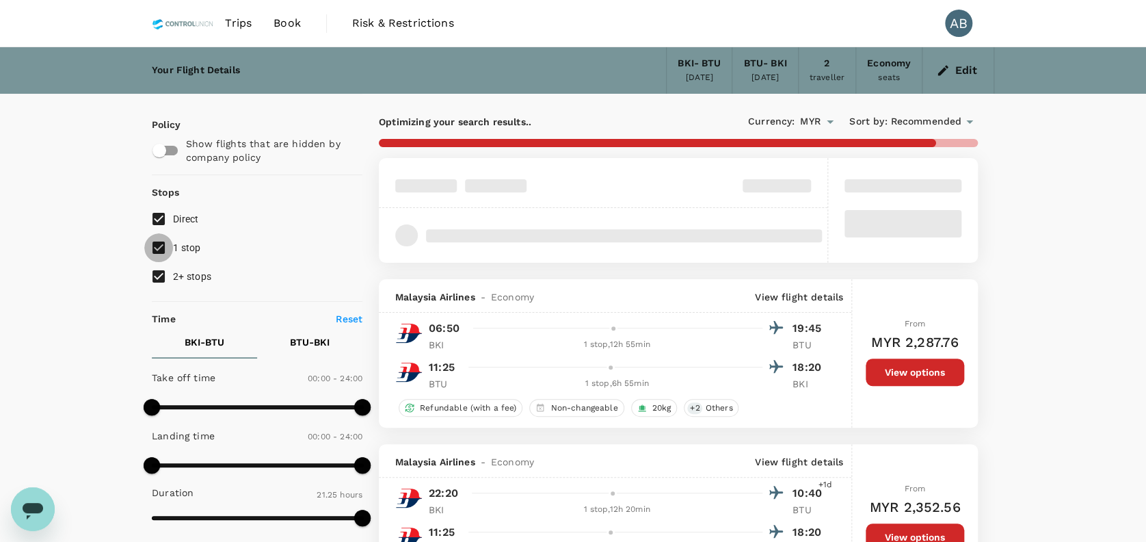
click at [158, 249] on input "1 stop" at bounding box center [158, 247] width 29 height 29
checkbox input "false"
click at [155, 274] on input "2+ stops" at bounding box center [158, 276] width 29 height 29
checkbox input "false"
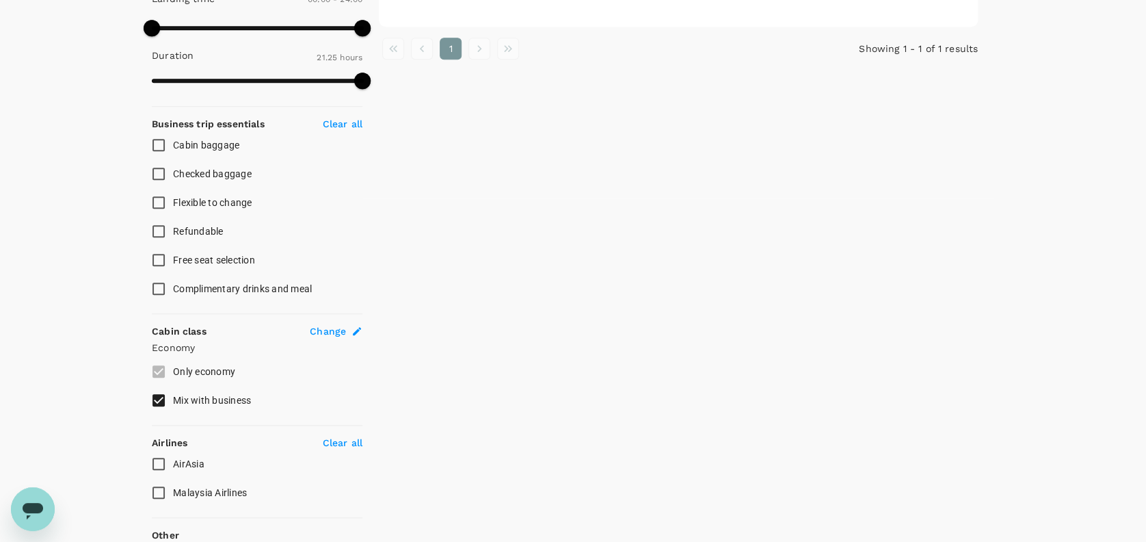
scroll to position [455, 0]
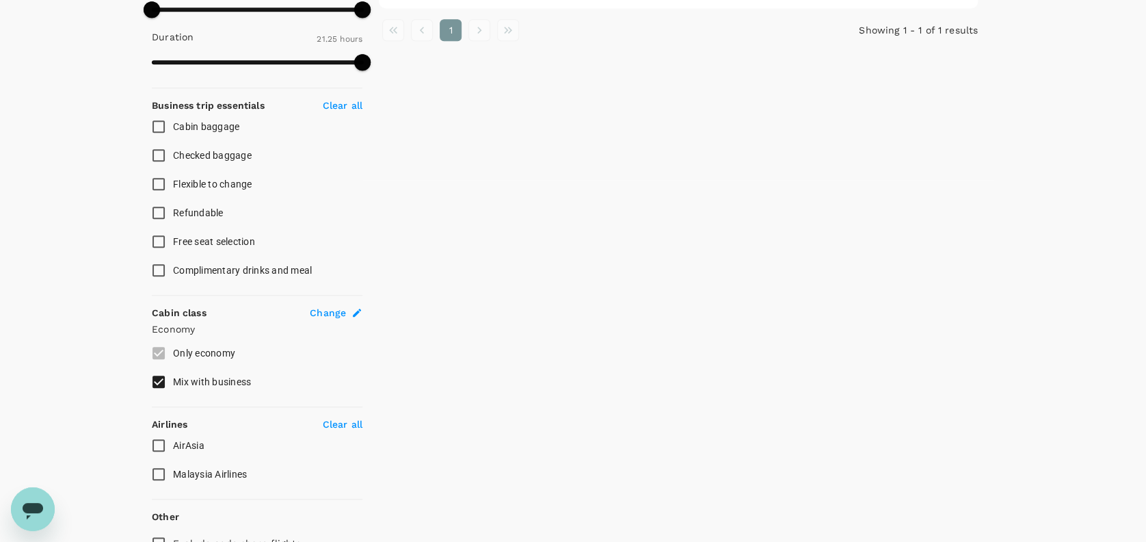
click at [154, 440] on input "AirAsia" at bounding box center [158, 445] width 29 height 29
checkbox input "true"
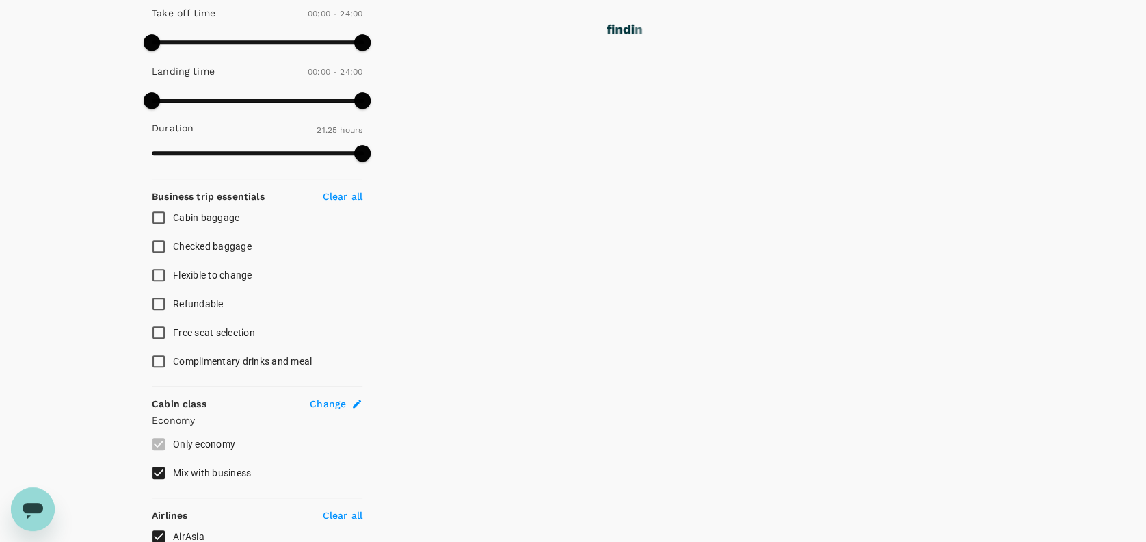
scroll to position [308, 0]
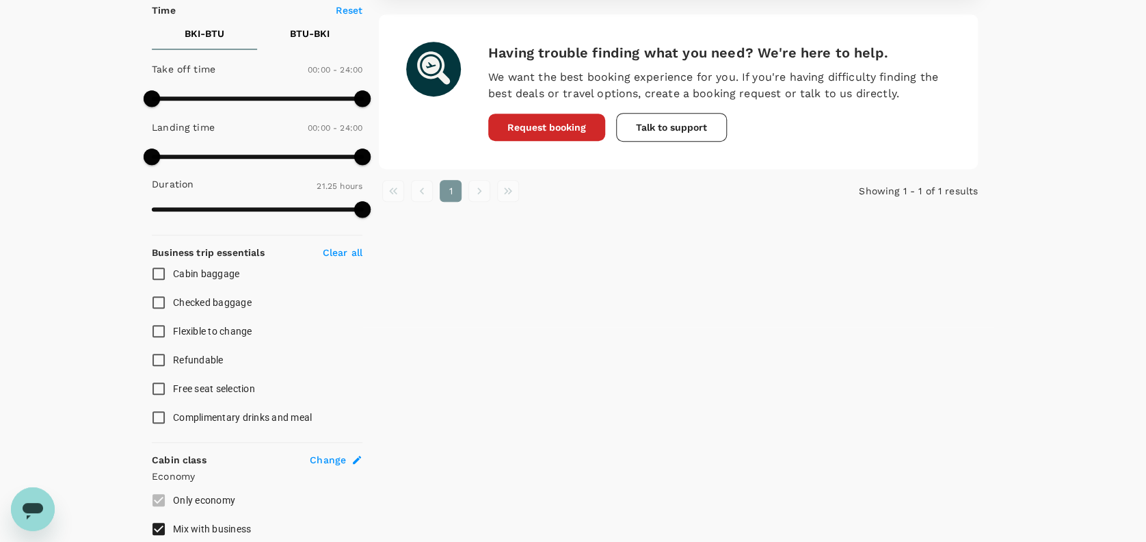
type input "MYR"
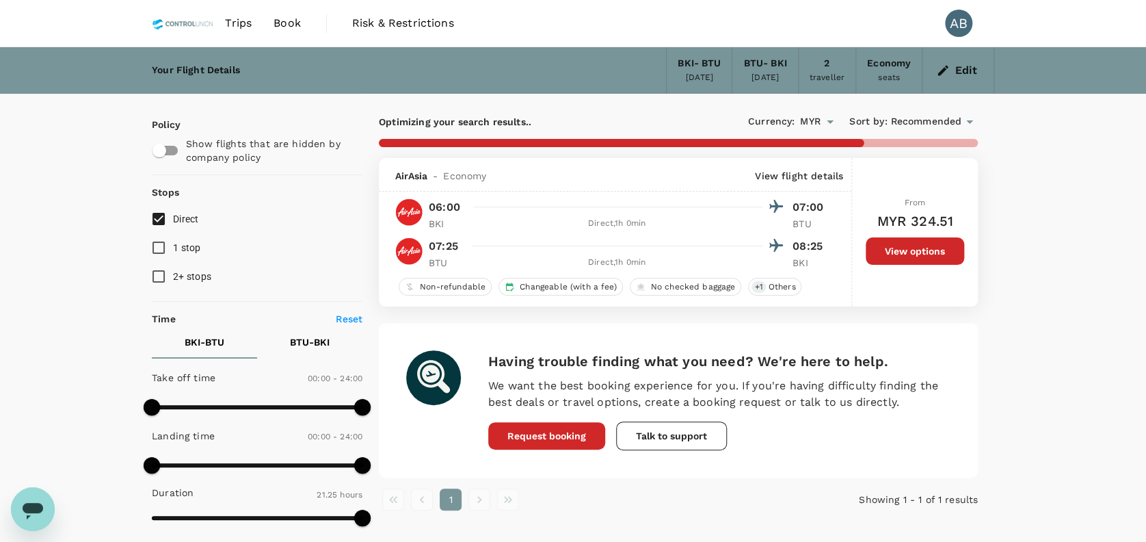
click at [915, 254] on button "View options" at bounding box center [915, 250] width 98 height 27
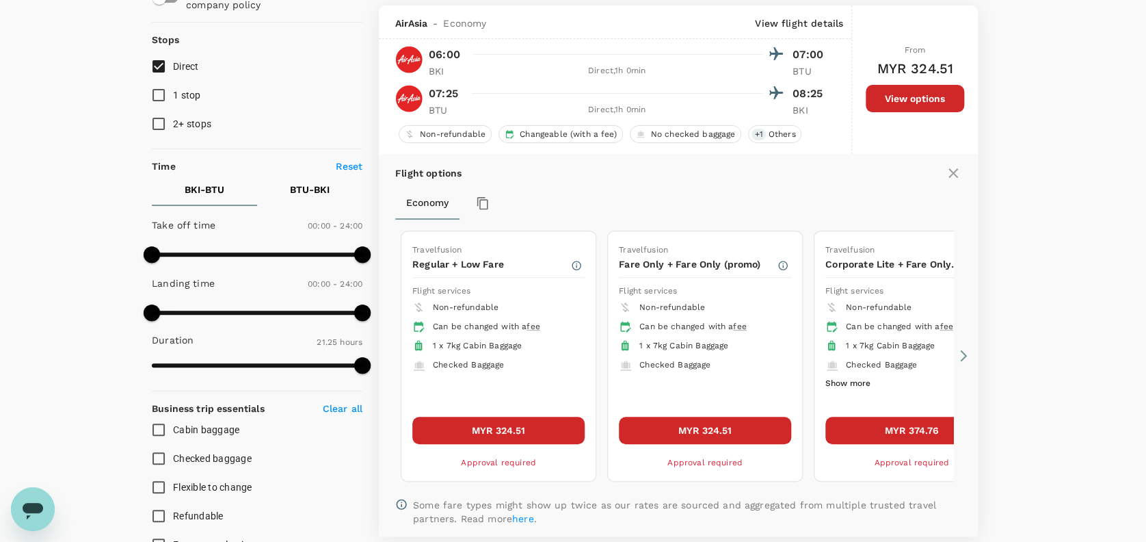
scroll to position [158, 0]
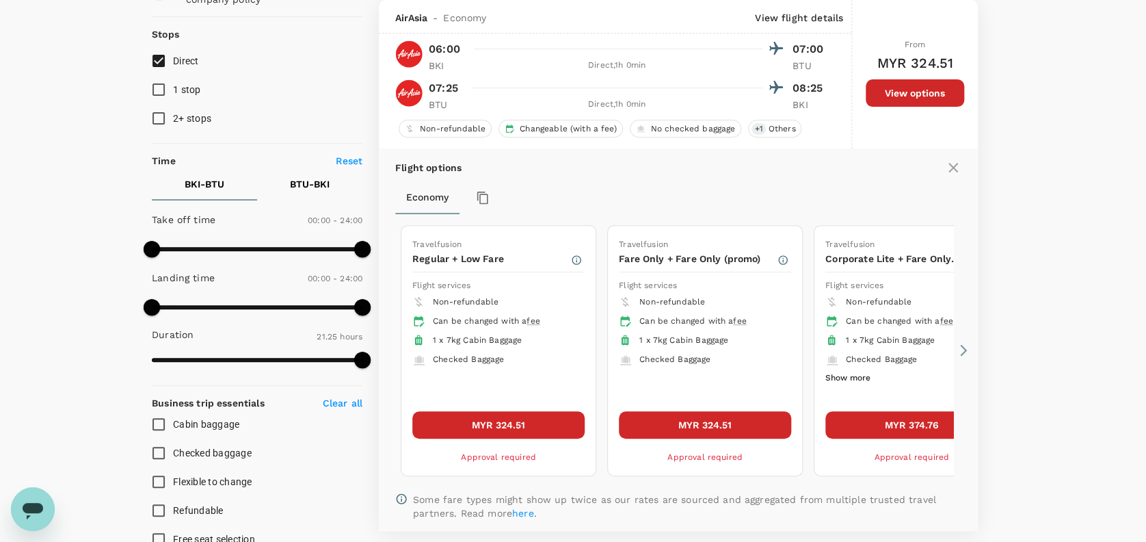
click at [524, 419] on button "MYR 324.51" at bounding box center [498, 424] width 172 height 27
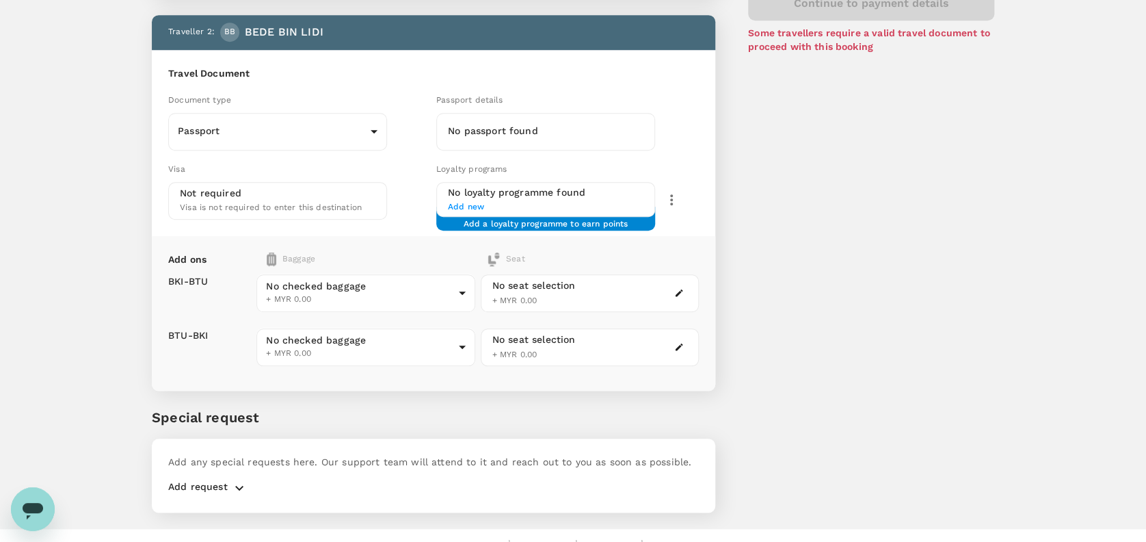
scroll to position [455, 0]
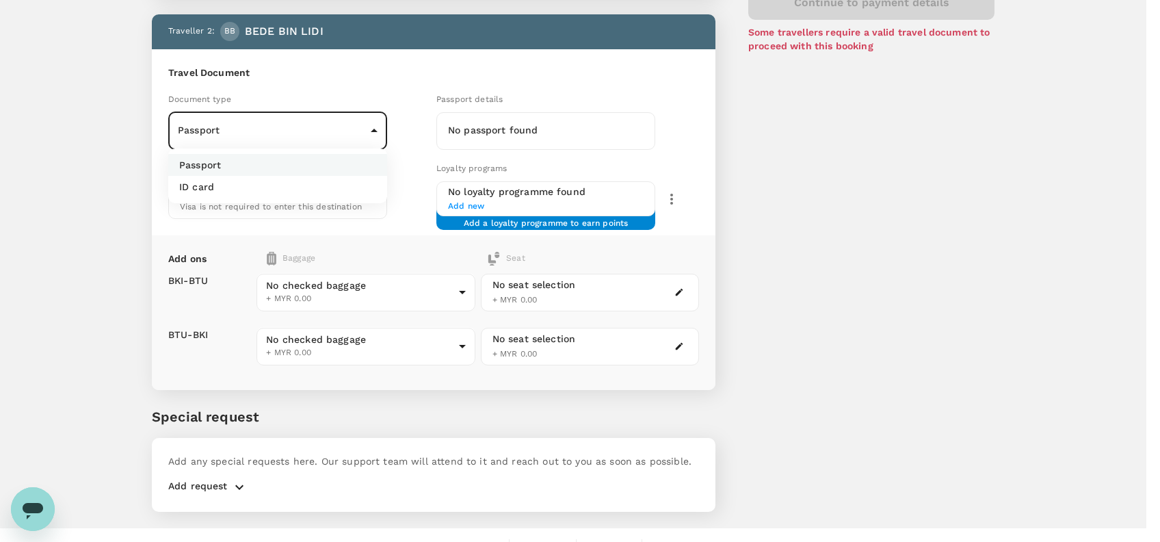
click at [328, 132] on body "Back to flight results Flight review Traveller(s) Traveller 1 : SC Shi Lie Chan…" at bounding box center [580, 55] width 1160 height 1020
click at [200, 180] on p "ID card" at bounding box center [196, 187] width 35 height 14
type input "Id card"
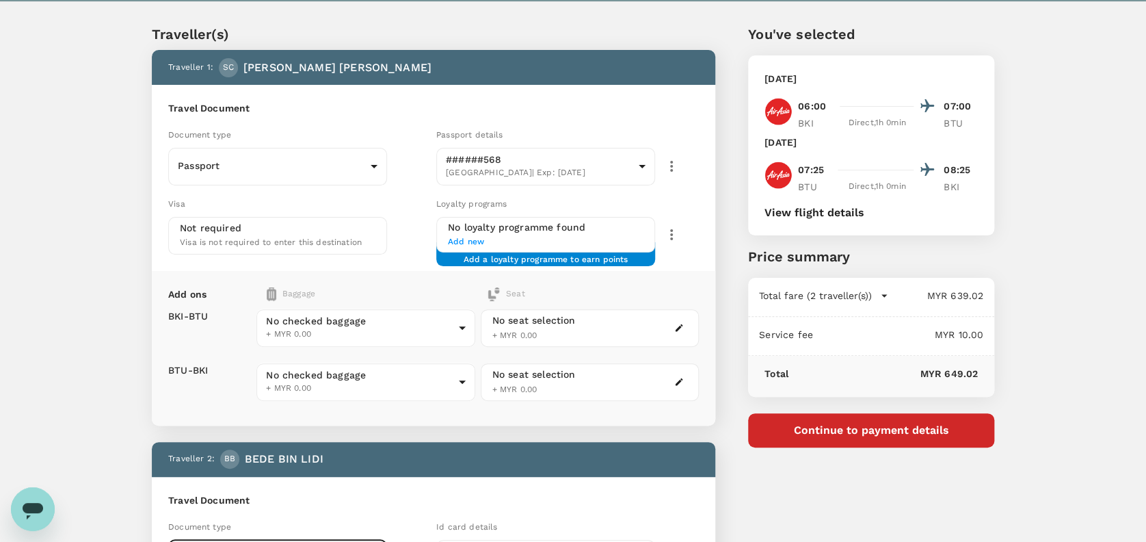
scroll to position [0, 0]
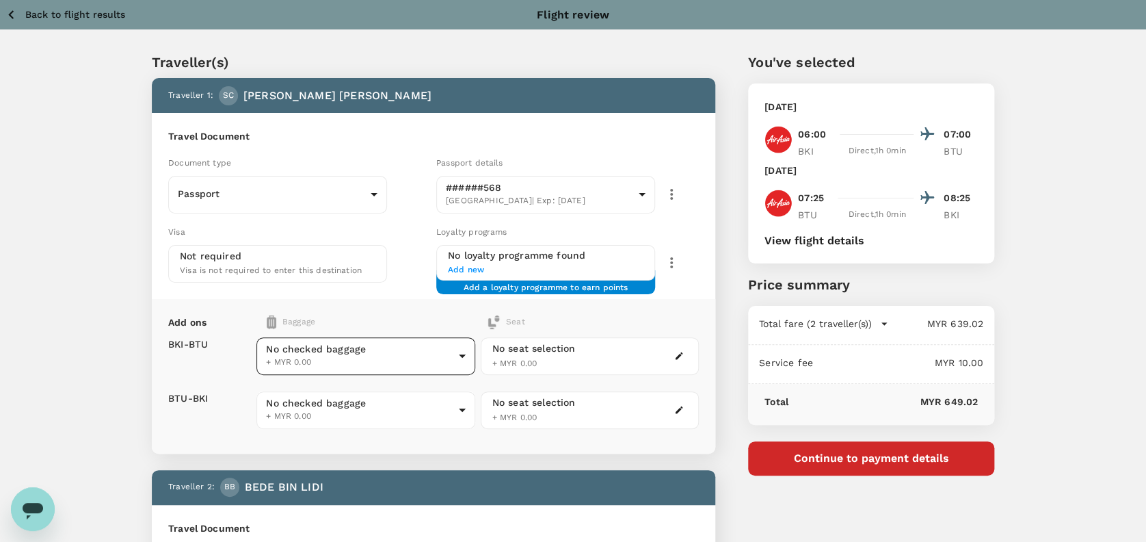
click at [360, 344] on body "Back to flight results Flight review Traveller(s) Traveller 1 : SC Shi Lie Chan…" at bounding box center [573, 510] width 1146 height 1020
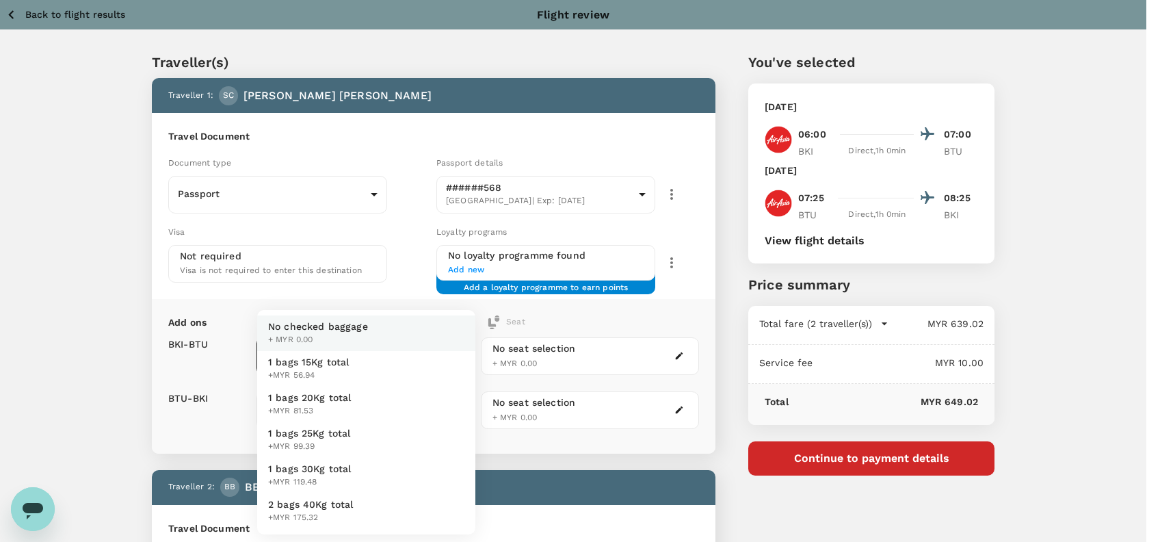
click at [323, 363] on span "1 bags 15Kg total" at bounding box center [308, 362] width 81 height 14
type input "1 - 56.94"
click at [315, 398] on body "Back to flight results Flight review Traveller(s) Traveller 1 : SC Shi Lie Chan…" at bounding box center [580, 510] width 1160 height 1020
click at [323, 371] on span "+MYR 56.94" at bounding box center [308, 376] width 81 height 14
type input "1 - 56.94"
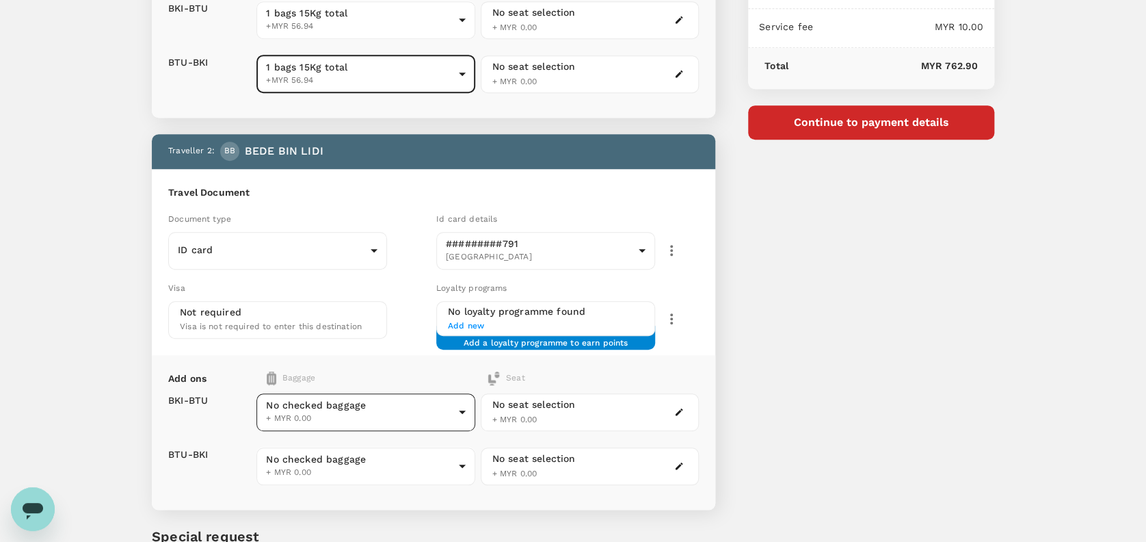
scroll to position [365, 0]
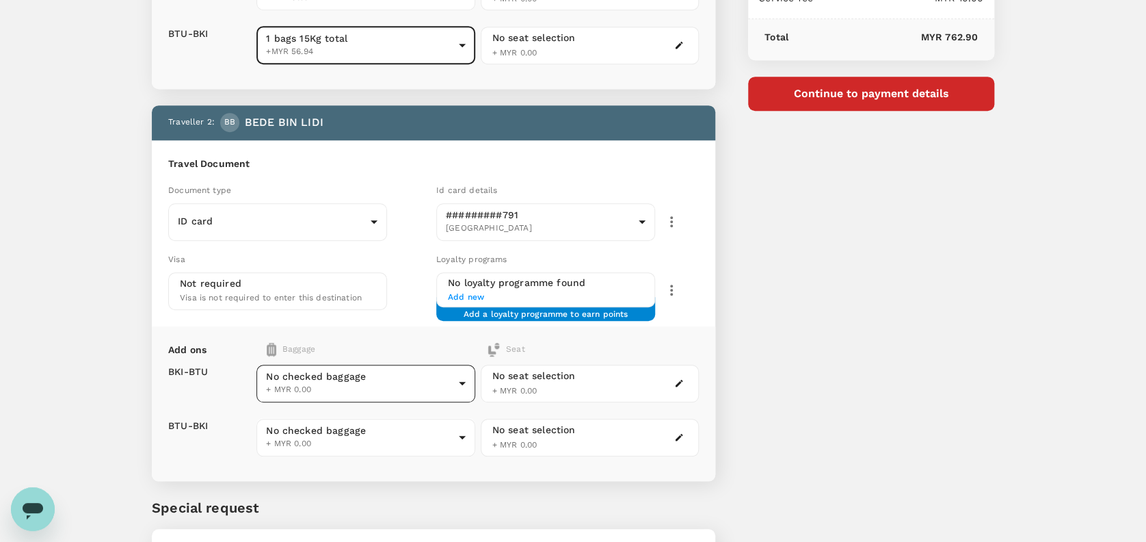
click at [347, 365] on body "Back to flight results Flight review Traveller(s) Traveller 1 : SC Shi Lie Chan…" at bounding box center [573, 145] width 1146 height 1020
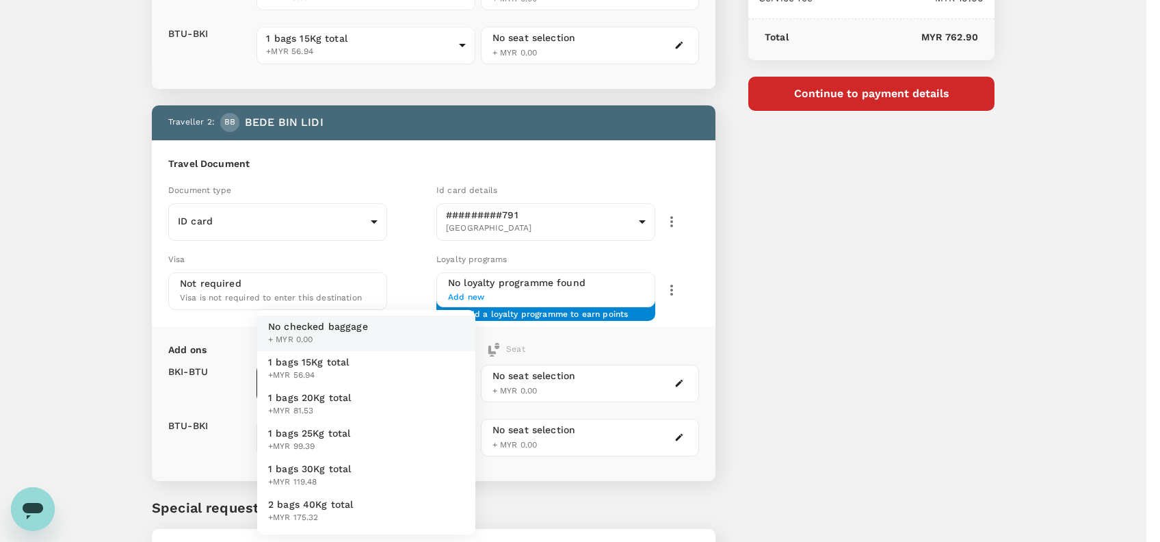
click at [339, 362] on span "1 bags 15Kg total" at bounding box center [308, 362] width 81 height 14
type input "1 - 56.94"
click at [336, 419] on body "Back to flight results Flight review Traveller(s) Traveller 1 : SC Shi Lie Chan…" at bounding box center [573, 145] width 1146 height 1020
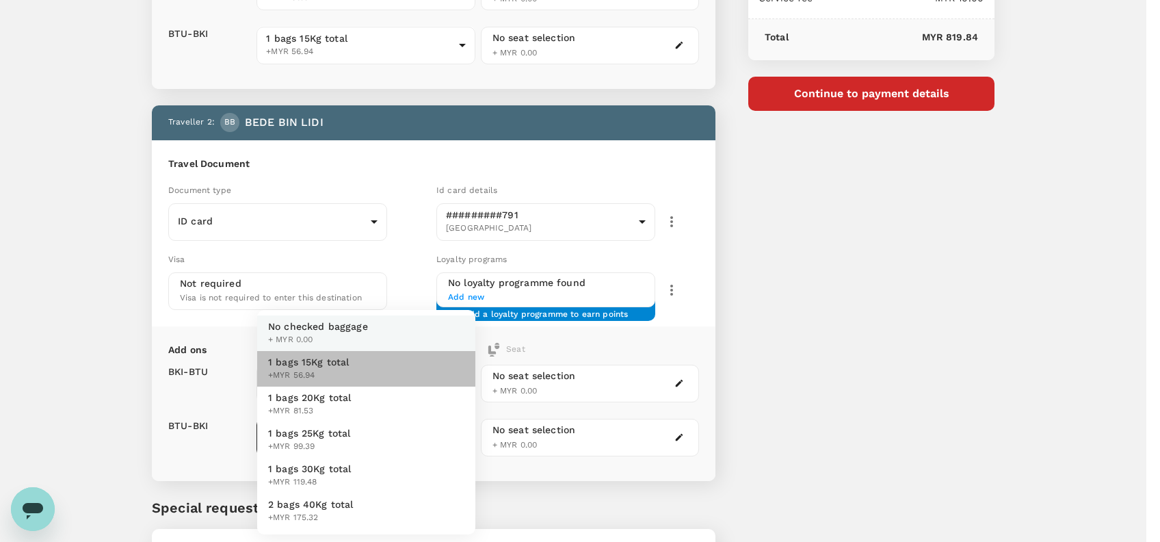
drag, startPoint x: 334, startPoint y: 367, endPoint x: 420, endPoint y: 374, distance: 86.5
click at [334, 367] on span "1 bags 15Kg total" at bounding box center [308, 362] width 81 height 14
type input "1 - 56.94"
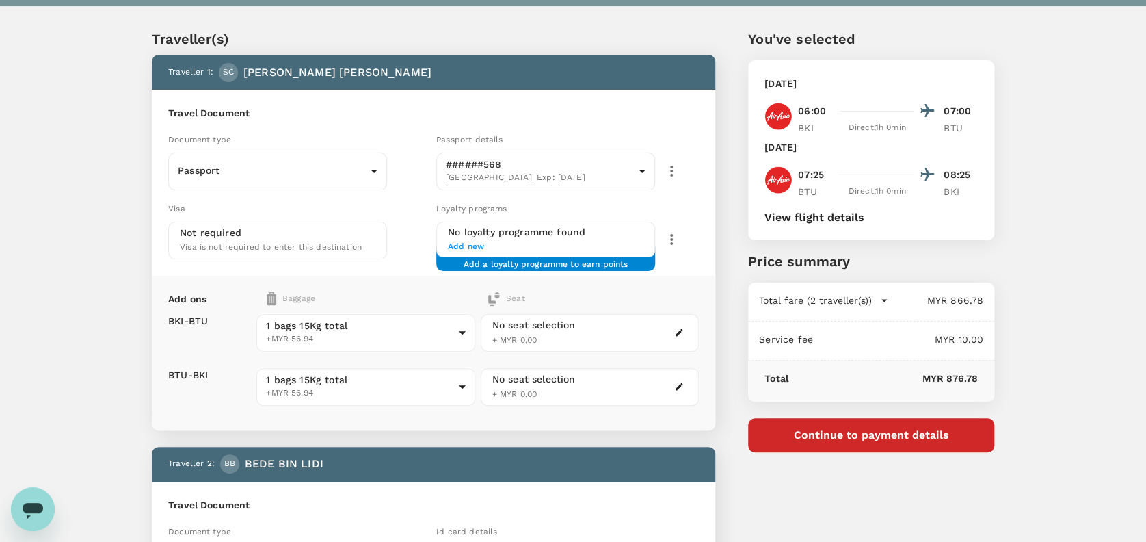
scroll to position [0, 0]
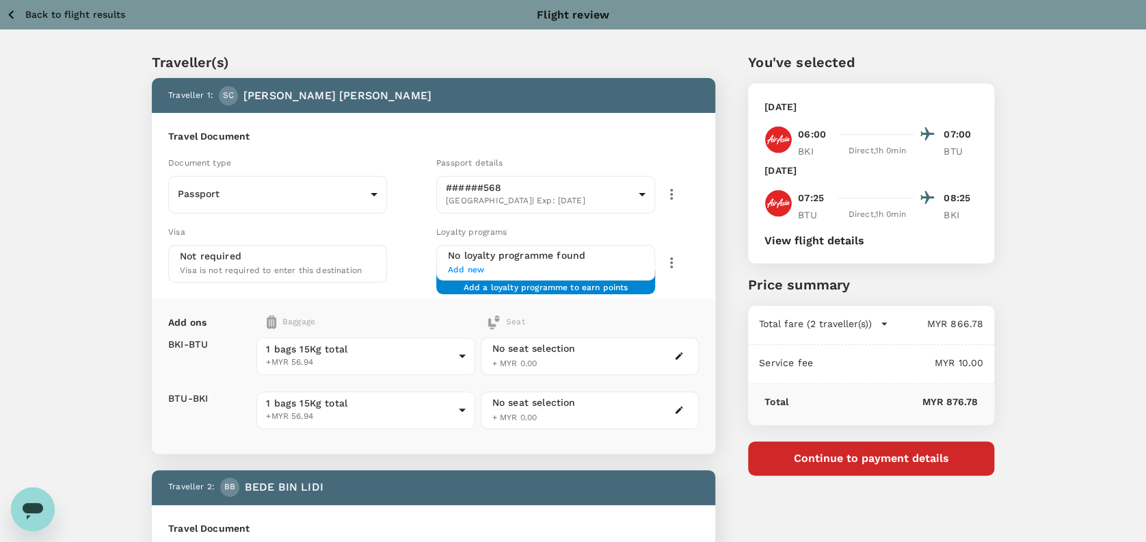
click at [1076, 215] on div "Traveller(s) Traveller 1 : SC Shi Lie Chan Travel Document Document type Passpo…" at bounding box center [573, 506] width 1146 height 953
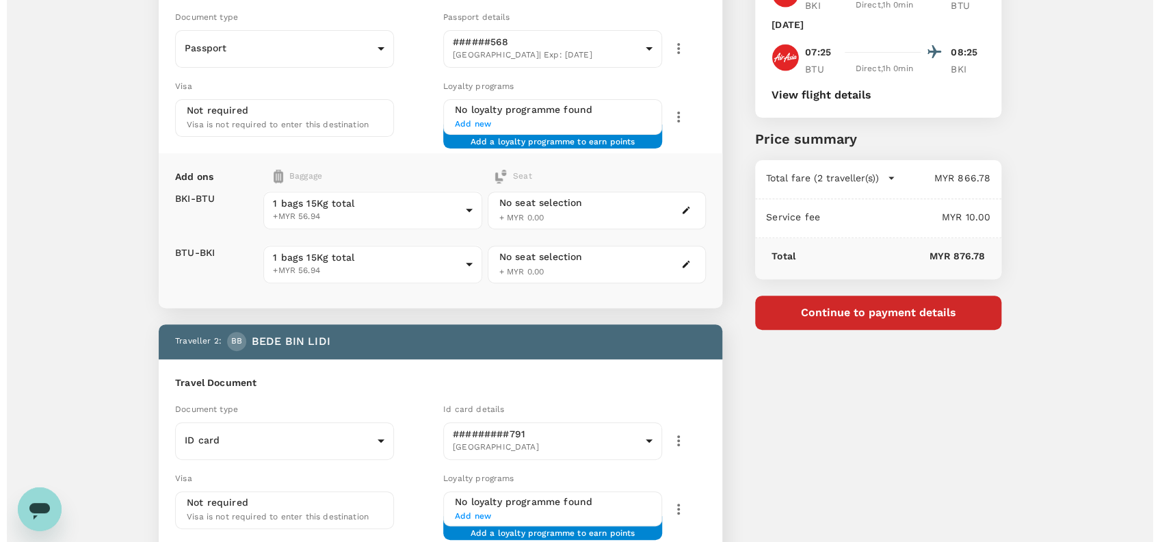
scroll to position [182, 0]
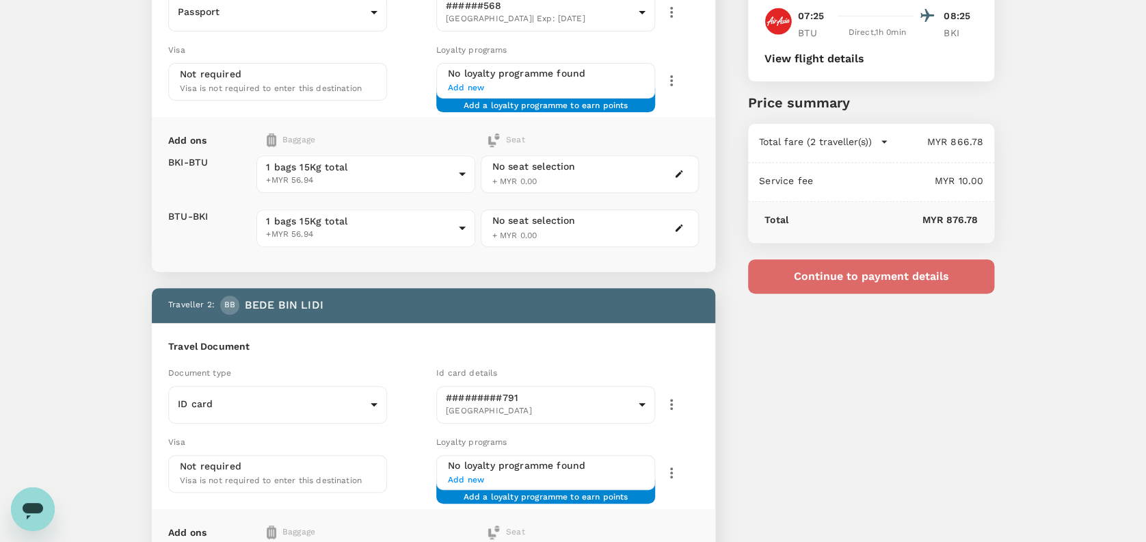
click at [884, 279] on button "Continue to payment details" at bounding box center [871, 276] width 246 height 34
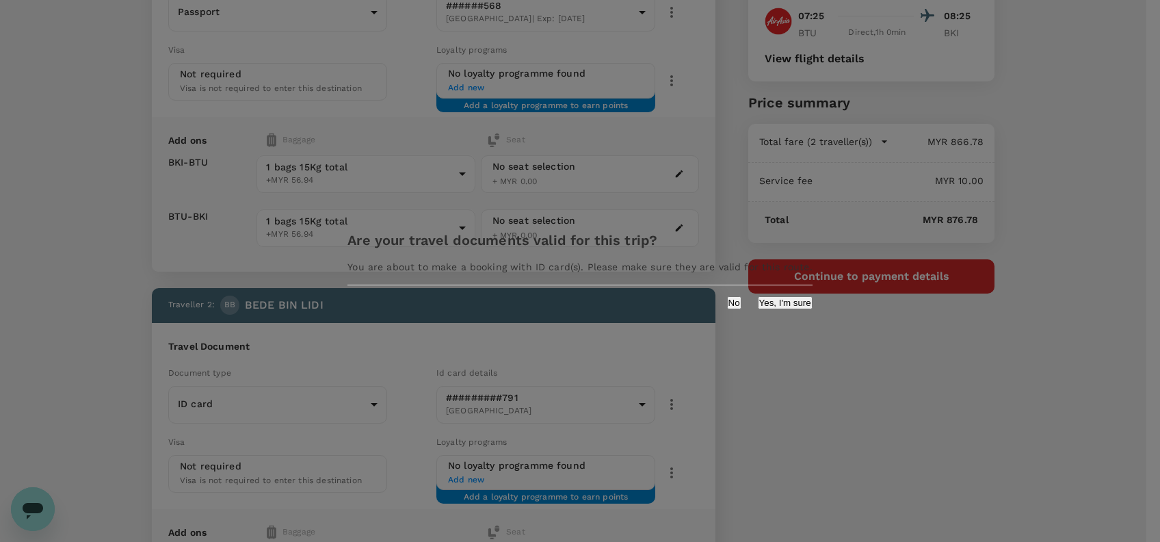
drag, startPoint x: 733, startPoint y: 312, endPoint x: 747, endPoint y: 309, distance: 13.9
click at [758, 309] on button "Yes, I'm sure" at bounding box center [785, 302] width 55 height 13
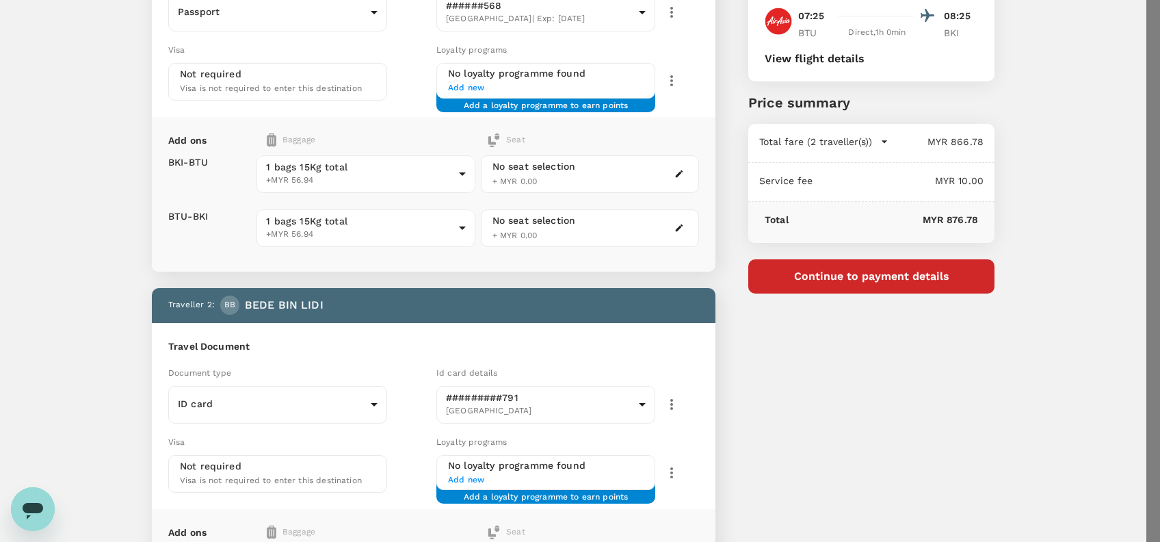
type input "9e254831-a140-43d4-90d9-f4bdc71b84d3"
paste textarea "Hi @Hariz / @Chathuranga, Requesting your approval for the flight below: PRJ NO…"
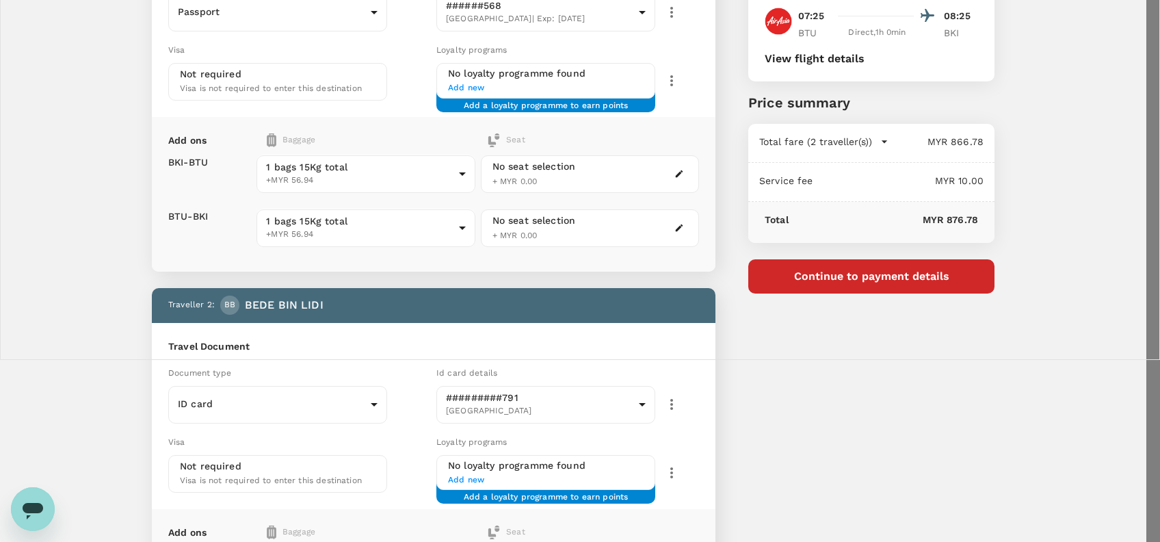
drag, startPoint x: 306, startPoint y: 233, endPoint x: 315, endPoint y: 227, distance: 9.9
drag, startPoint x: 319, startPoint y: 219, endPoint x: 271, endPoint y: 224, distance: 48.1
paste textarea "79061"
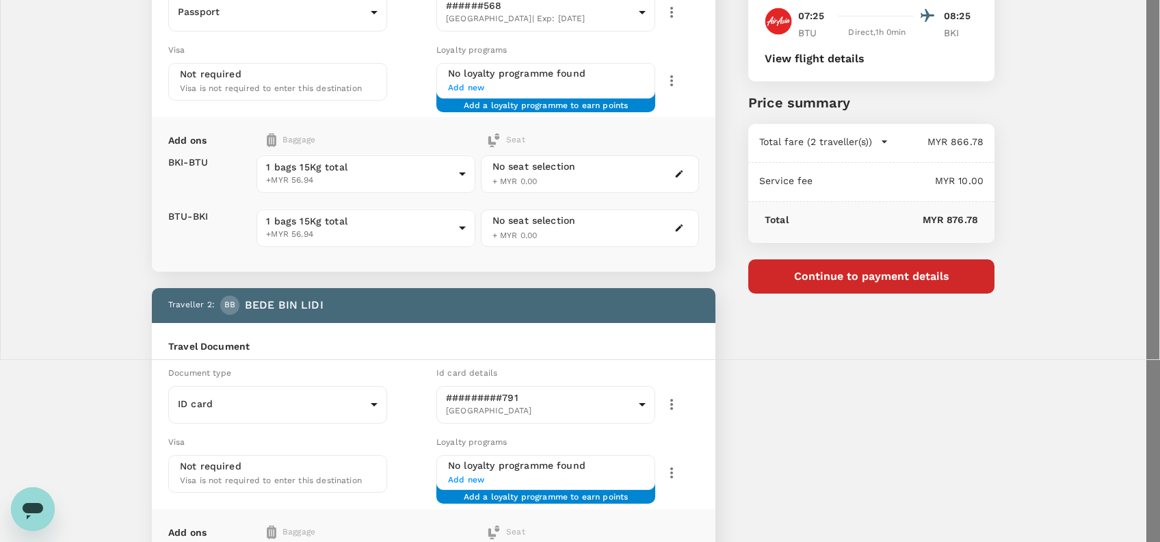
drag, startPoint x: 503, startPoint y: 234, endPoint x: 297, endPoint y: 237, distance: 205.9
paste textarea "Timor Enterprises Sdn. Bhd. (Lana, Sarawak) Glenealy Plantations Sdn. Bhd."
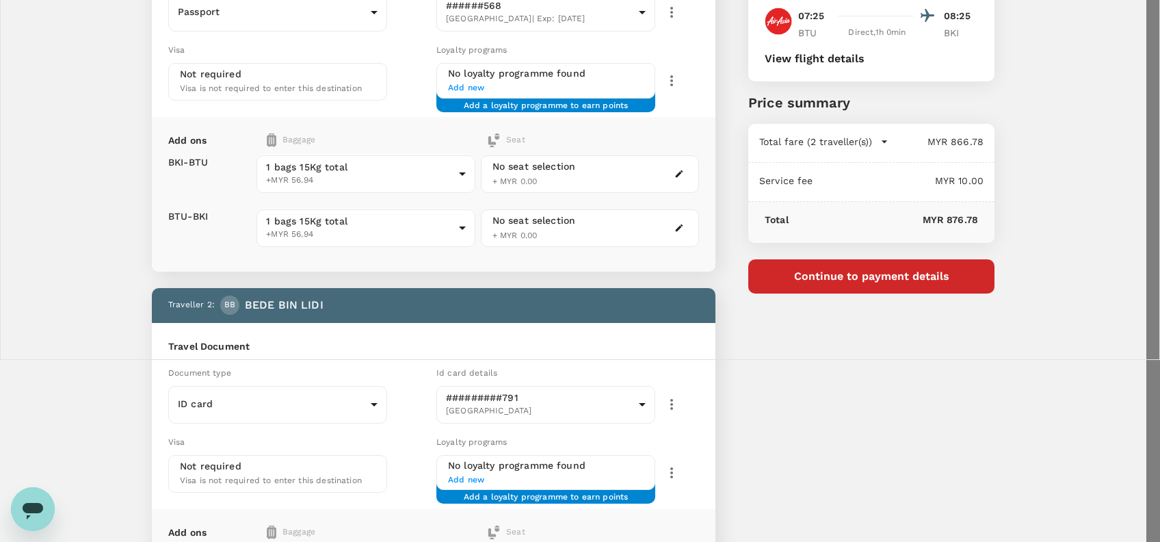
scroll to position [86, 0]
drag, startPoint x: 417, startPoint y: 250, endPoint x: 291, endPoint y: 242, distance: 126.7
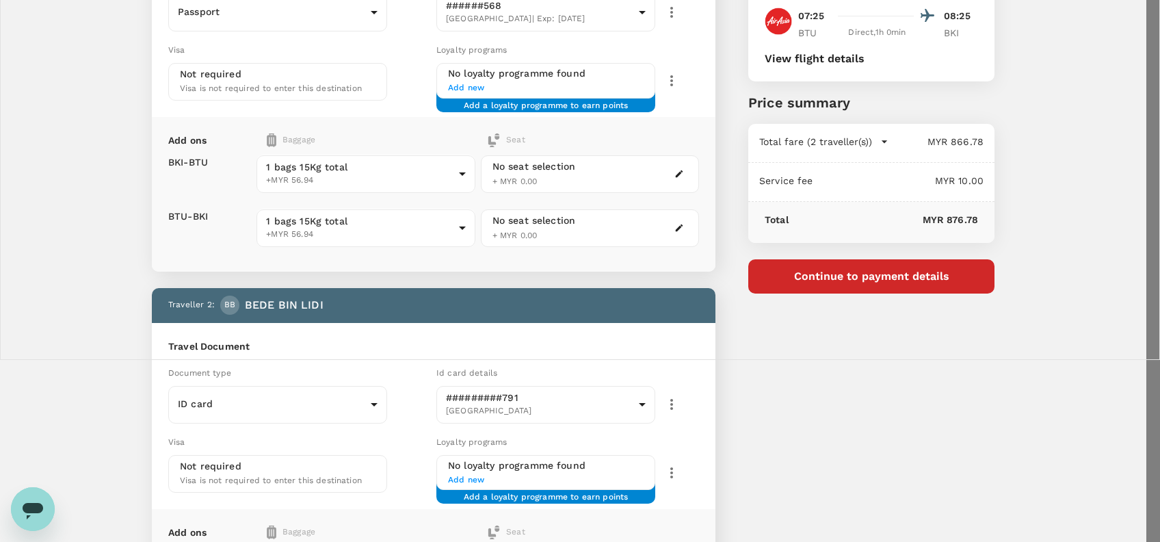
drag, startPoint x: 380, startPoint y: 261, endPoint x: 314, endPoint y: 268, distance: 66.8
drag, startPoint x: 336, startPoint y: 264, endPoint x: 282, endPoint y: 266, distance: 54.1
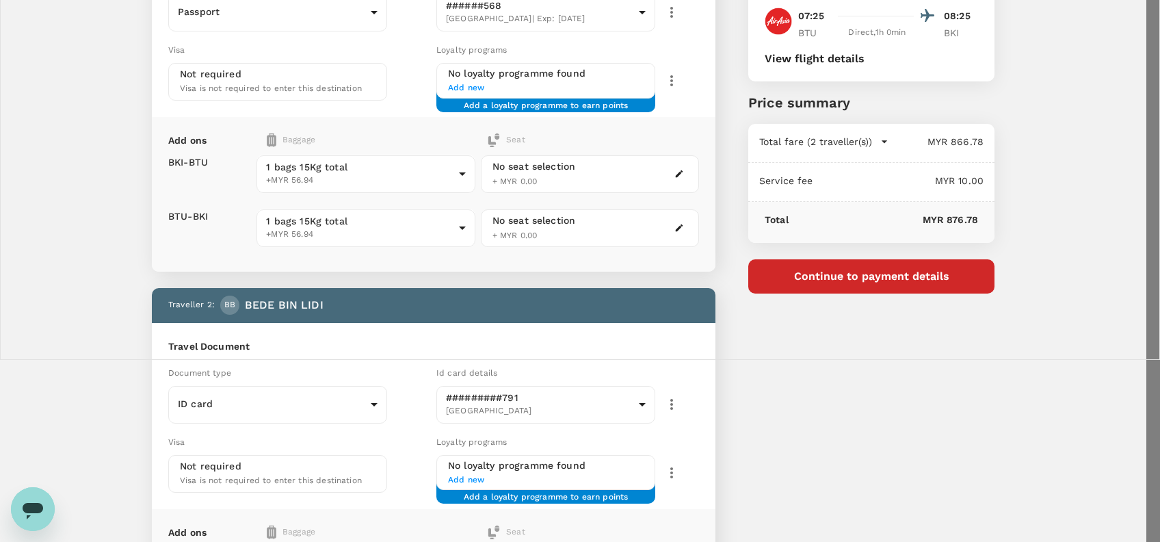
drag, startPoint x: 338, startPoint y: 282, endPoint x: 178, endPoint y: 274, distance: 160.2
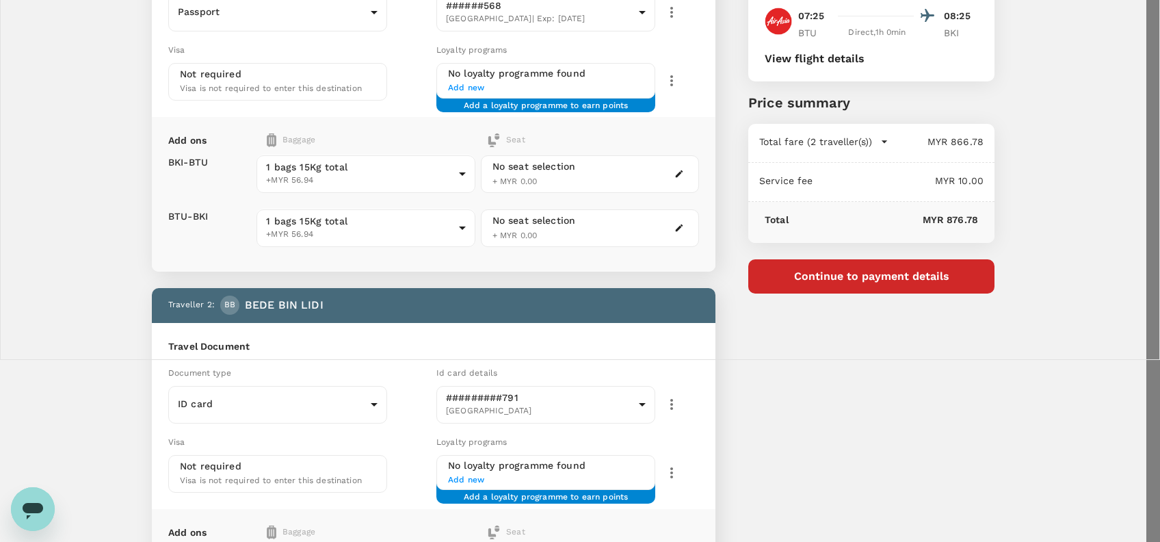
drag, startPoint x: 326, startPoint y: 252, endPoint x: 211, endPoint y: 242, distance: 115.3
drag, startPoint x: 542, startPoint y: 284, endPoint x: 274, endPoint y: 263, distance: 269.7
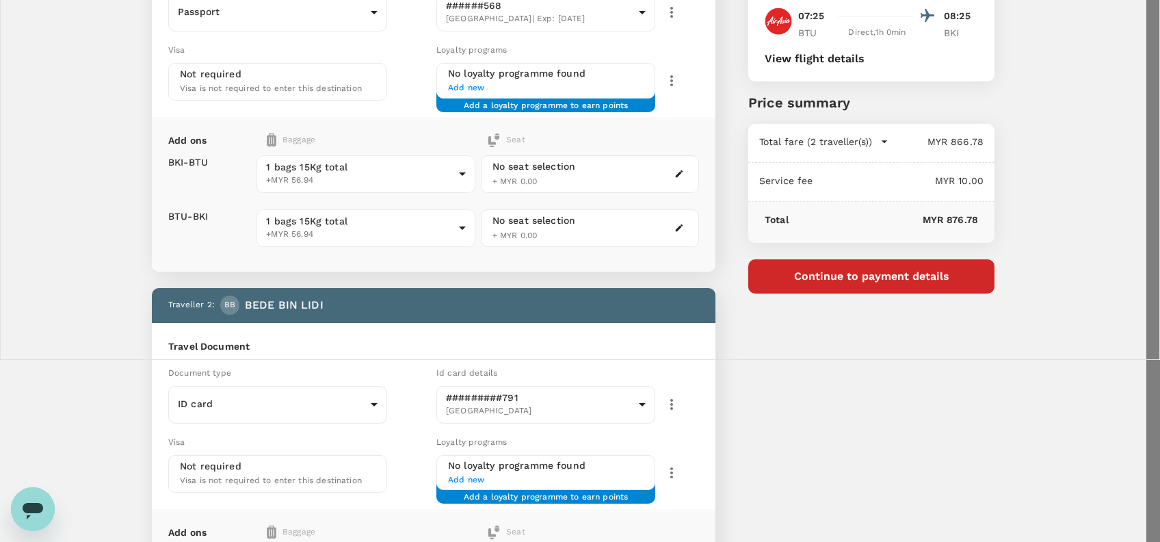
drag, startPoint x: 225, startPoint y: 256, endPoint x: 208, endPoint y: 255, distance: 17.2
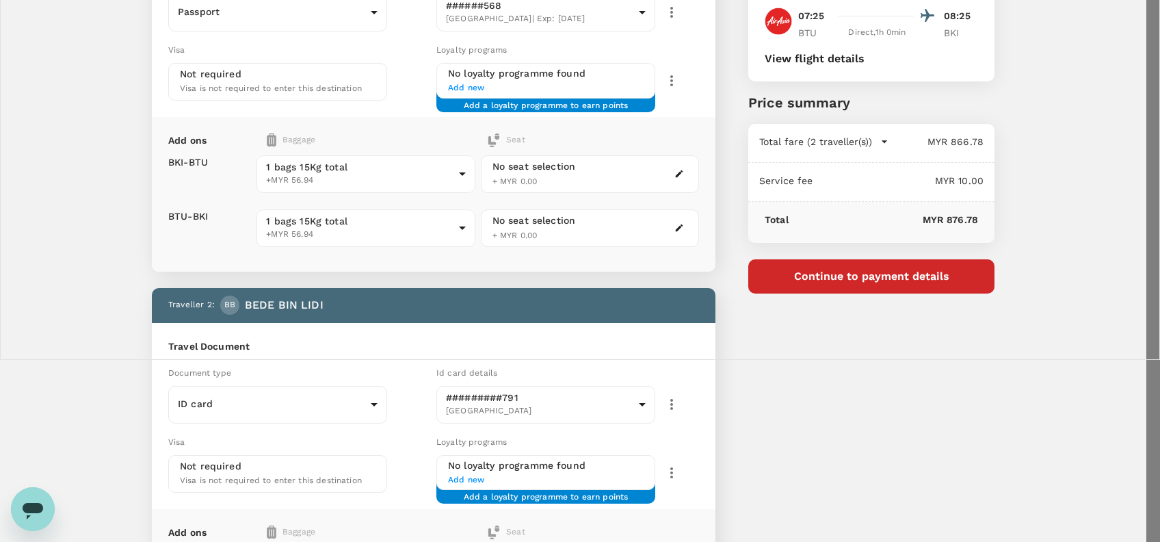
drag, startPoint x: 338, startPoint y: 240, endPoint x: 177, endPoint y: 198, distance: 166.2
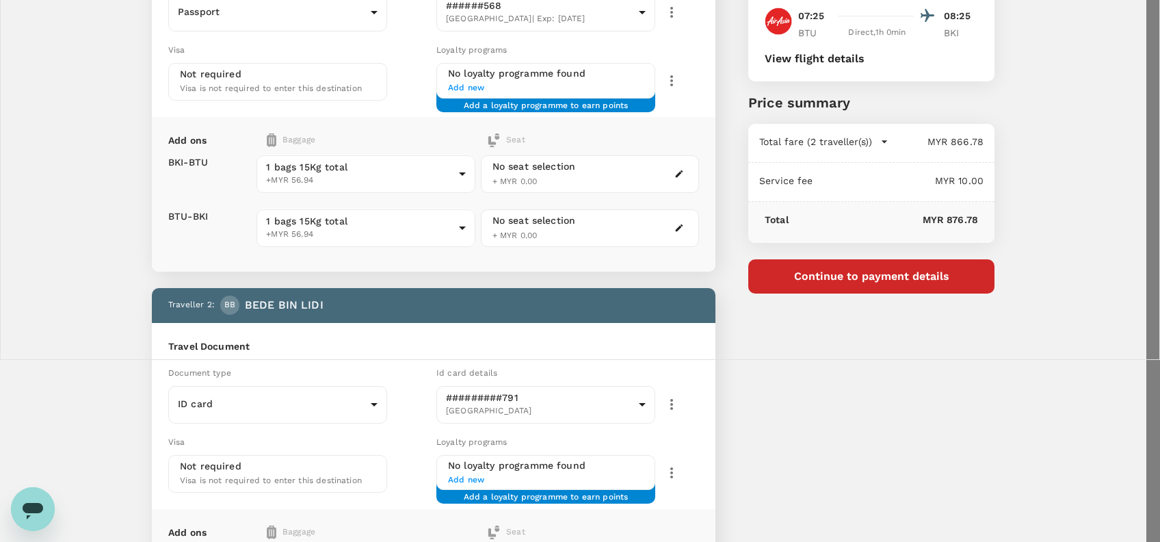
drag, startPoint x: 423, startPoint y: 239, endPoint x: 454, endPoint y: 241, distance: 30.8
drag, startPoint x: 527, startPoint y: 244, endPoint x: 186, endPoint y: 238, distance: 341.3
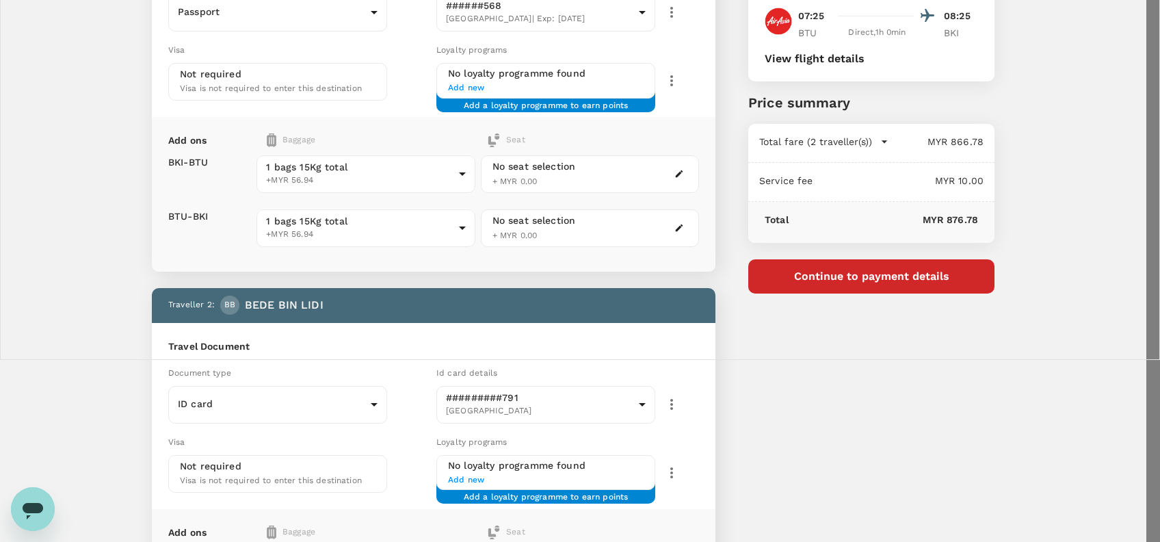
drag, startPoint x: 492, startPoint y: 251, endPoint x: 224, endPoint y: 246, distance: 267.4
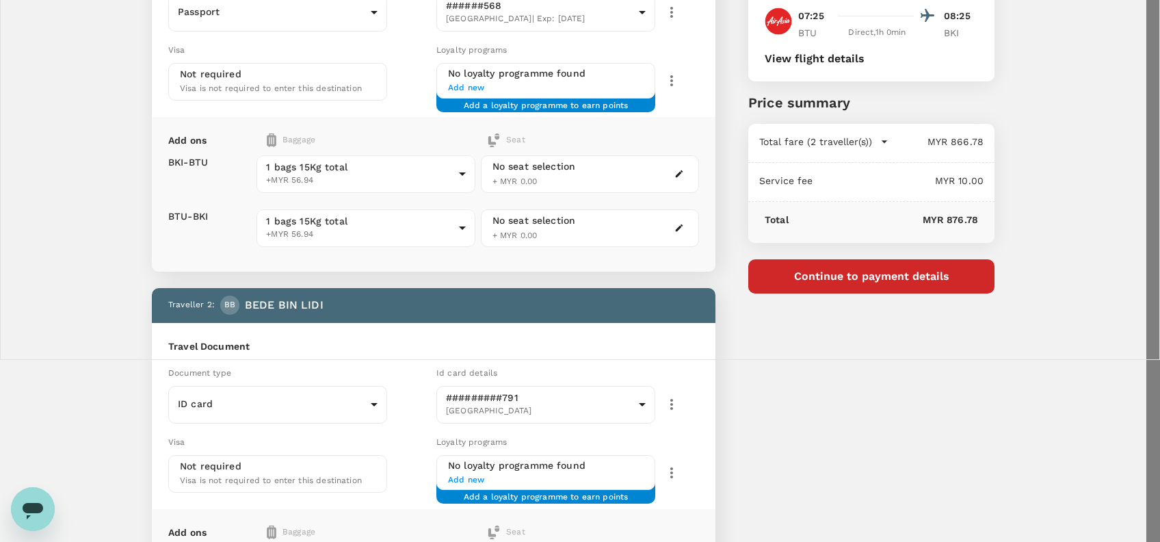
scroll to position [126, 0]
drag, startPoint x: 214, startPoint y: 226, endPoint x: 450, endPoint y: 310, distance: 250.3
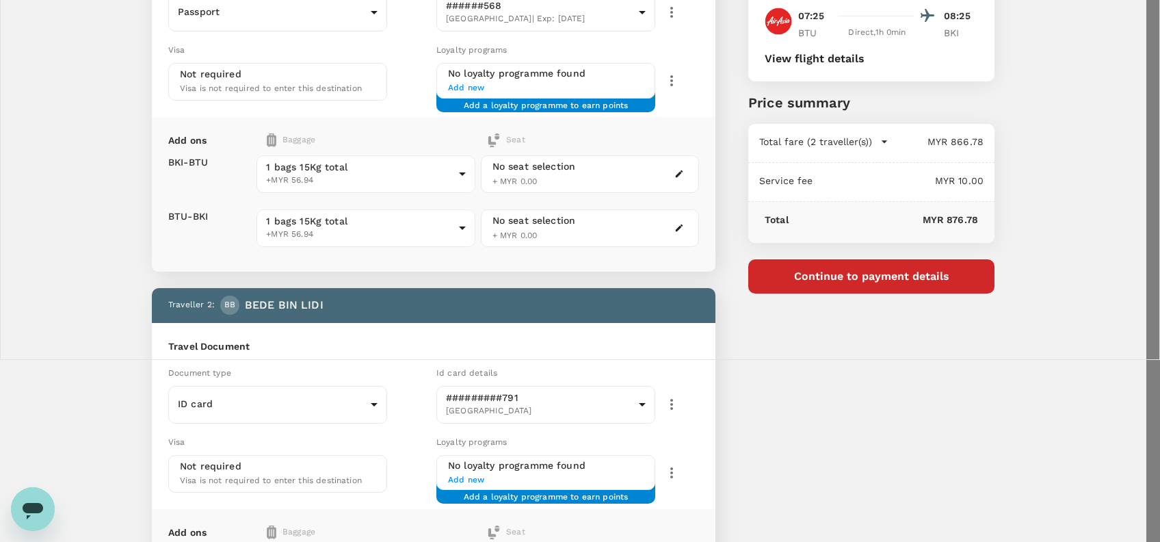
type textarea "Hi @Hariz / @Chathuranga, Requesting your approval for the flight below: PRJ NO…"
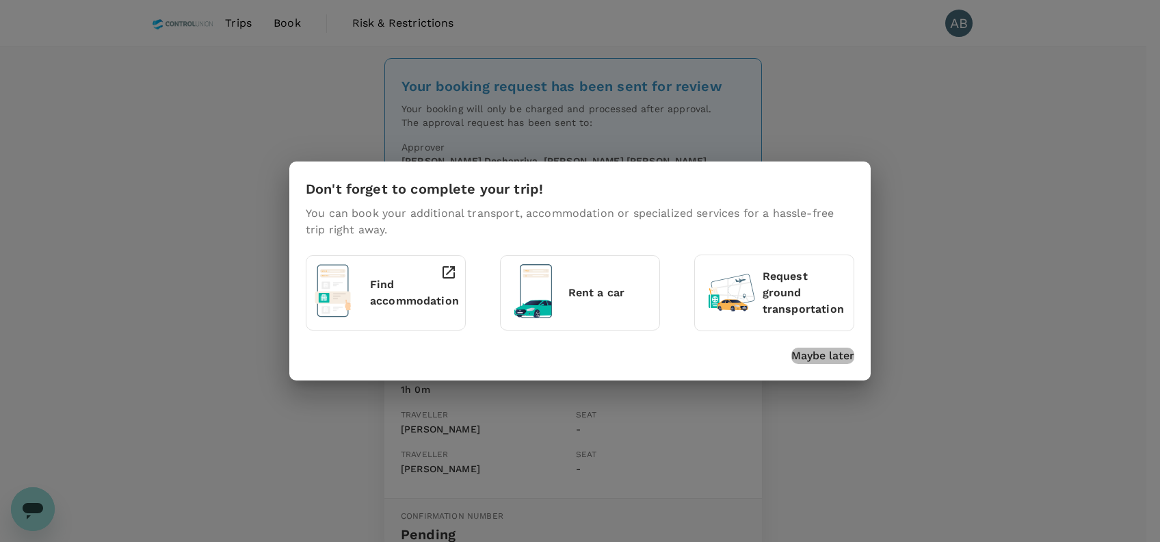
click at [828, 362] on p "Maybe later" at bounding box center [822, 355] width 63 height 16
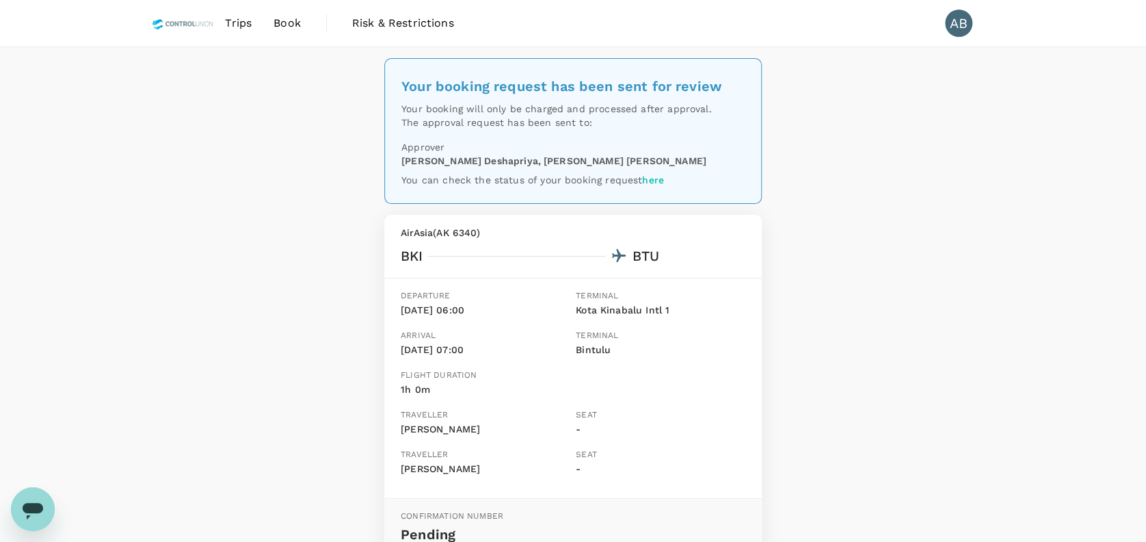
drag, startPoint x: 843, startPoint y: 267, endPoint x: 848, endPoint y: 262, distance: 7.7
click at [845, 266] on div "Your booking request has been sent for review Your booking will only be charged…" at bounding box center [573, 522] width 1146 height 951
click at [914, 230] on div "Your booking request has been sent for review Your booking will only be charged…" at bounding box center [573, 522] width 1146 height 951
click at [869, 94] on div "Your booking request has been sent for review Your booking will only be charged…" at bounding box center [573, 522] width 1146 height 951
click at [839, 337] on div "Your booking request has been sent for review Your booking will only be charged…" at bounding box center [573, 522] width 1146 height 951
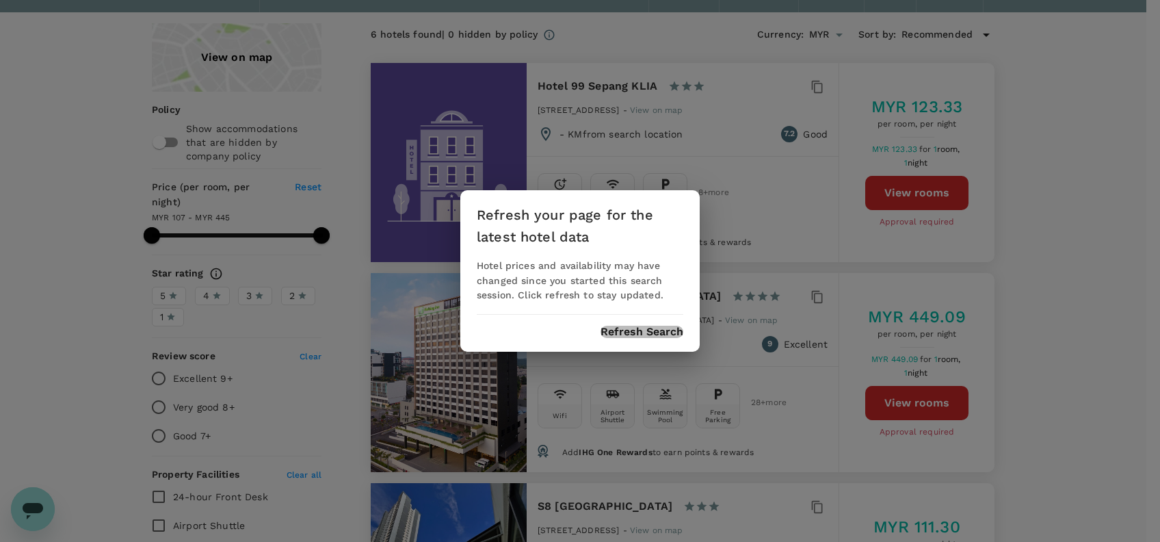
click at [633, 331] on button "Refresh Search" at bounding box center [641, 332] width 83 height 12
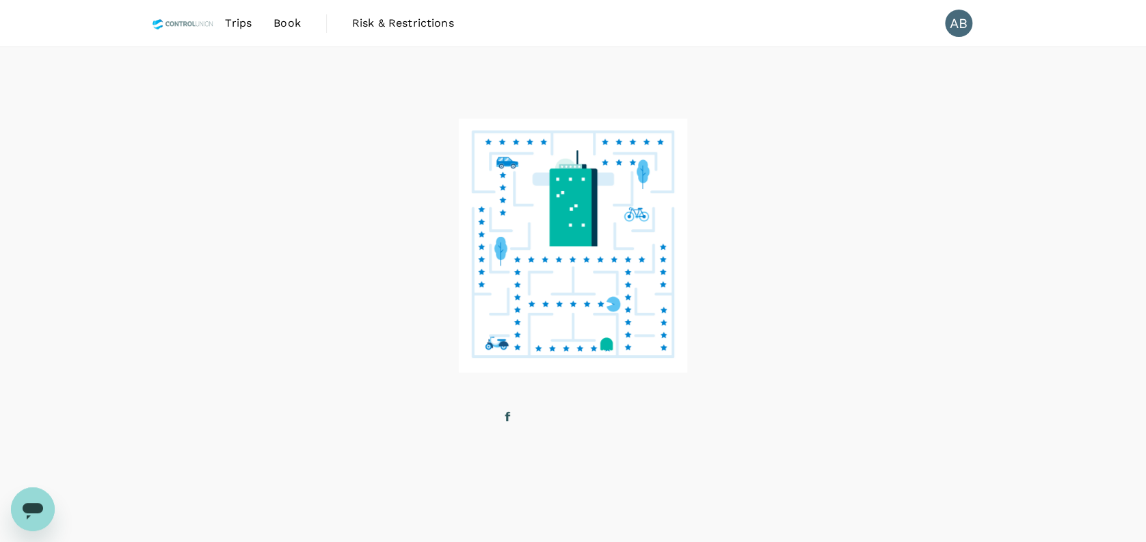
click at [288, 26] on span "Book" at bounding box center [287, 23] width 27 height 16
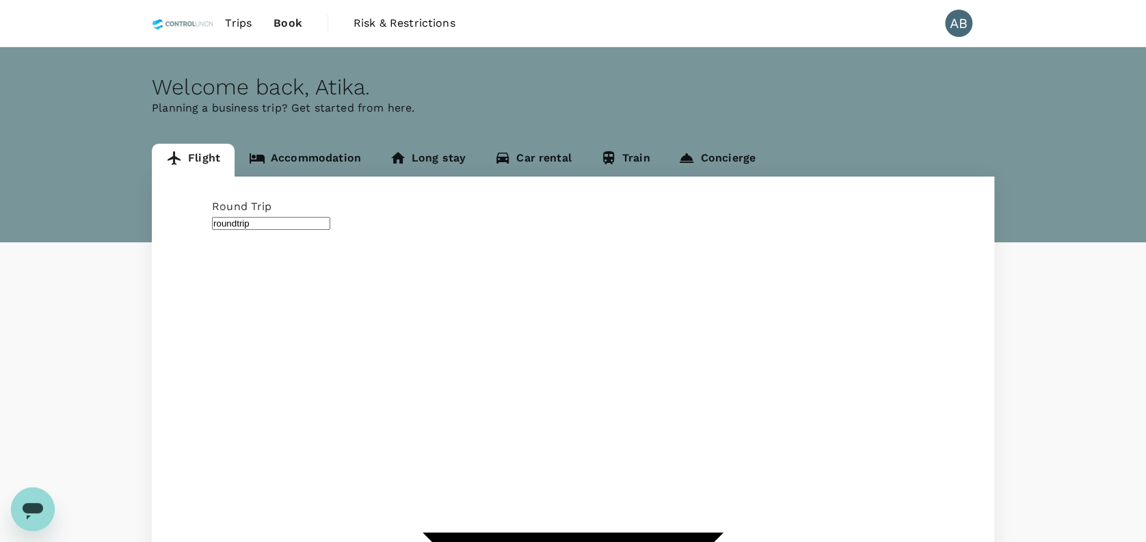
type input "Kota Kinabalu Intl (BKI)"
type input "Bintulu (BTU)"
type input "Kota Kinabalu Intl (BKI)"
type input "Bintulu (BTU)"
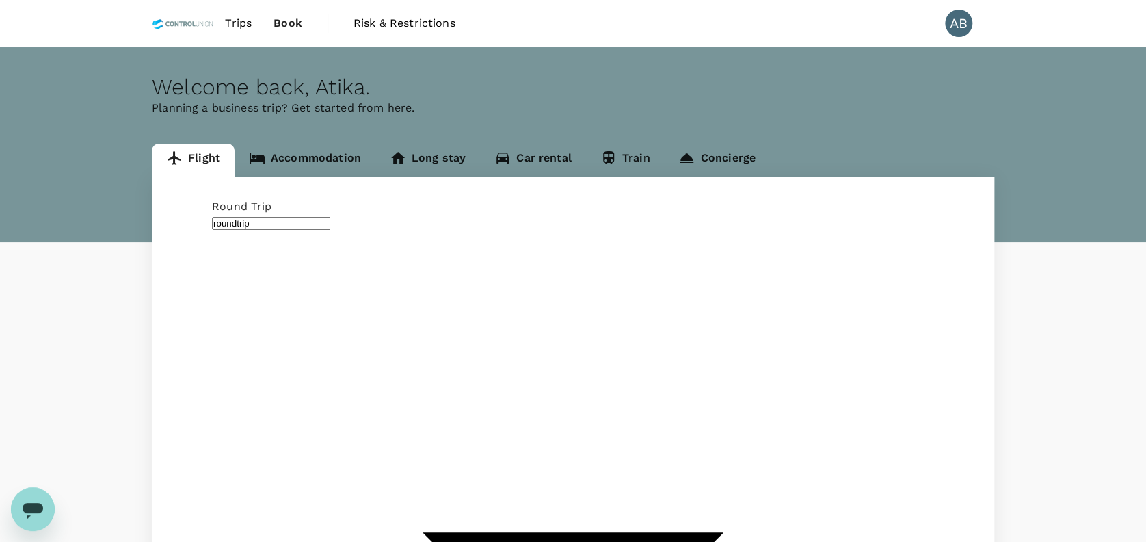
drag, startPoint x: 323, startPoint y: 356, endPoint x: 321, endPoint y: 347, distance: 8.5
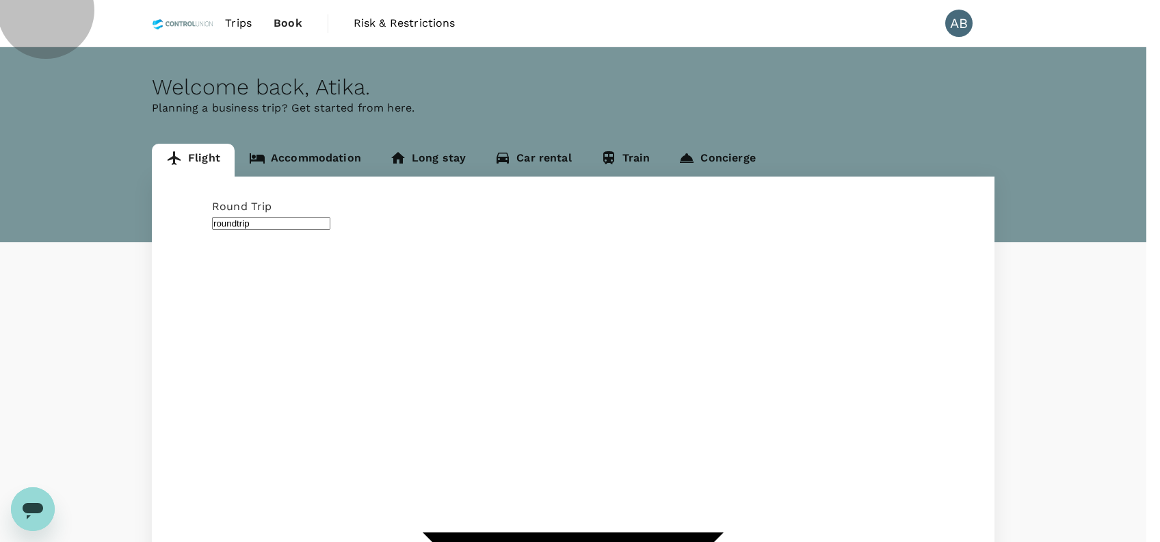
drag, startPoint x: 254, startPoint y: 239, endPoint x: 260, endPoint y: 246, distance: 8.2
type input "oneway"
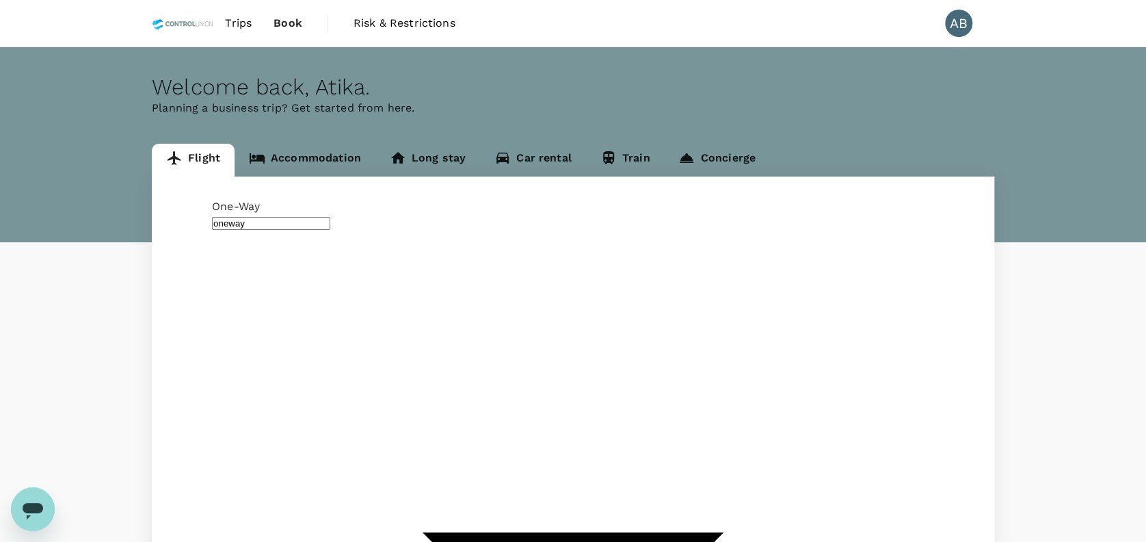
drag, startPoint x: 817, startPoint y: 333, endPoint x: 741, endPoint y: 334, distance: 75.9
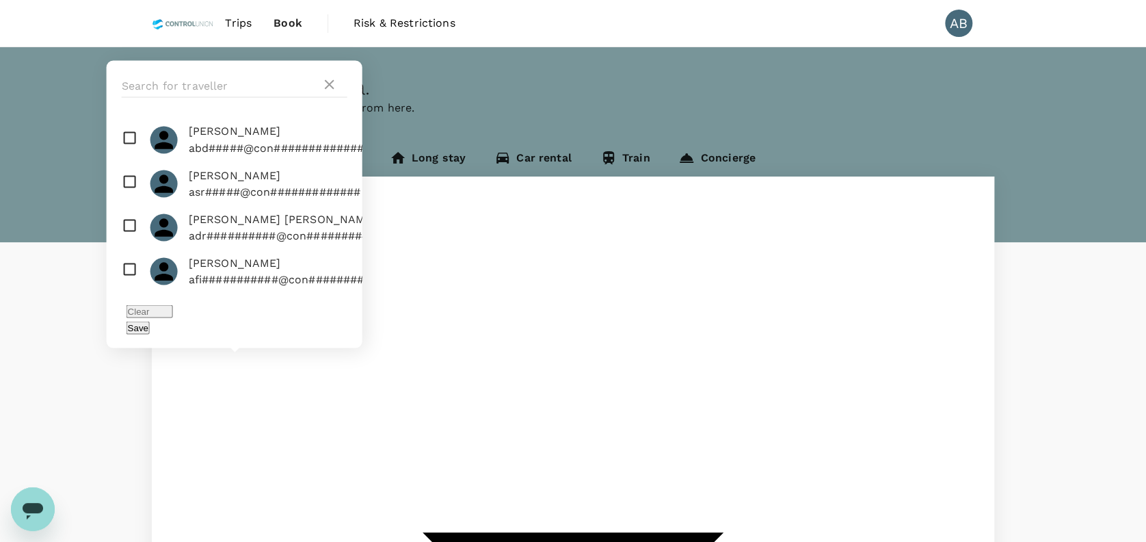
click at [130, 161] on input "checkbox" at bounding box center [235, 140] width 256 height 44
checkbox input "true"
drag, startPoint x: 332, startPoint y: 328, endPoint x: 401, endPoint y: 323, distance: 68.6
click at [150, 328] on button "Save" at bounding box center [138, 327] width 23 height 13
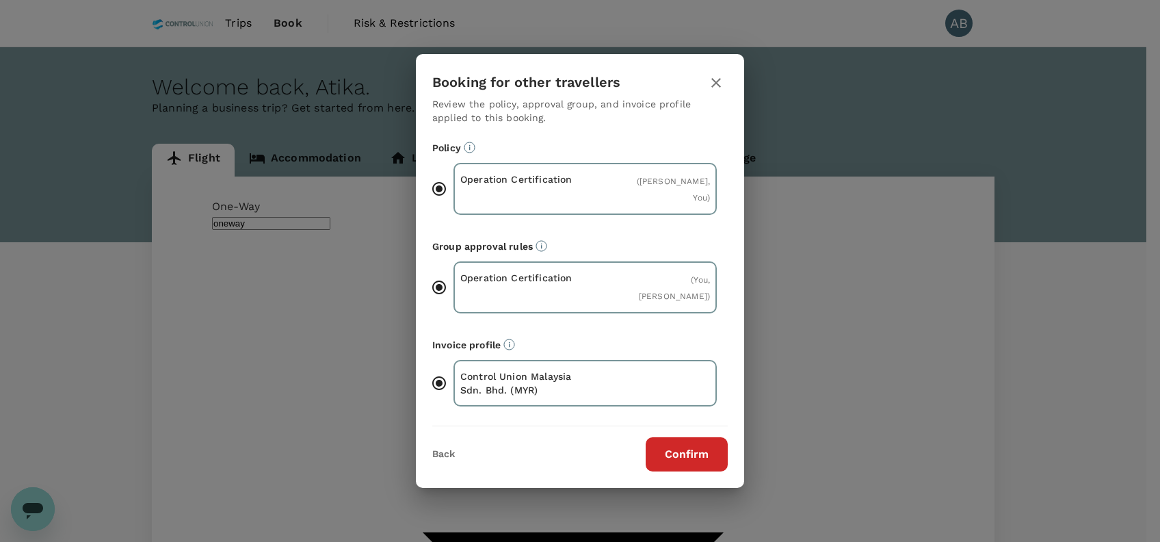
click at [678, 454] on button "Confirm" at bounding box center [687, 454] width 82 height 34
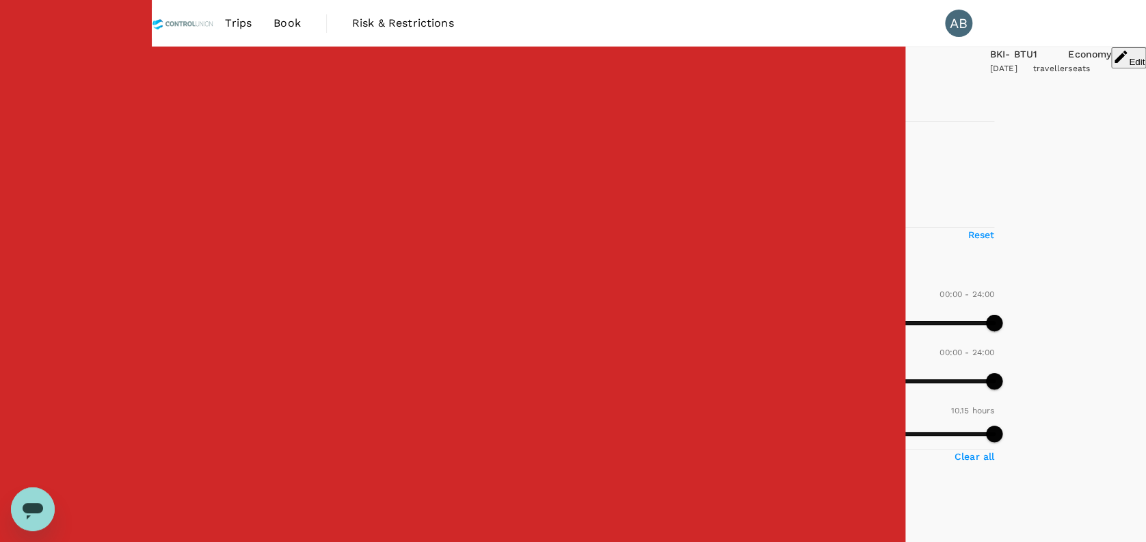
drag, startPoint x: 161, startPoint y: 239, endPoint x: 161, endPoint y: 250, distance: 10.9
click at [161, 198] on input "1 stop" at bounding box center [158, 184] width 29 height 29
checkbox input "false"
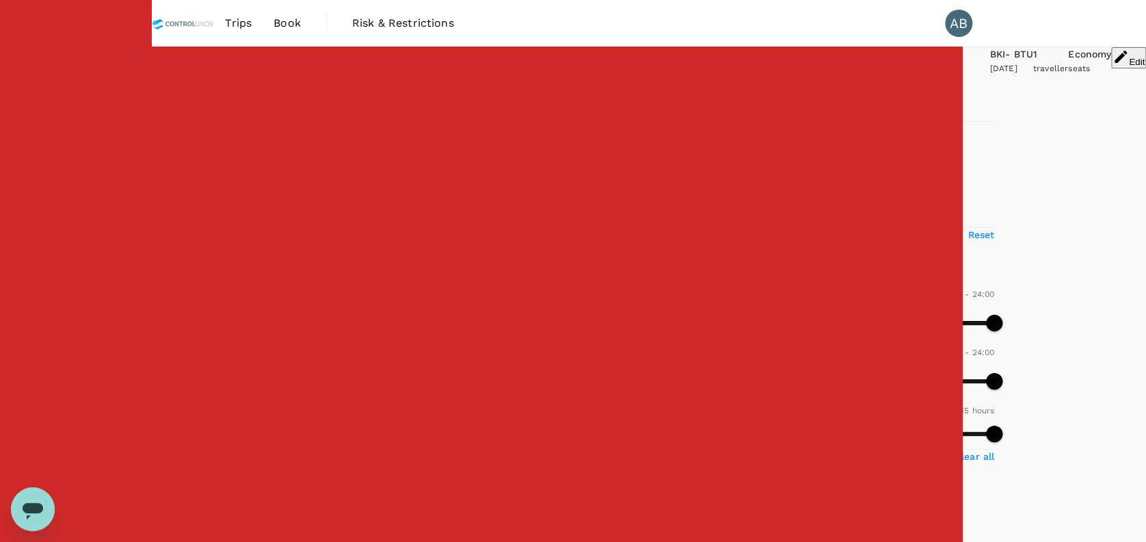
click at [163, 227] on input "2+ stops" at bounding box center [158, 212] width 29 height 29
checkbox input "false"
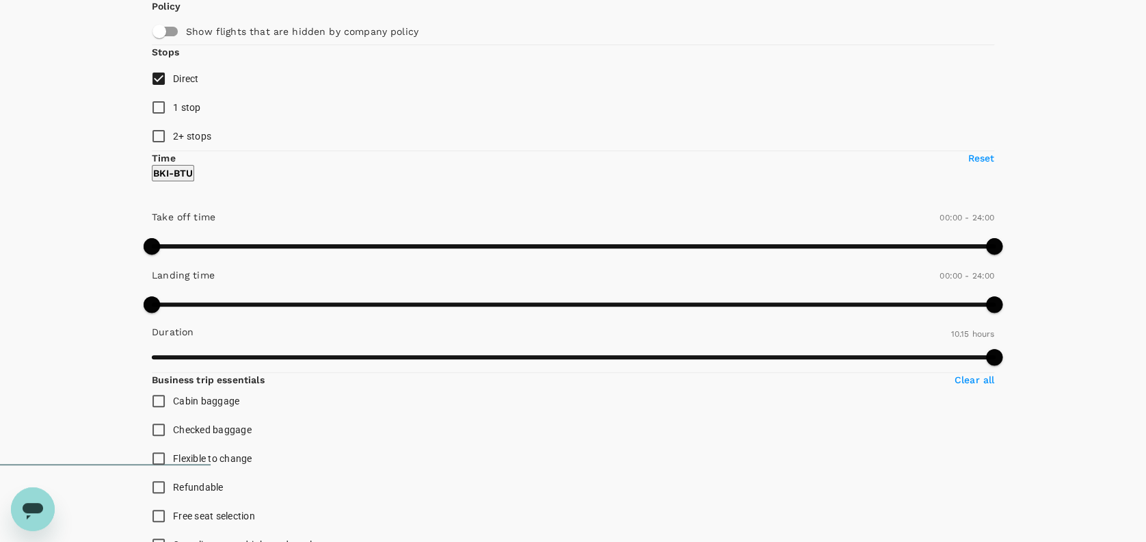
type input "1675"
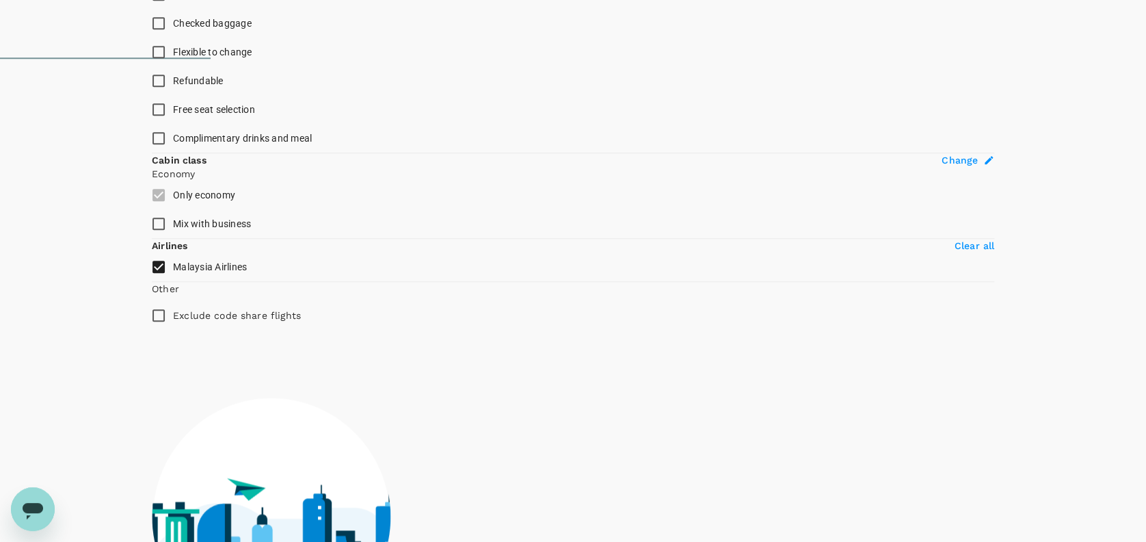
scroll to position [498, 0]
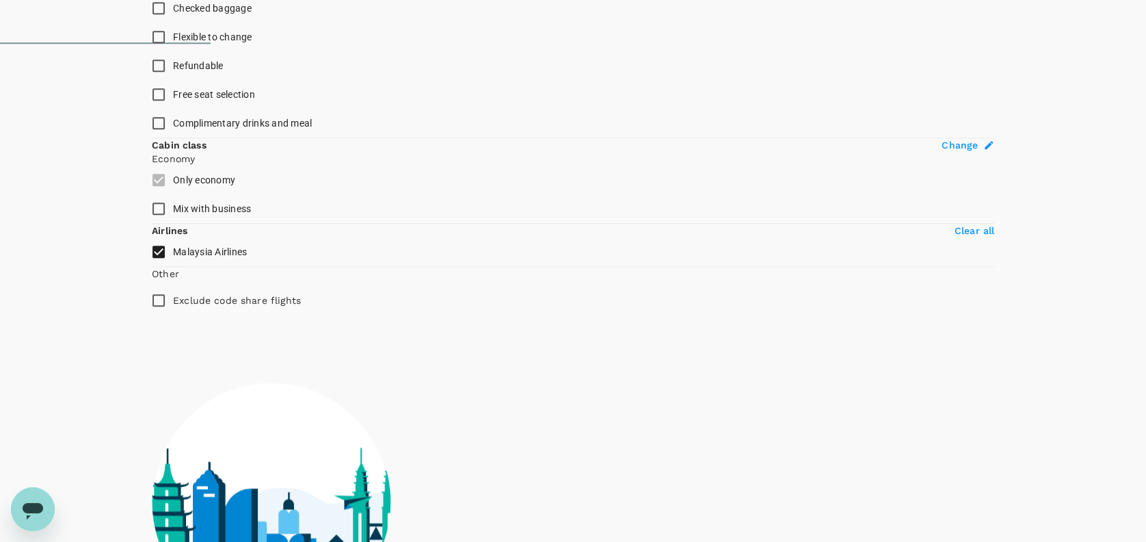
click at [955, 237] on p "Clear all" at bounding box center [975, 231] width 40 height 14
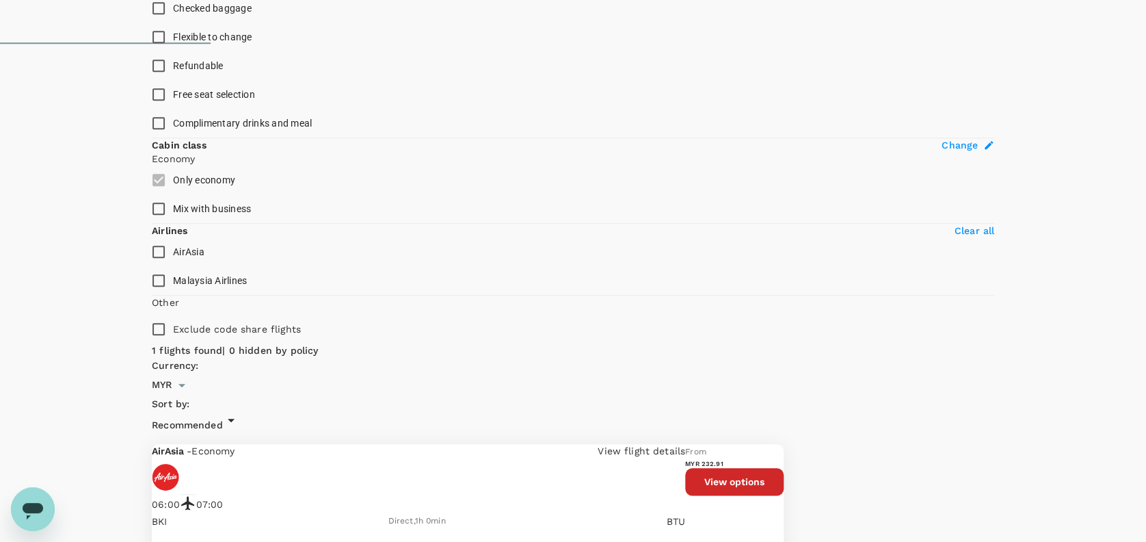
click at [159, 266] on input "AirAsia" at bounding box center [158, 251] width 29 height 29
checkbox input "true"
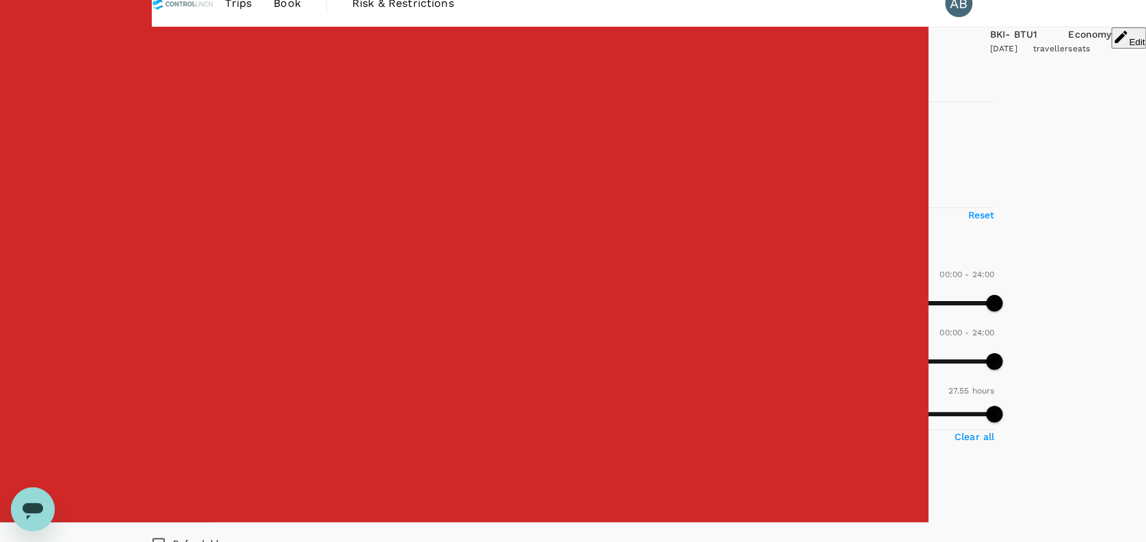
scroll to position [0, 0]
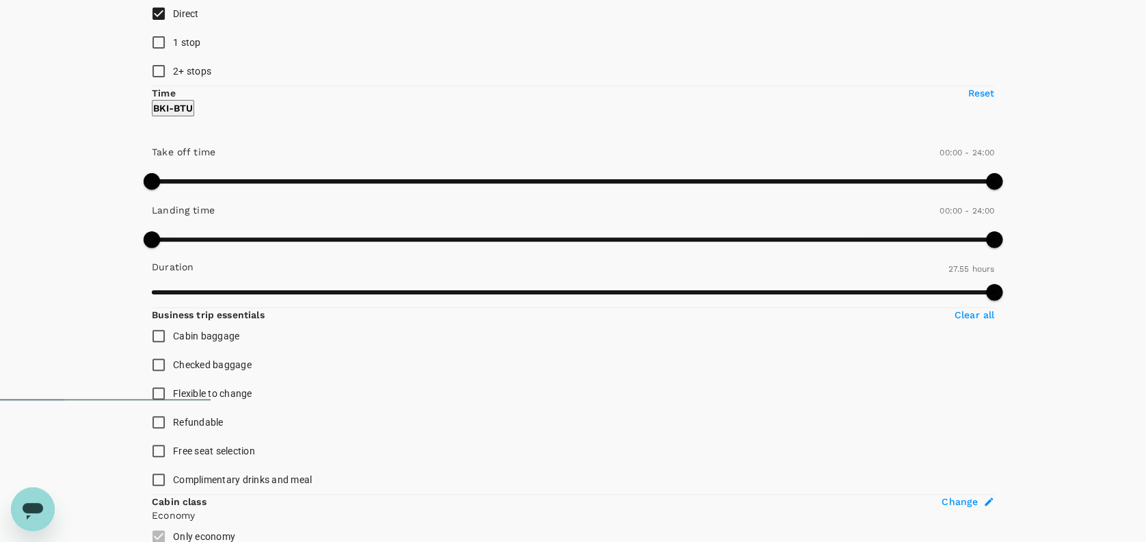
scroll to position [144, 0]
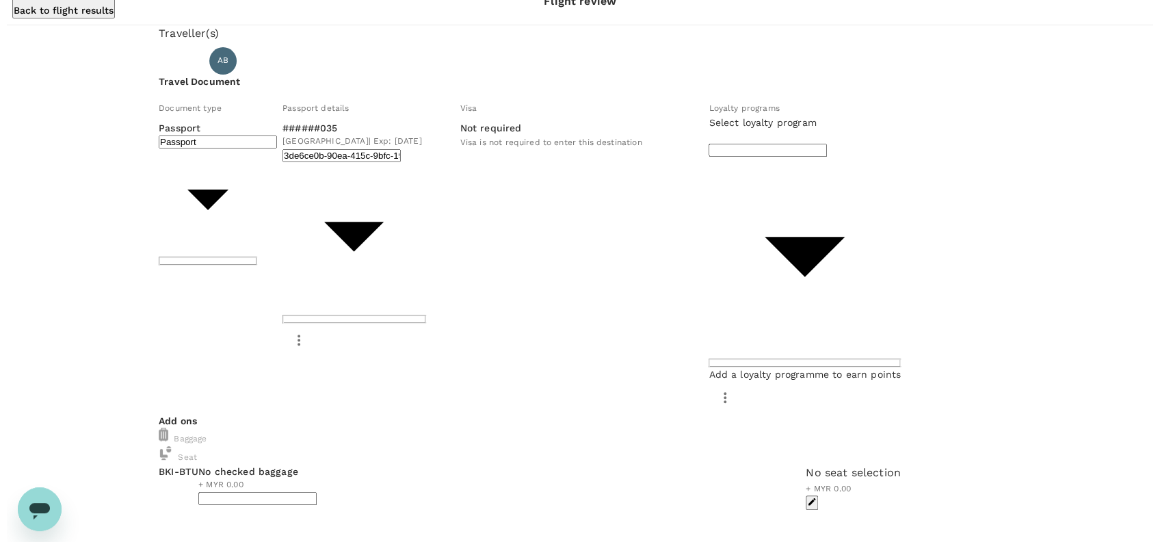
scroll to position [36, 0]
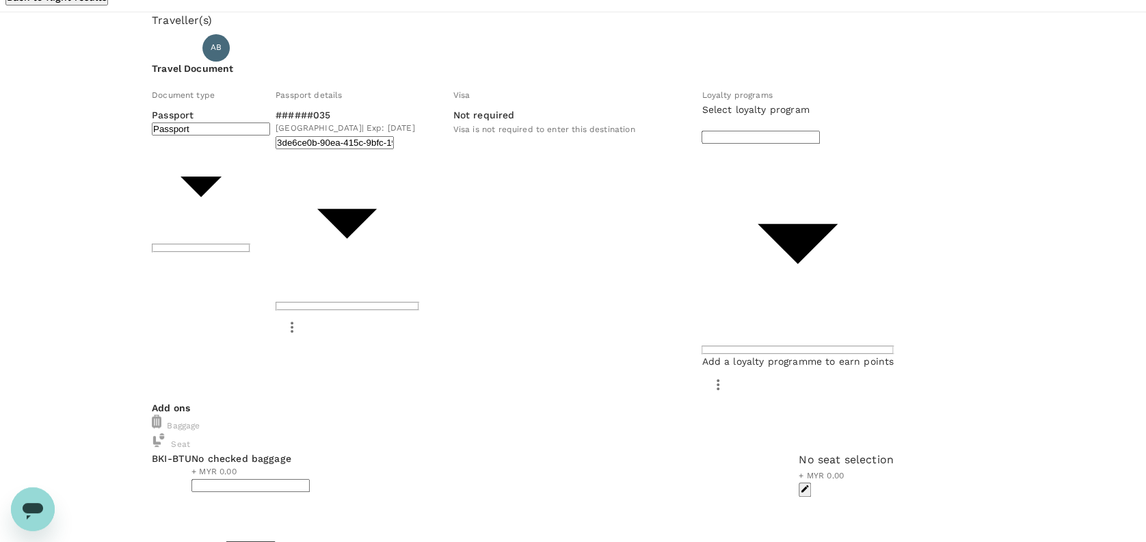
click at [419, 77] on h6 "Travel Document" at bounding box center [573, 69] width 843 height 15
type input "2 - 81.52"
click at [451, 365] on div "Traveller(s) Traveller 1 : AB ABD HAMID BIN MD BINSIN Travel Document Document …" at bounding box center [573, 358] width 843 height 693
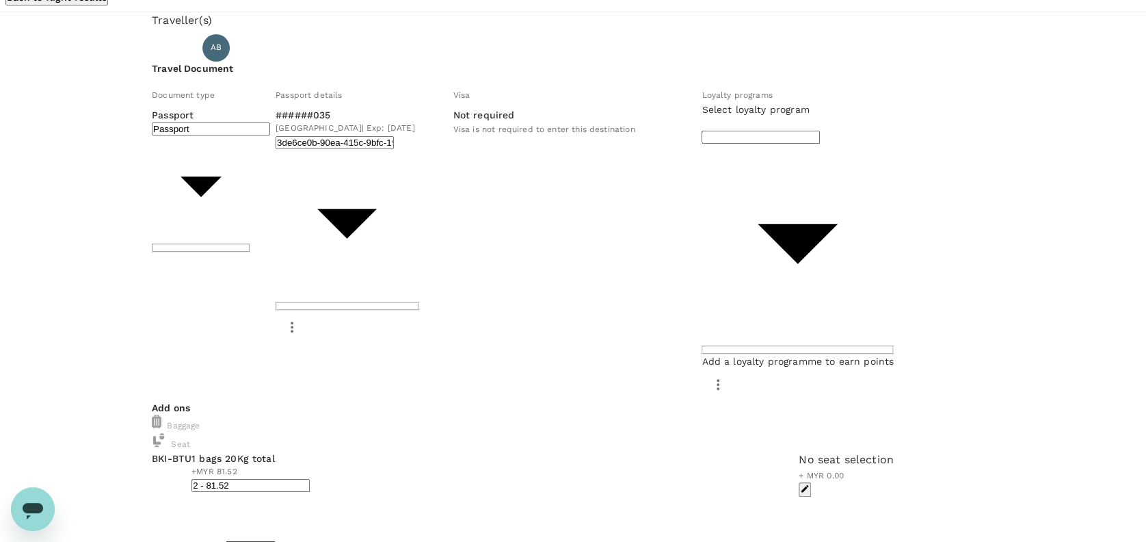
click at [481, 371] on div "Traveller(s) Traveller 1 : AB ABD HAMID BIN MD BINSIN Travel Document Document …" at bounding box center [573, 358] width 843 height 693
click at [644, 376] on div "Traveller(s) Traveller 1 : AB ABD HAMID BIN MD BINSIN Travel Document Document …" at bounding box center [573, 358] width 843 height 693
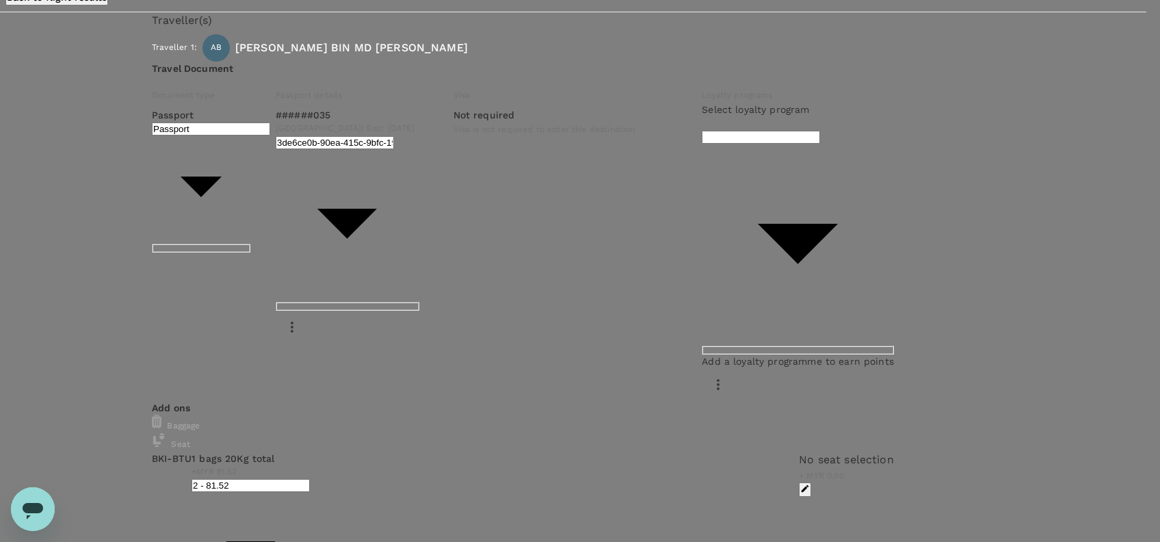
type input "9e254831-a140-43d4-90d9-f4bdc71b84d3"
paste textarea "Hi @Hariz / @Chathuranga, Requesting your approval for the flight below: PRJ NO…"
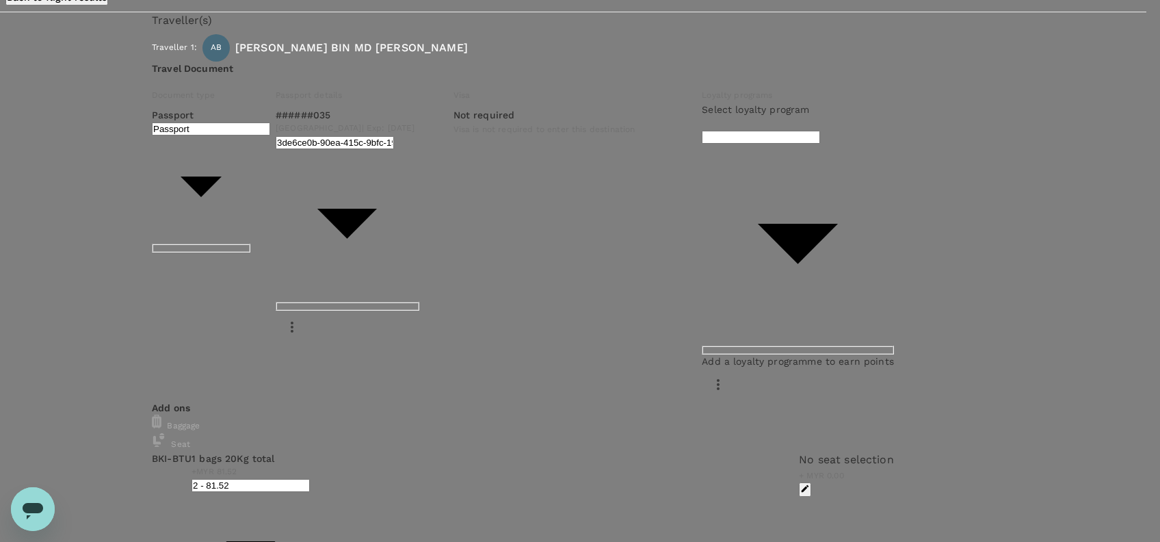
scroll to position [5, 0]
drag, startPoint x: 467, startPoint y: 220, endPoint x: 490, endPoint y: 218, distance: 23.3
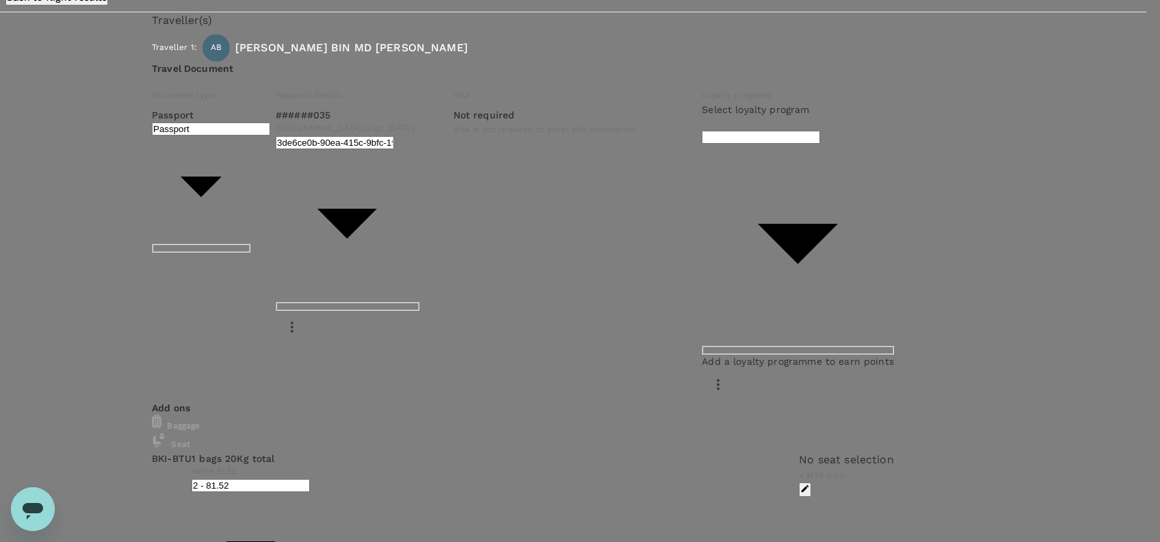
scroll to position [47, 0]
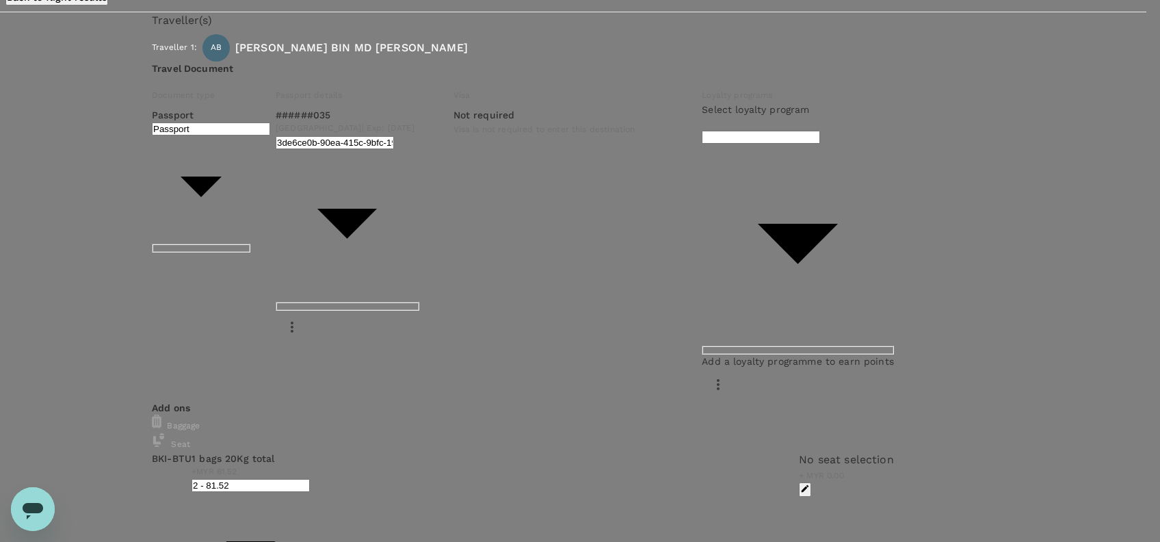
scroll to position [78, 0]
drag, startPoint x: 352, startPoint y: 253, endPoint x: 484, endPoint y: 252, distance: 131.3
drag, startPoint x: 327, startPoint y: 161, endPoint x: 302, endPoint y: 161, distance: 25.3
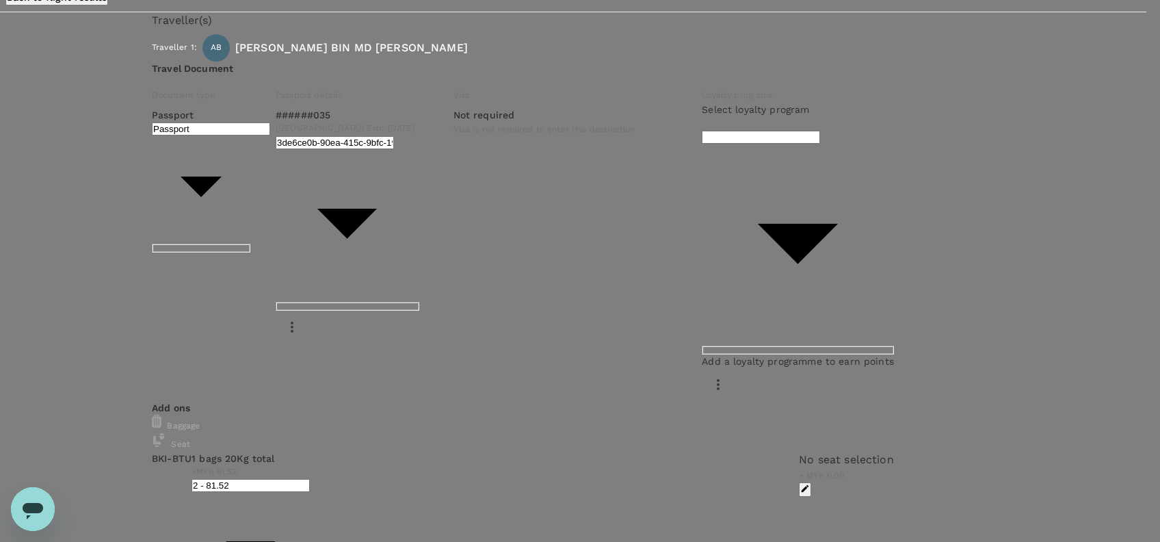
drag, startPoint x: 334, startPoint y: 161, endPoint x: 371, endPoint y: 161, distance: 36.9
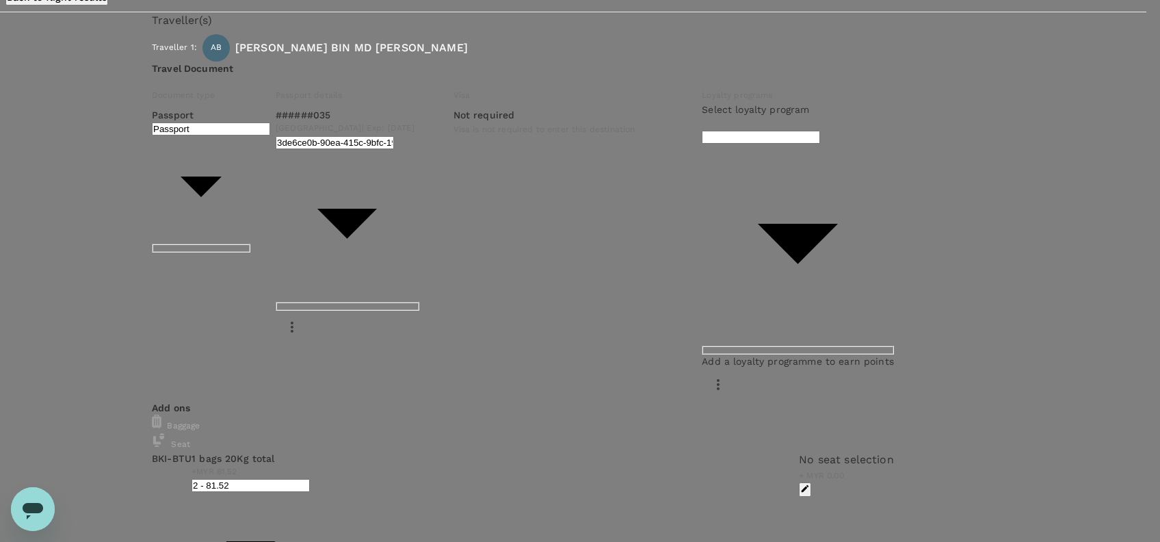
scroll to position [94, 0]
drag, startPoint x: 312, startPoint y: 183, endPoint x: 344, endPoint y: 182, distance: 32.2
drag, startPoint x: 388, startPoint y: 180, endPoint x: 427, endPoint y: 180, distance: 38.3
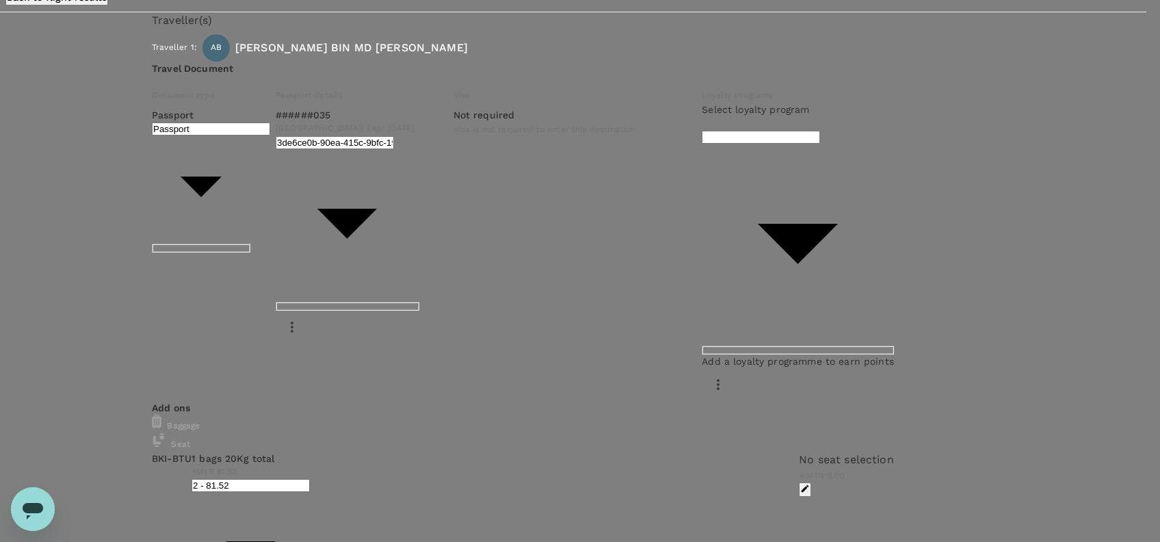
drag, startPoint x: 579, startPoint y: 180, endPoint x: 628, endPoint y: 181, distance: 48.6
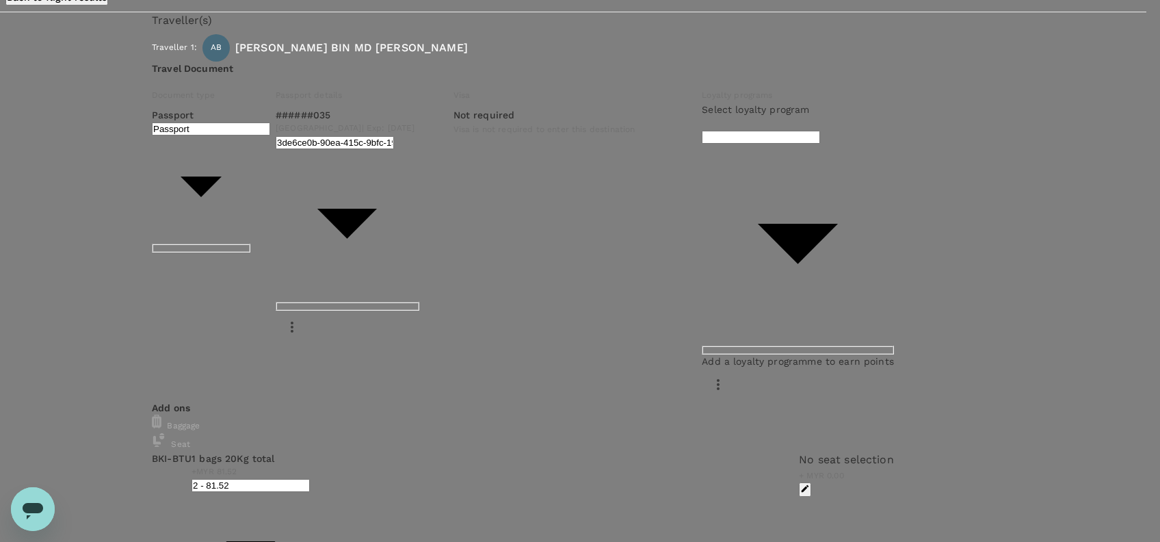
type textarea "Hi @Hariz / @Chathuranga, Requesting your approval for the flight below: PRJ NO…"
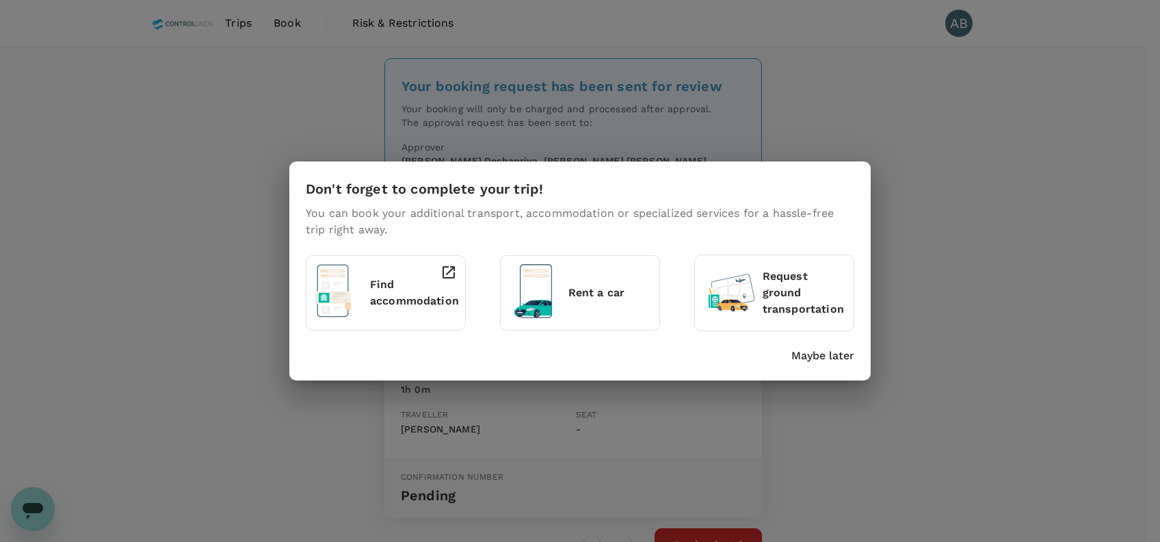
click at [840, 358] on p "Maybe later" at bounding box center [822, 355] width 63 height 16
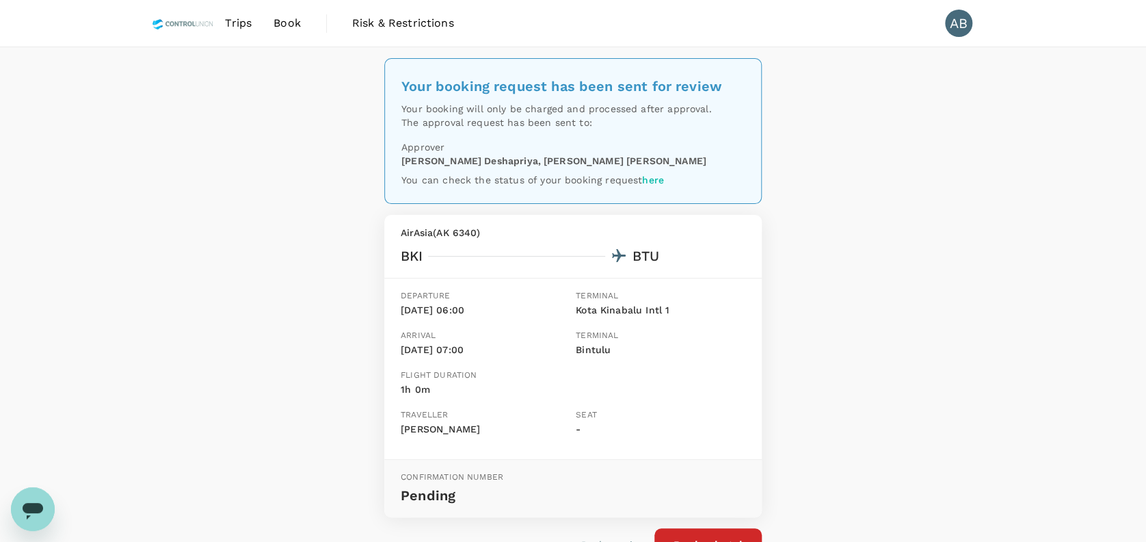
click at [924, 238] on div "Your booking request has been sent for review Your booking will only be charged…" at bounding box center [573, 326] width 1146 height 559
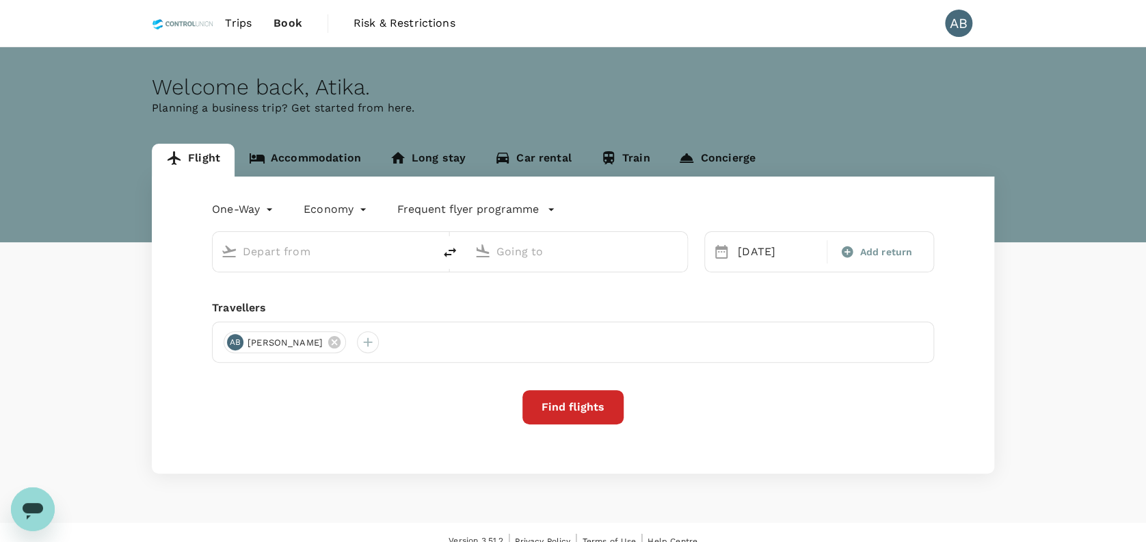
type input "Kota Kinabalu Intl (BKI)"
type input "Bintulu (BTU)"
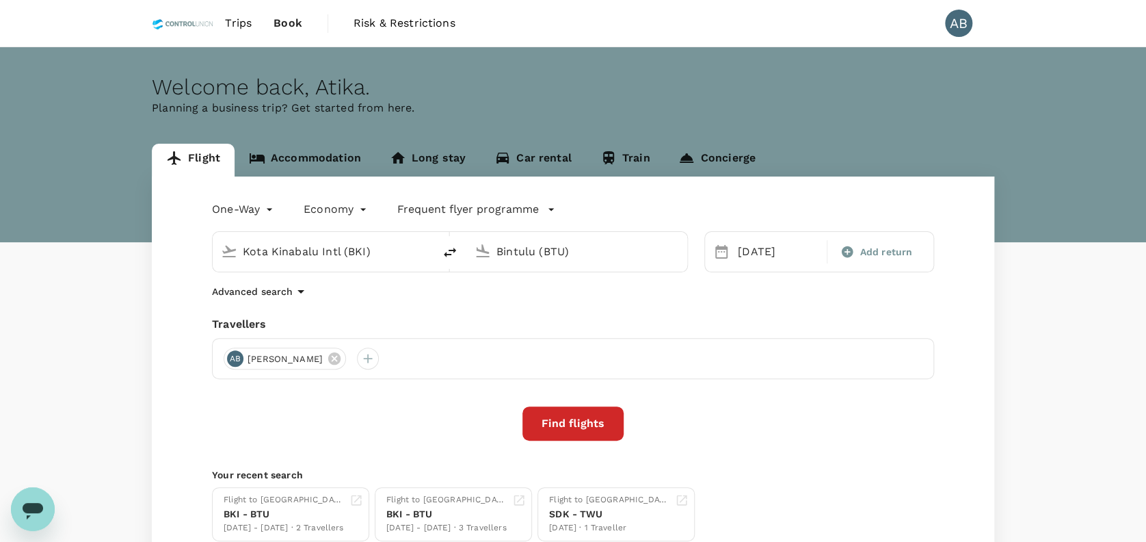
click at [335, 340] on div "[PERSON_NAME]" at bounding box center [573, 358] width 722 height 41
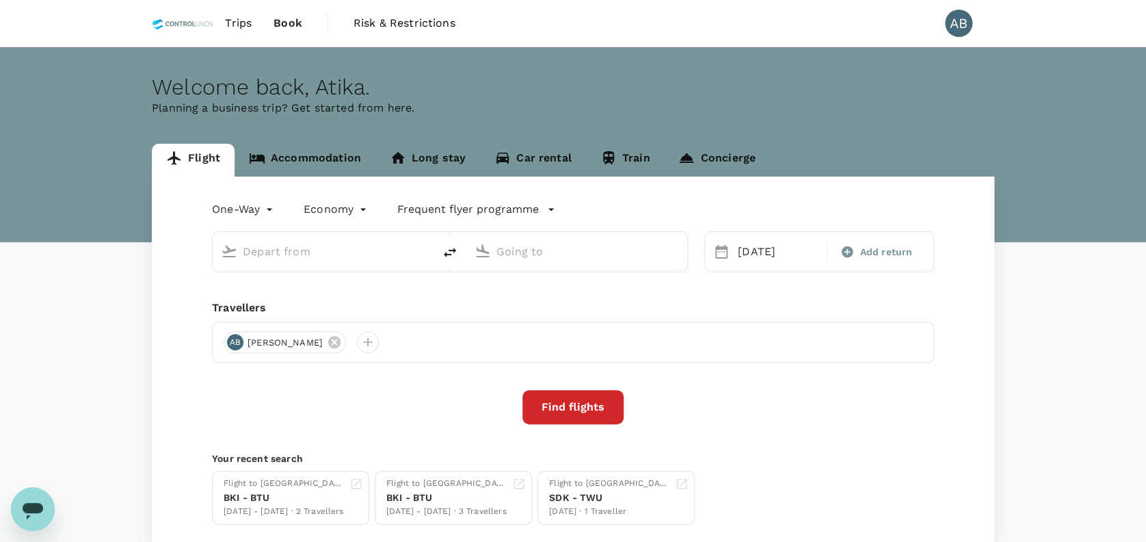
type input "Kota Kinabalu Intl (BKI)"
type input "Bintulu (BTU)"
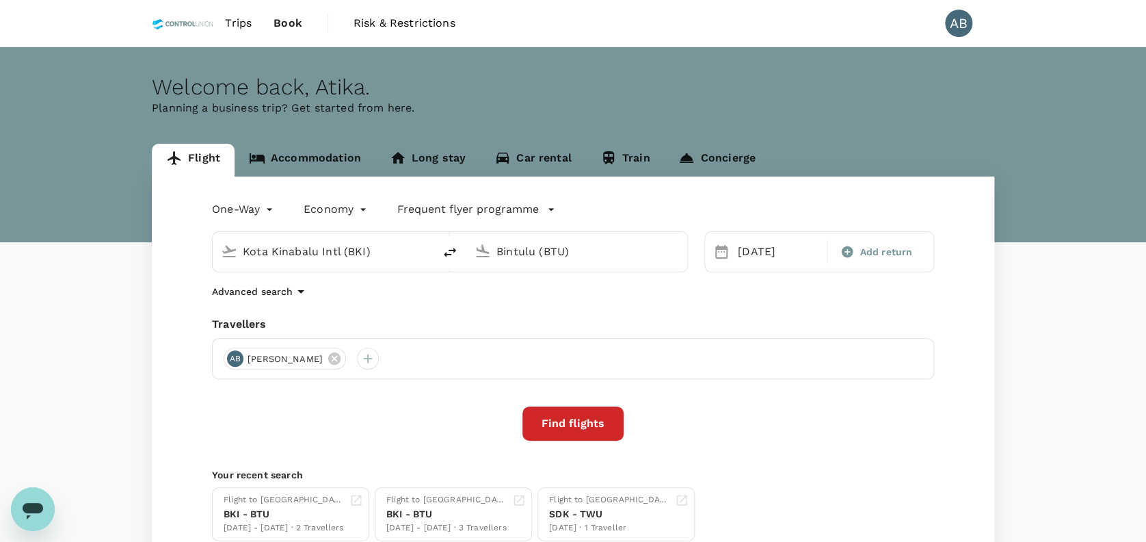
click at [331, 356] on span "[PERSON_NAME]" at bounding box center [285, 359] width 92 height 14
click at [342, 358] on icon at bounding box center [334, 358] width 15 height 15
click at [235, 357] on div at bounding box center [235, 358] width 22 height 22
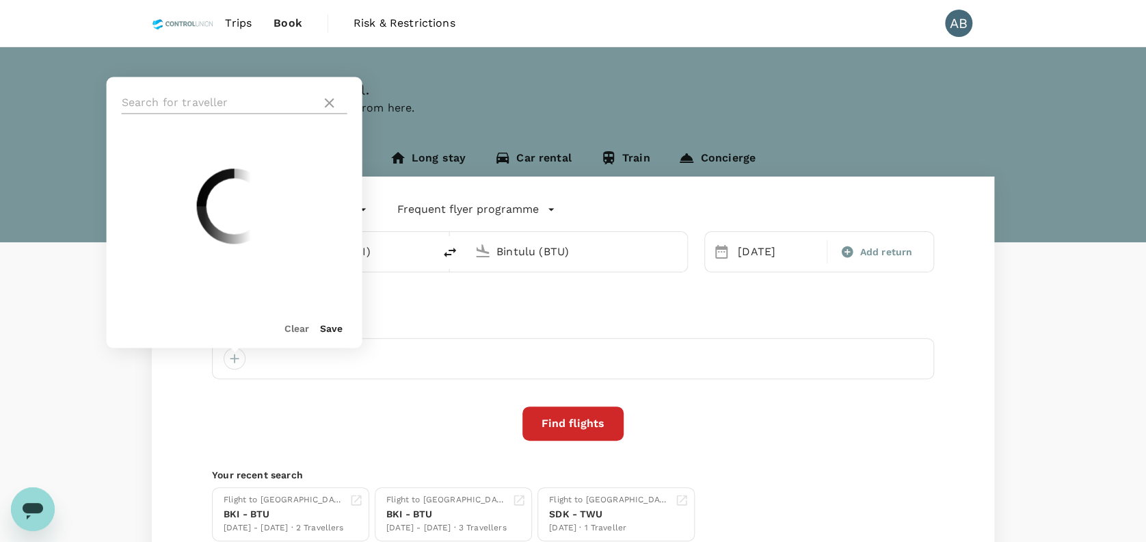
click at [196, 101] on input "text" at bounding box center [219, 103] width 194 height 22
type input "m"
type input "e"
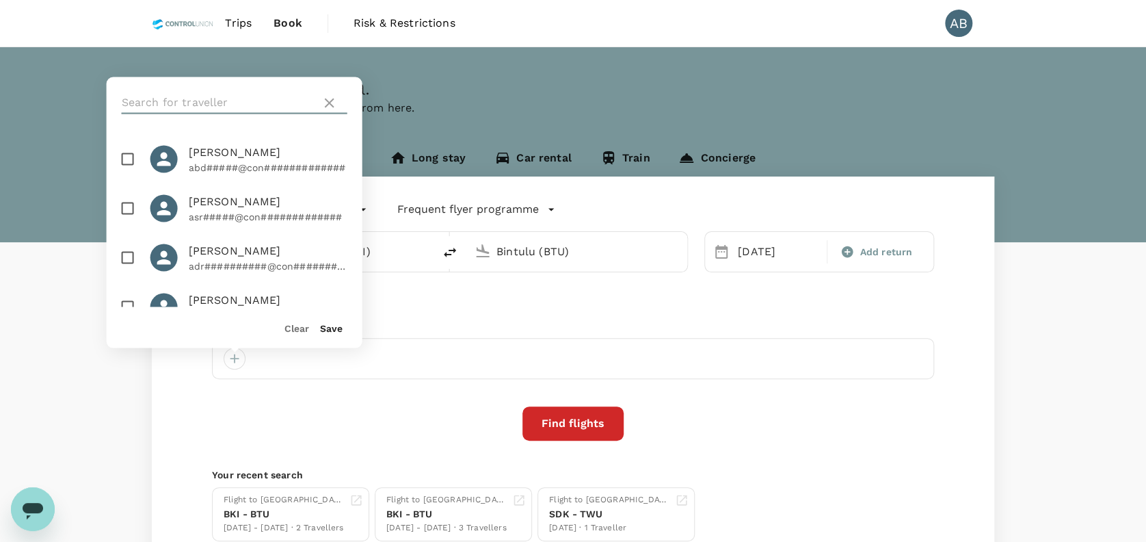
click at [222, 107] on input "text" at bounding box center [219, 103] width 194 height 22
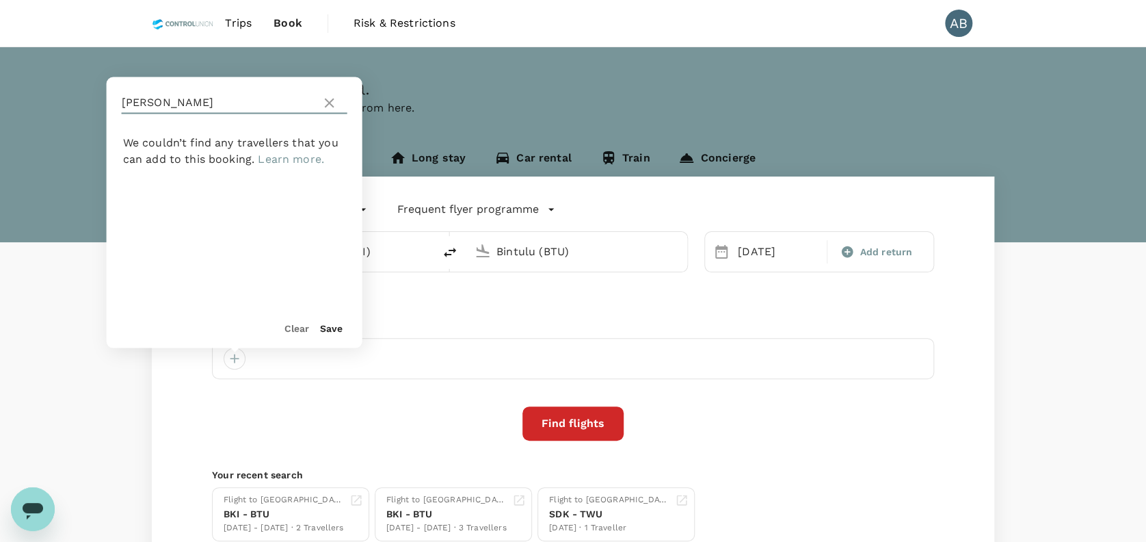
type input "[PERSON_NAME]"
click at [298, 328] on button "Clear" at bounding box center [296, 327] width 25 height 11
drag, startPoint x: 329, startPoint y: 103, endPoint x: 325, endPoint y: 112, distance: 9.8
click at [328, 105] on icon at bounding box center [329, 102] width 16 height 16
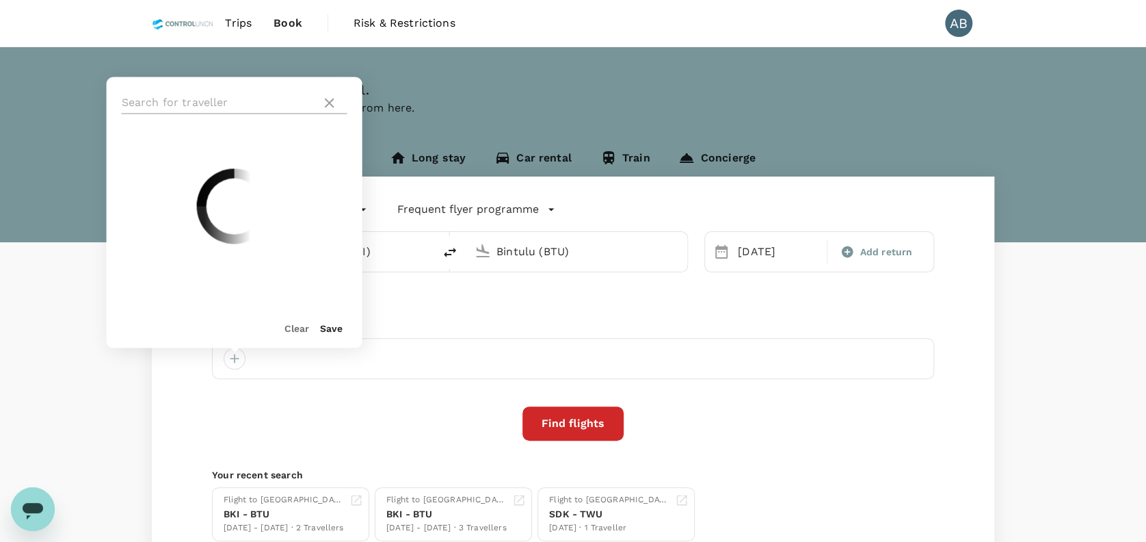
click at [332, 107] on icon at bounding box center [329, 102] width 16 height 16
click at [326, 104] on icon at bounding box center [329, 102] width 16 height 16
drag, startPoint x: 290, startPoint y: 329, endPoint x: 401, endPoint y: 311, distance: 112.2
click at [290, 328] on button "Clear" at bounding box center [296, 327] width 25 height 11
drag, startPoint x: 465, startPoint y: 301, endPoint x: 498, endPoint y: 294, distance: 33.5
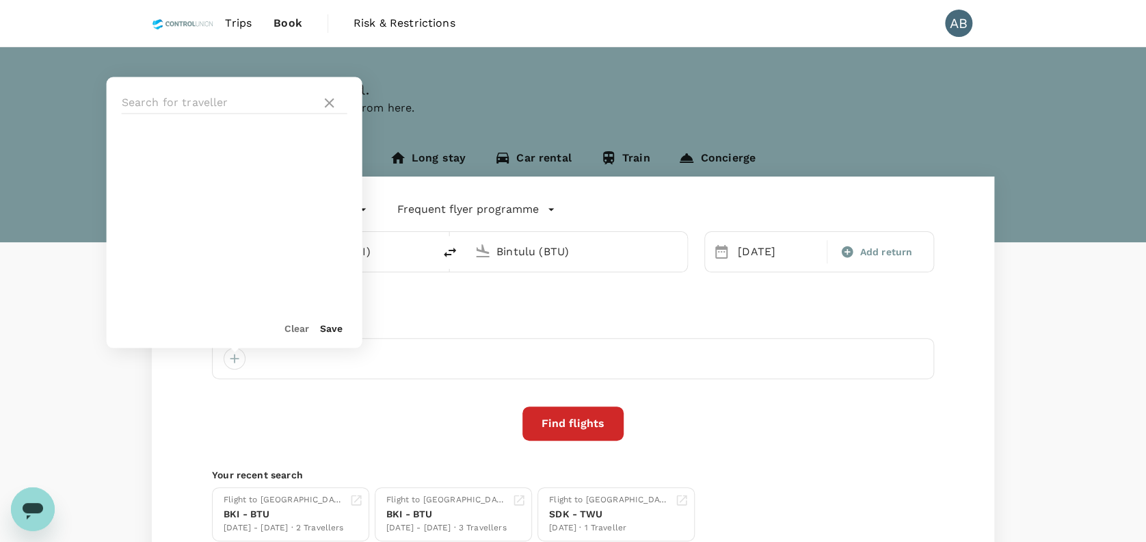
click at [468, 298] on div "One-Way oneway Economy economy Frequent flyer programme Kota Kinabalu Intl (BKI…" at bounding box center [573, 369] width 843 height 386
